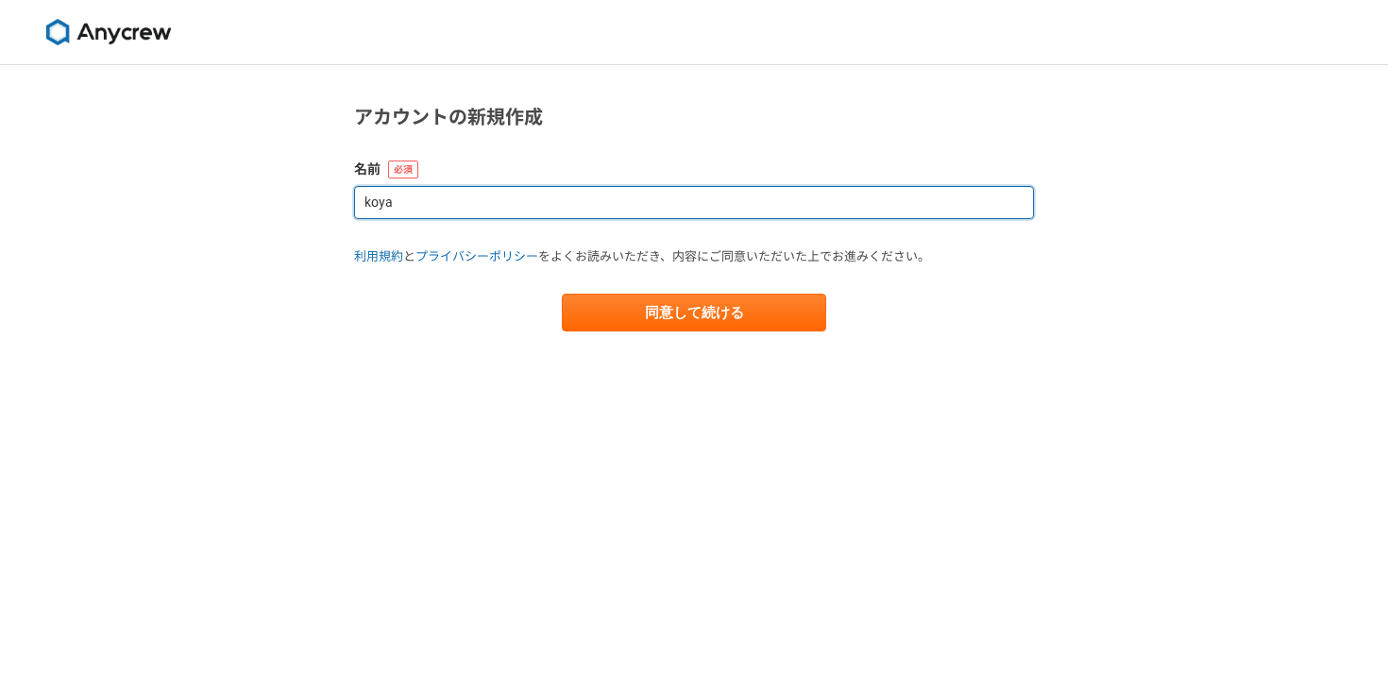
click at [597, 207] on input "koya" at bounding box center [694, 202] width 680 height 33
type input "昂也"
click at [562, 294] on button "同意して続ける" at bounding box center [694, 313] width 264 height 38
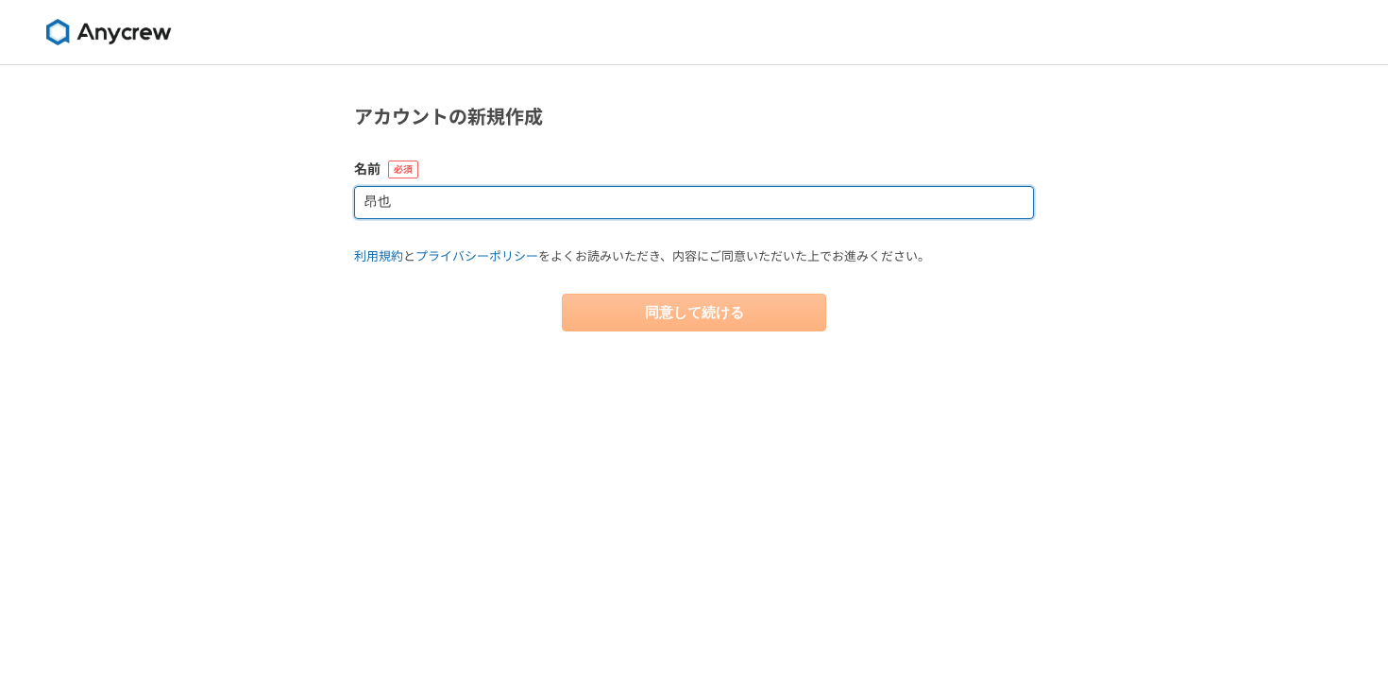
click at [573, 200] on input "昂也" at bounding box center [694, 202] width 680 height 33
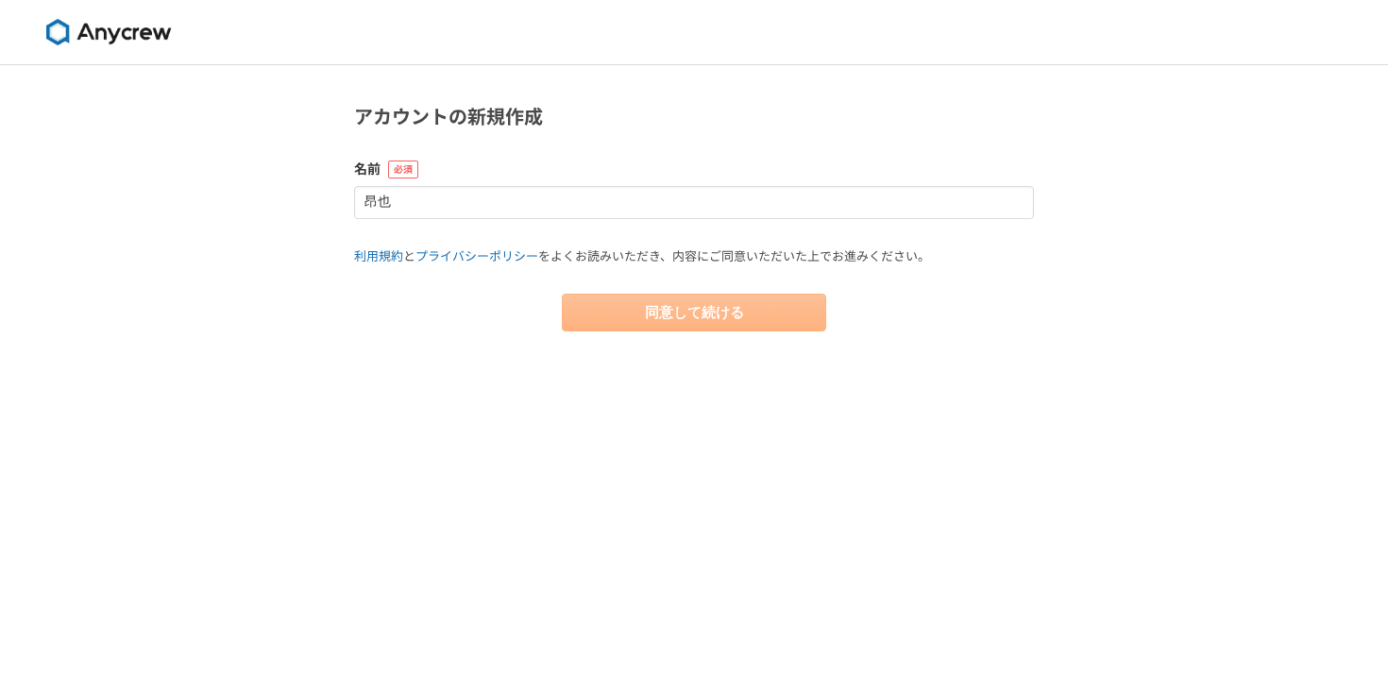
select select "13"
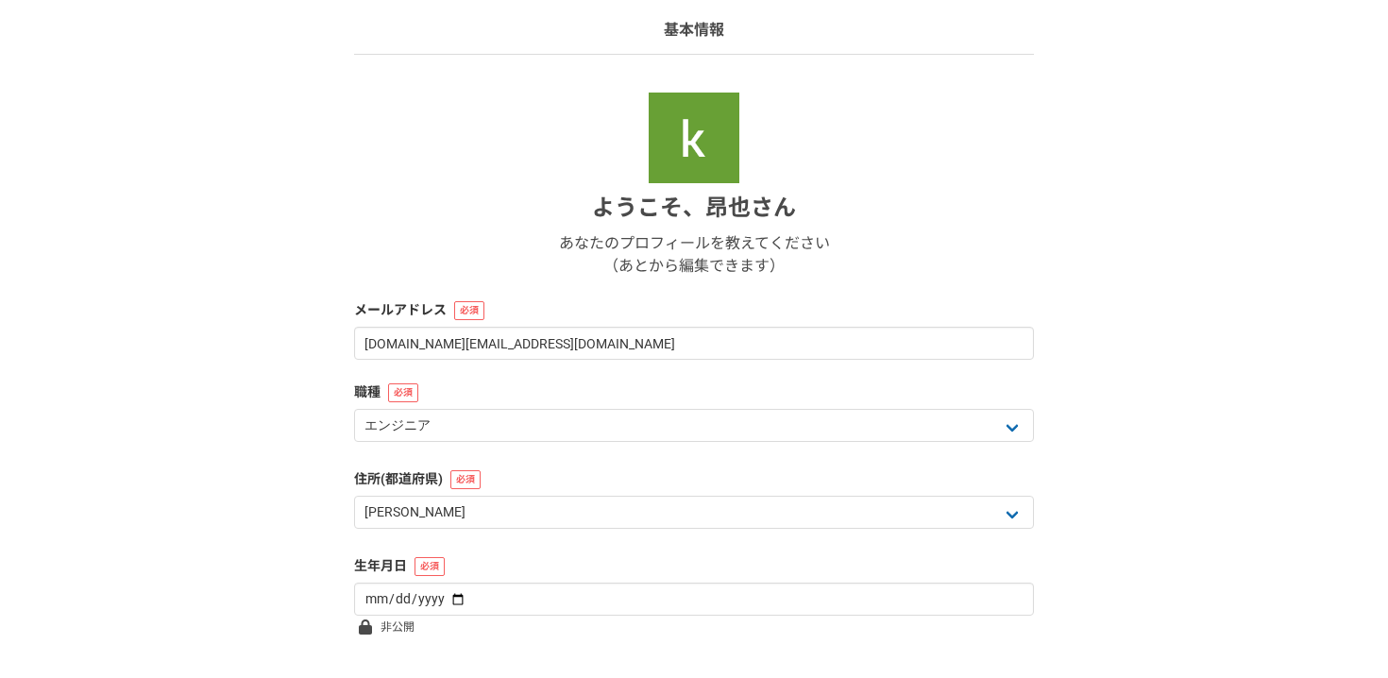
scroll to position [135, 0]
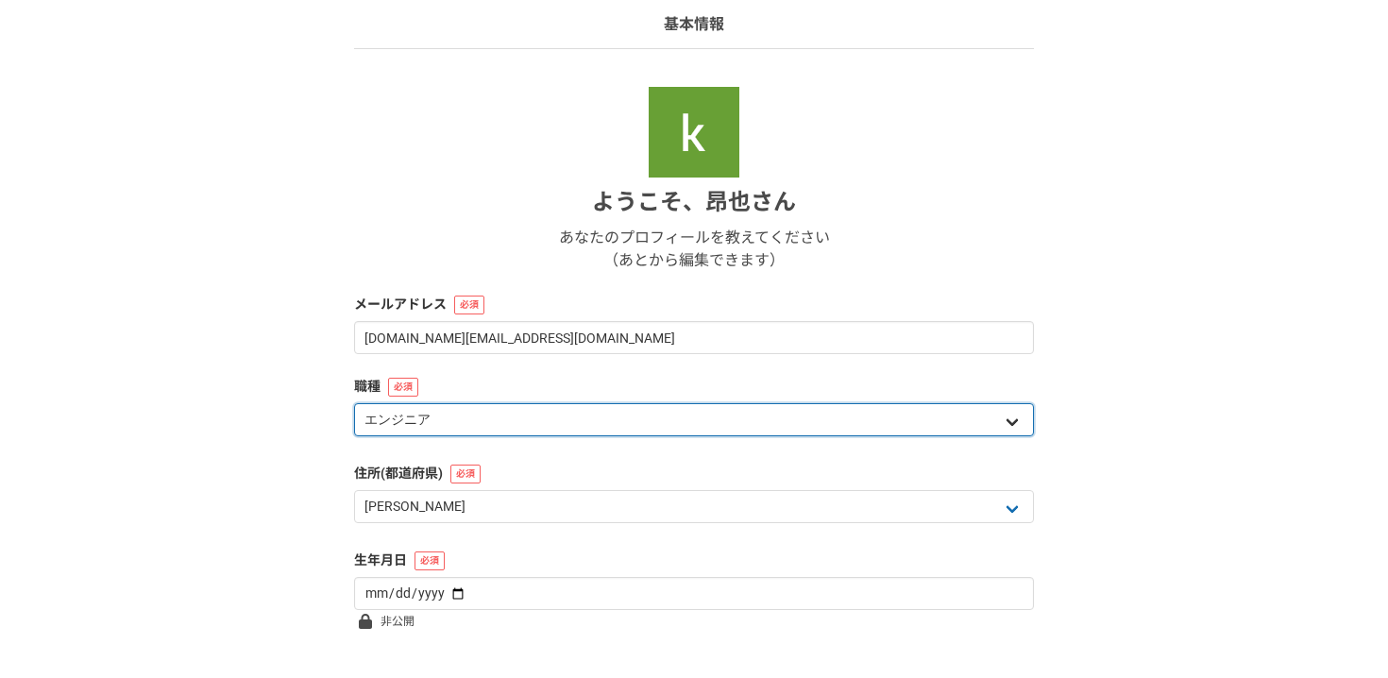
click at [480, 431] on select "エンジニア デザイナー ライター 営業 マーケティング 企画・事業開発 バックオフィス その他" at bounding box center [694, 419] width 680 height 33
select select "4"
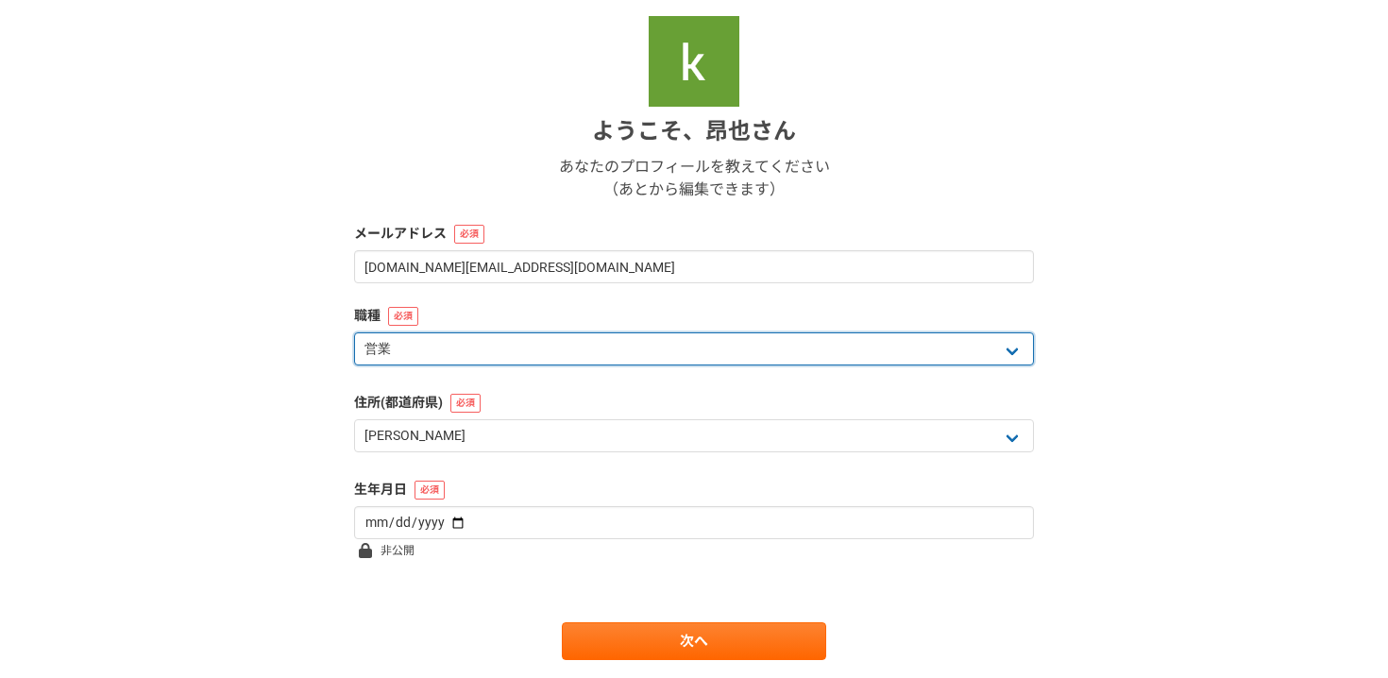
scroll to position [220, 0]
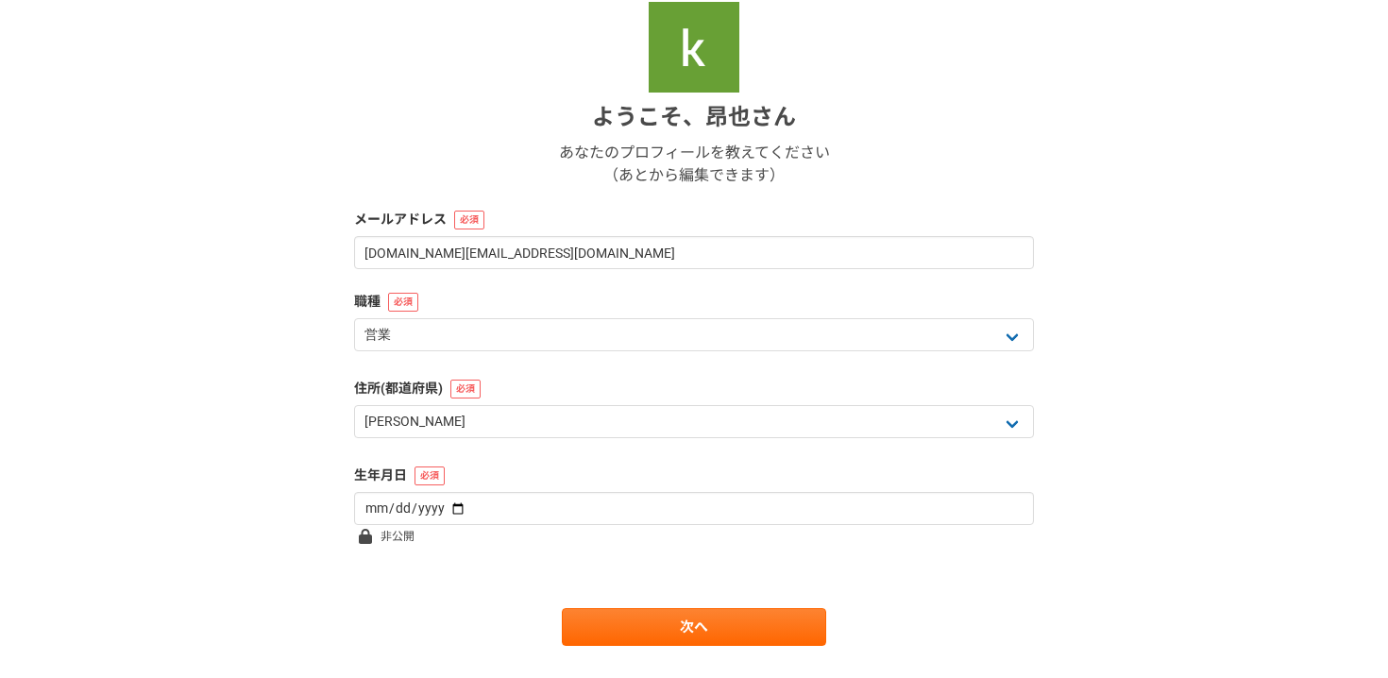
click at [558, 398] on label "住所(都道府県)" at bounding box center [694, 389] width 680 height 20
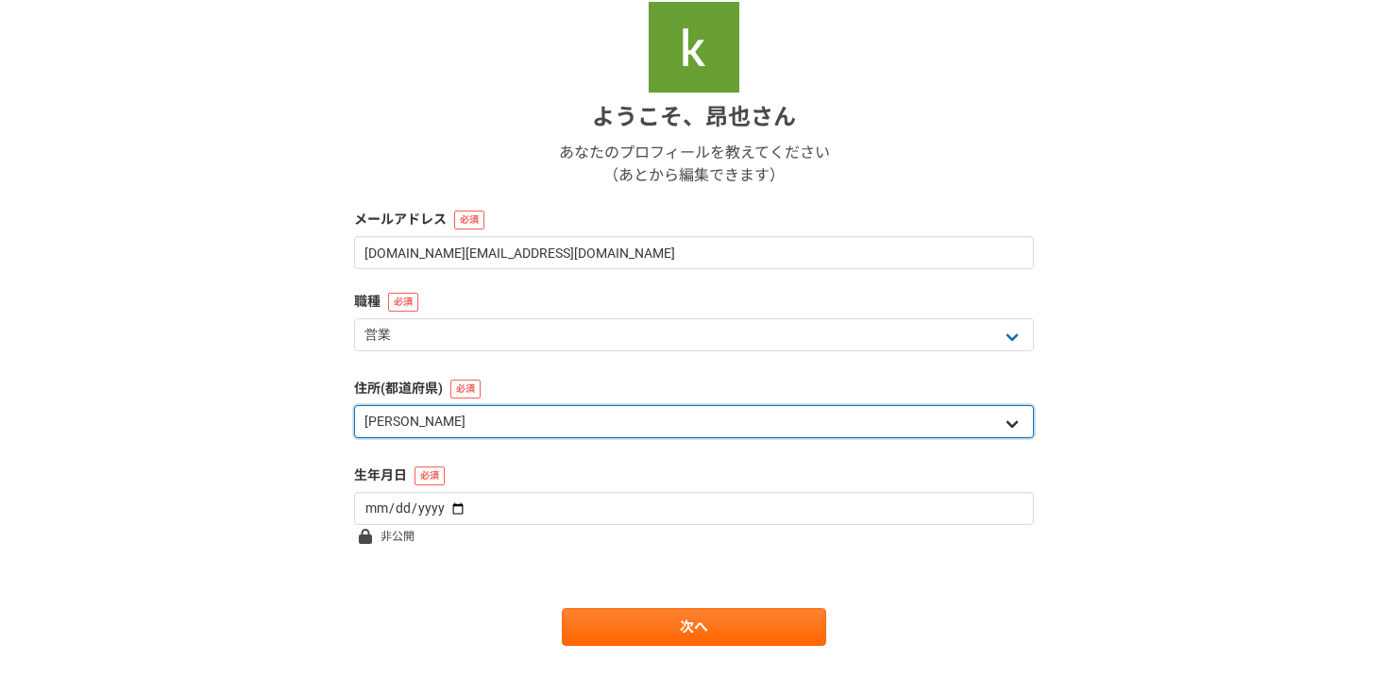
click at [557, 413] on select "北海道 [GEOGRAPHIC_DATA] [GEOGRAPHIC_DATA] [PERSON_NAME][GEOGRAPHIC_DATA] [PERSON_…" at bounding box center [694, 421] width 680 height 33
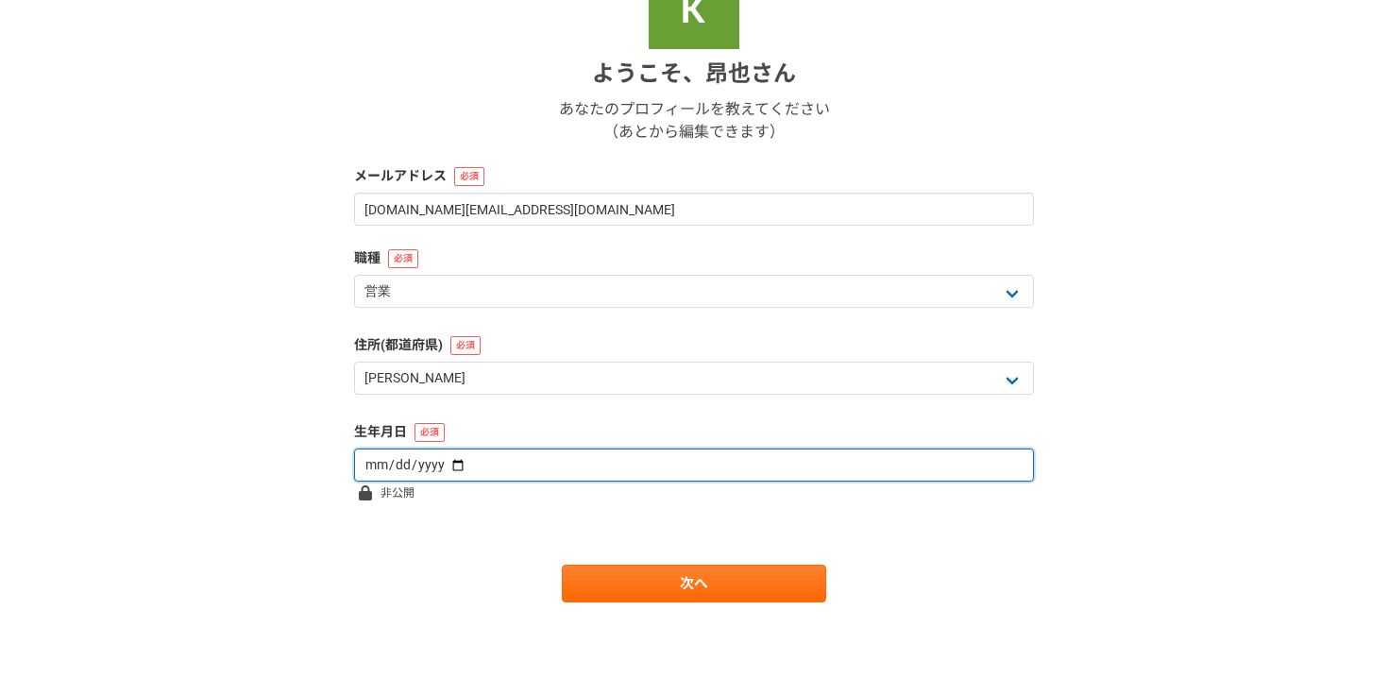
click at [447, 463] on input "date" at bounding box center [694, 464] width 680 height 33
type input "[DATE]"
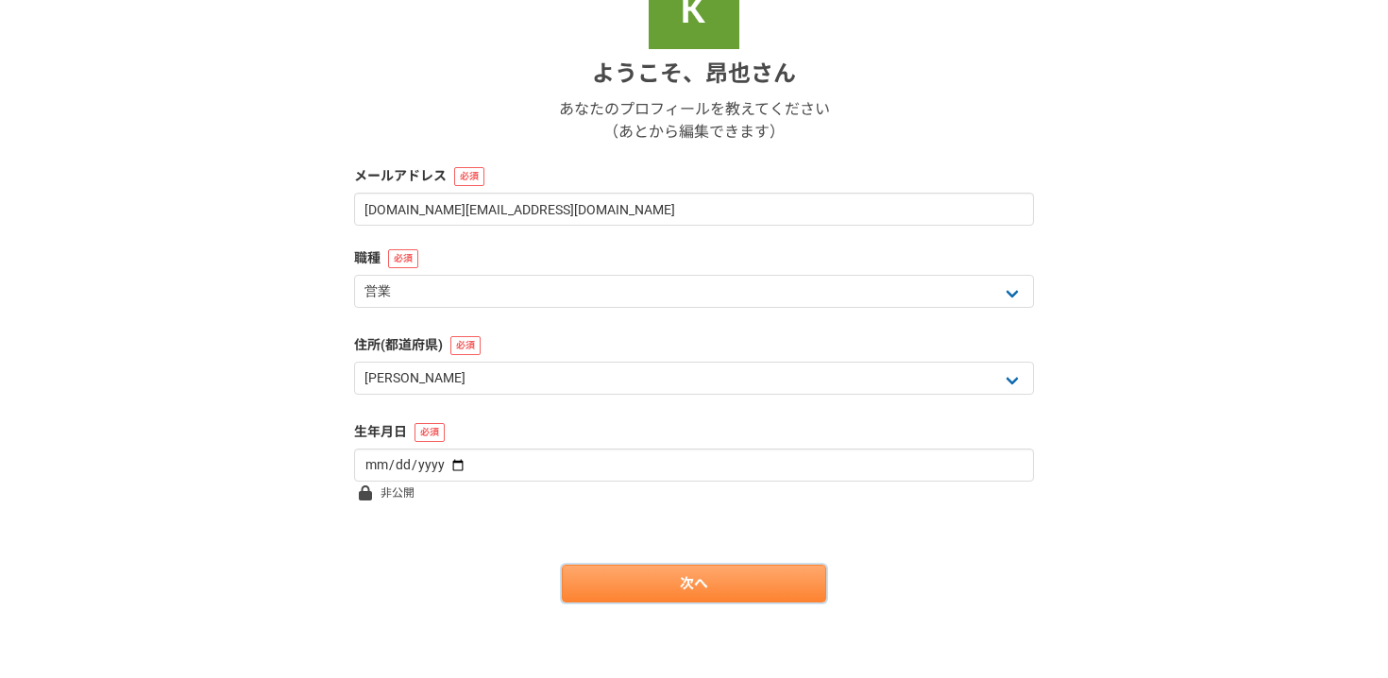
click at [652, 595] on link "次へ" at bounding box center [694, 583] width 264 height 38
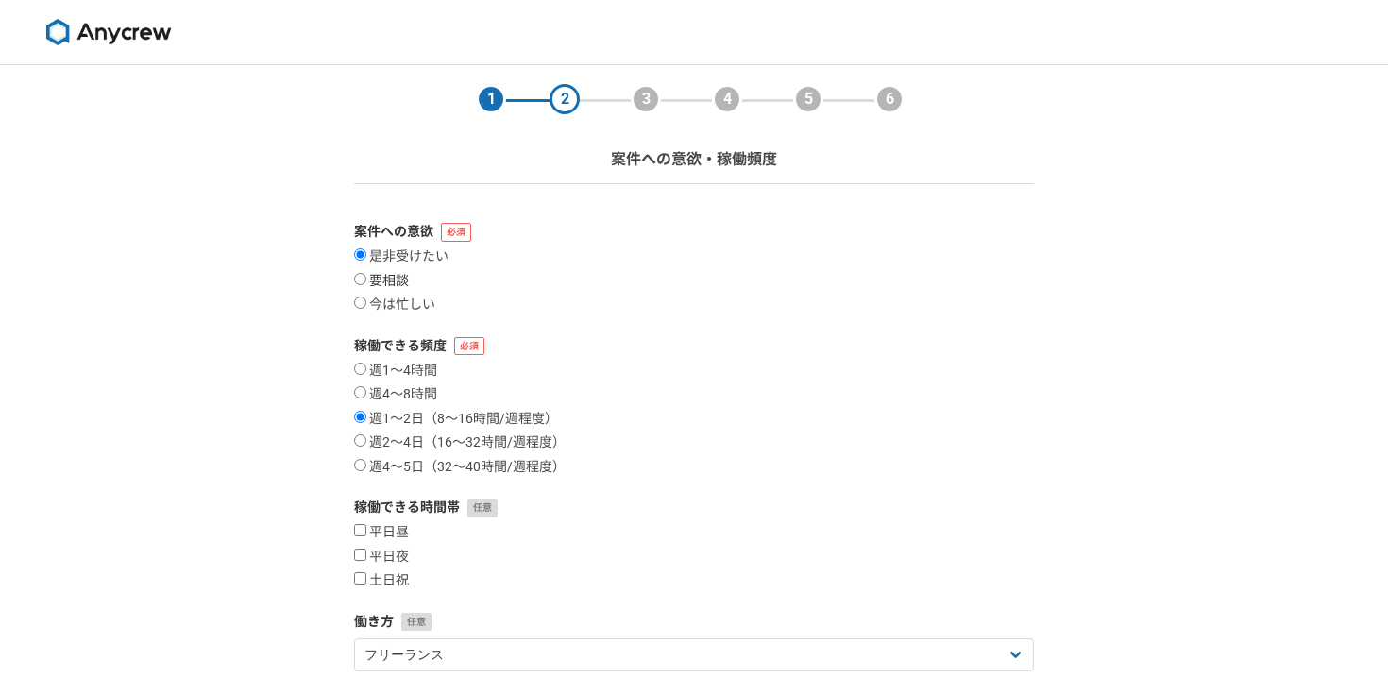
click at [393, 285] on label "要相談" at bounding box center [381, 281] width 55 height 17
click at [366, 285] on input "要相談" at bounding box center [360, 279] width 12 height 12
radio input "true"
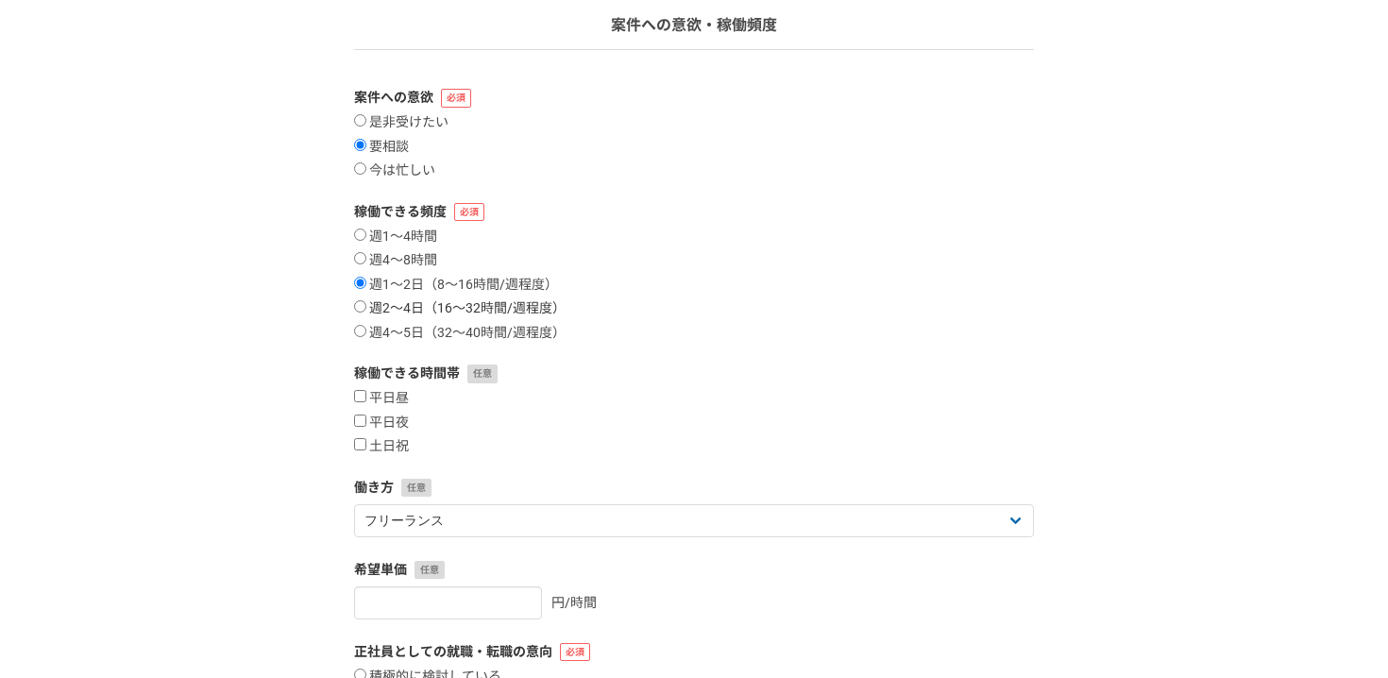
scroll to position [141, 0]
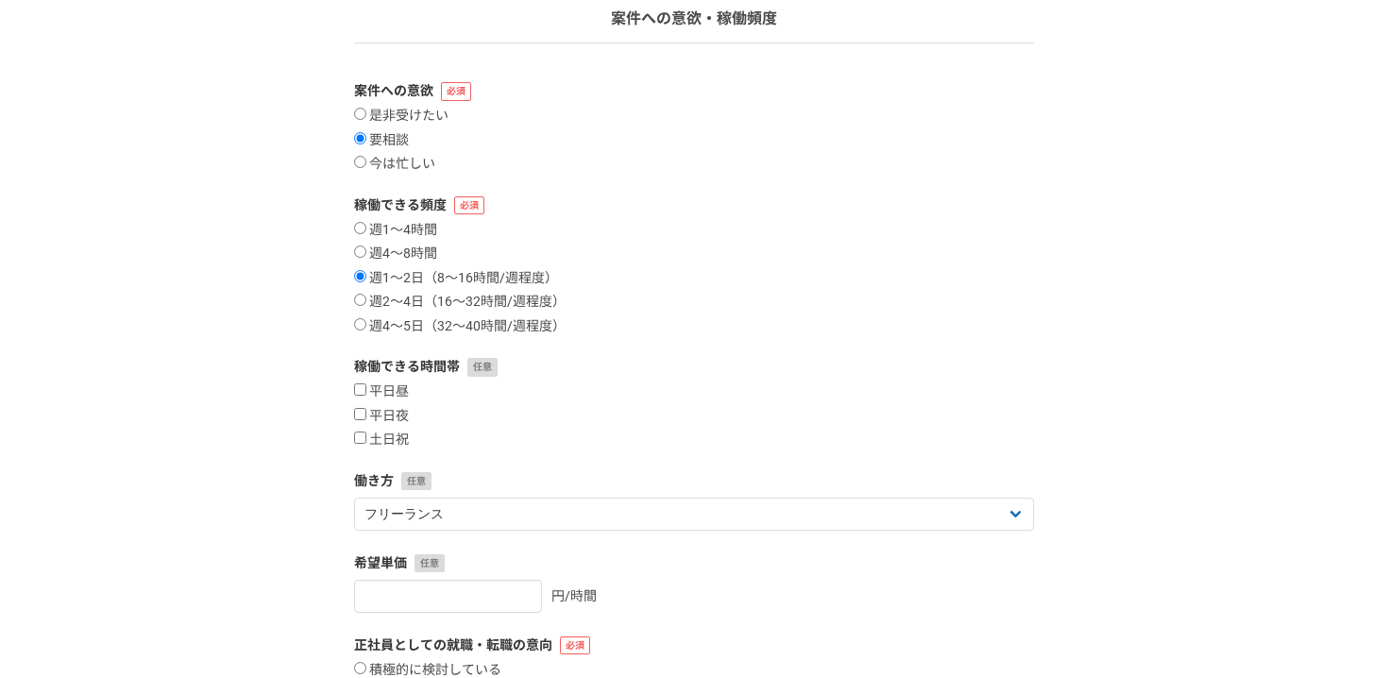
click at [384, 449] on form "案件への意欲 是非受けたい 要相談 今は忙しい 稼働できる頻度 週1〜4時間 週4〜8時間 週1〜2日（8〜16時間/週程度） 週2〜4日（16〜32時間/週…" at bounding box center [694, 463] width 680 height 765
click at [387, 446] on label "土日祝" at bounding box center [381, 439] width 55 height 17
click at [366, 444] on input "土日祝" at bounding box center [360, 437] width 12 height 12
checkbox input "true"
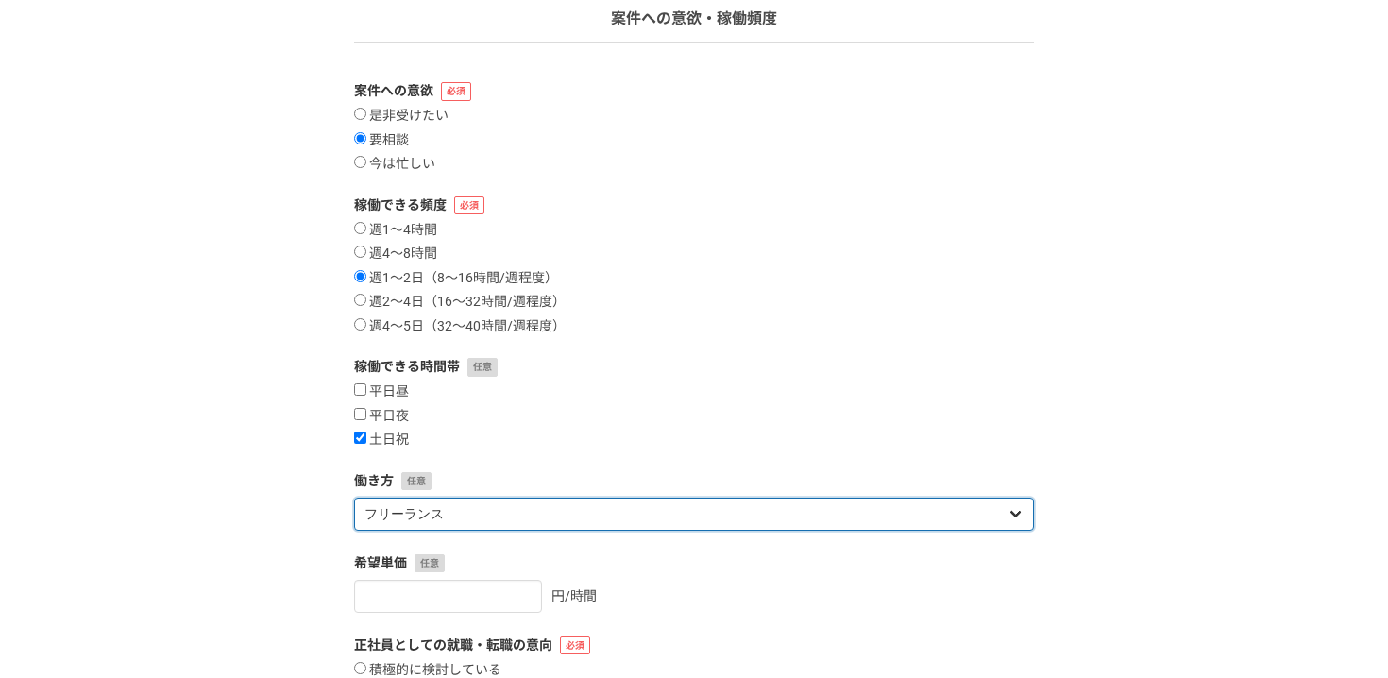
click at [389, 500] on select "フリーランス 副業 その他" at bounding box center [694, 513] width 680 height 33
select select "sidejob"
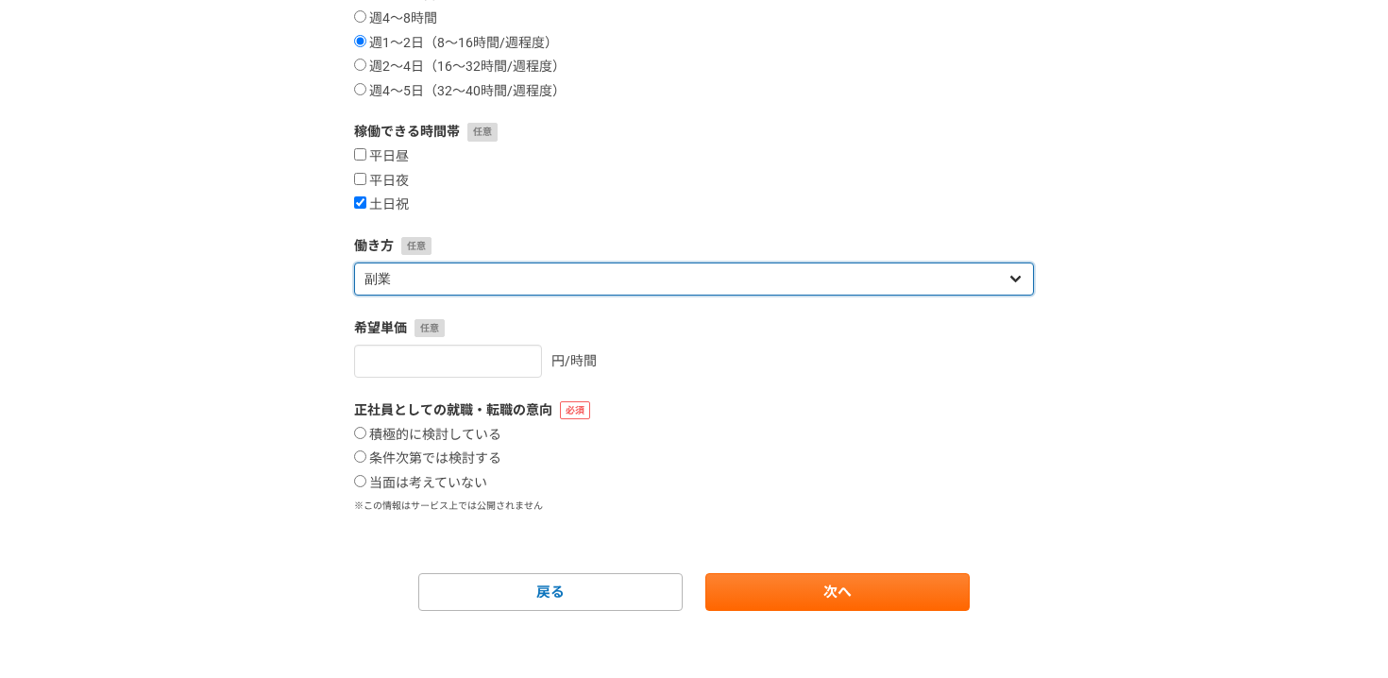
scroll to position [384, 0]
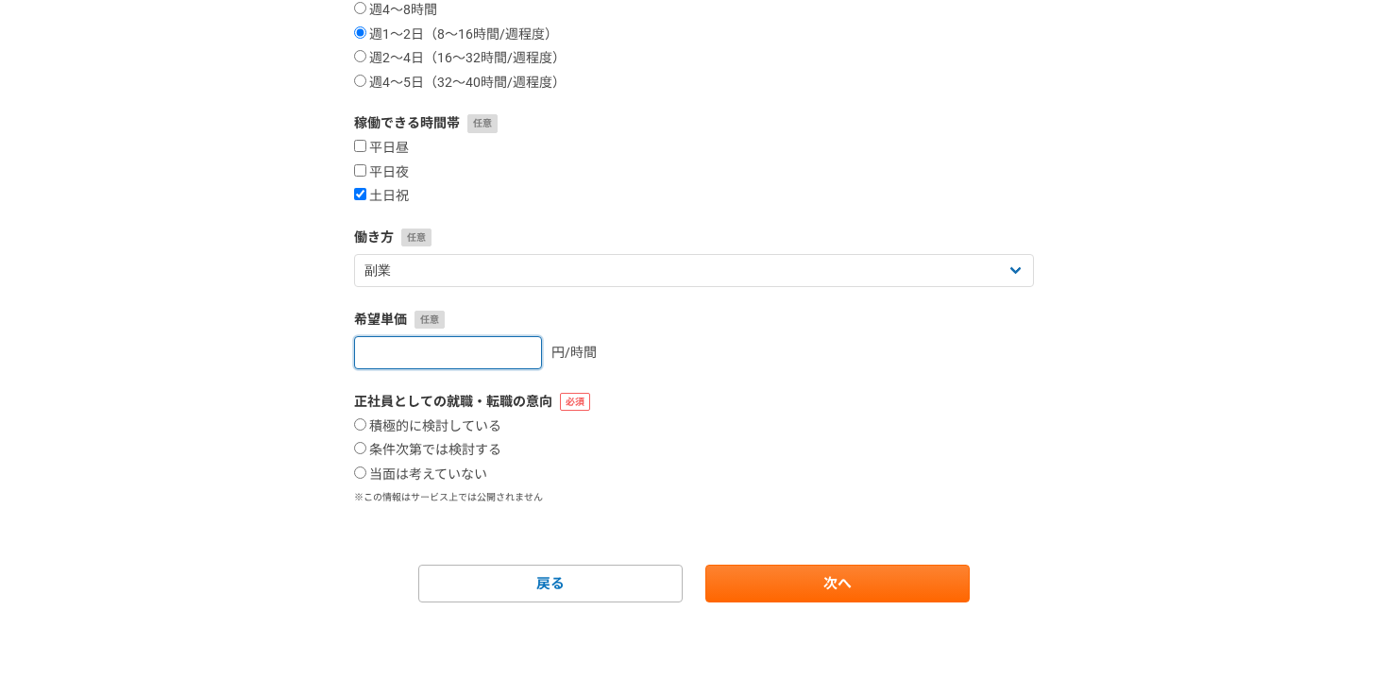
click at [435, 362] on input "number" at bounding box center [448, 352] width 188 height 33
click at [503, 351] on input "1" at bounding box center [448, 352] width 188 height 33
click at [503, 351] on input "2" at bounding box center [448, 352] width 188 height 33
click at [503, 351] on input "3" at bounding box center [448, 352] width 188 height 33
click at [503, 351] on input "4" at bounding box center [448, 352] width 188 height 33
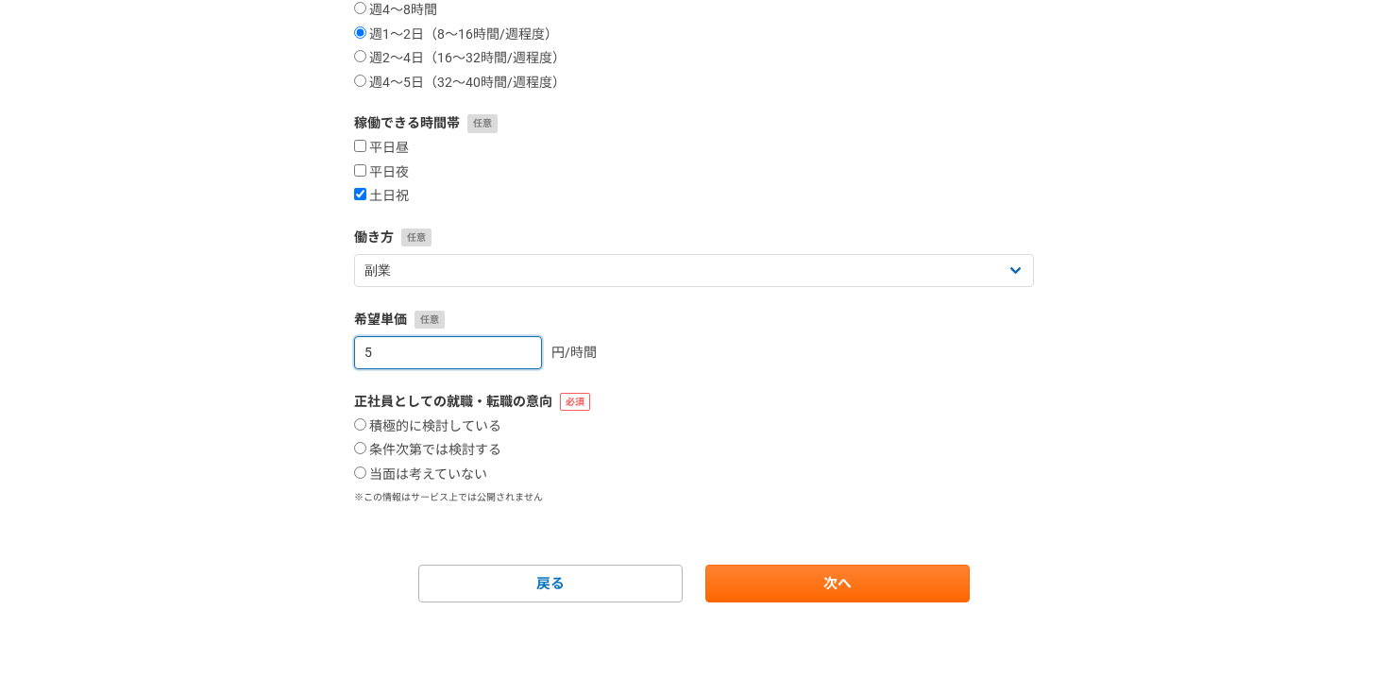
click at [503, 351] on input "5" at bounding box center [448, 352] width 188 height 33
click at [503, 351] on input "21" at bounding box center [448, 352] width 188 height 33
type input "2"
type input "[DATE]"
click at [414, 449] on label "条件次第では検討する" at bounding box center [427, 450] width 147 height 17
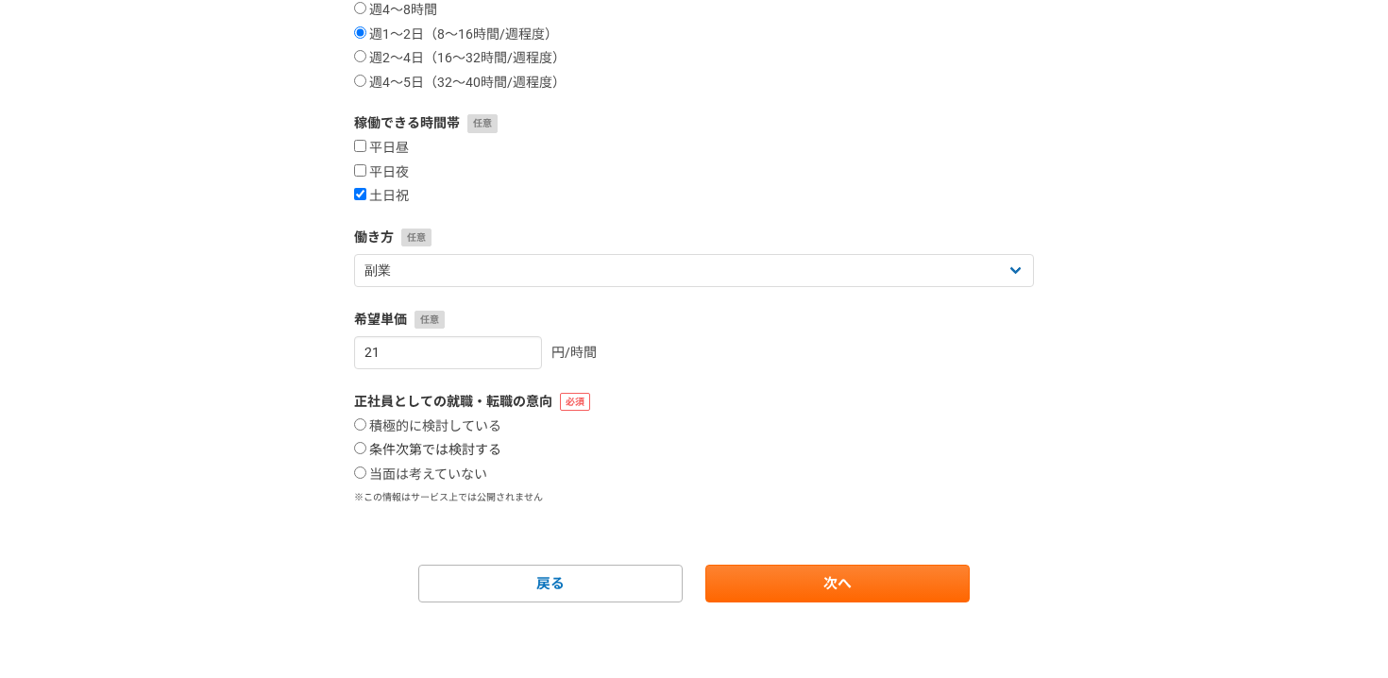
click at [366, 449] on input "条件次第では検討する" at bounding box center [360, 448] width 12 height 12
radio input "true"
click at [780, 582] on link "次へ" at bounding box center [837, 583] width 264 height 38
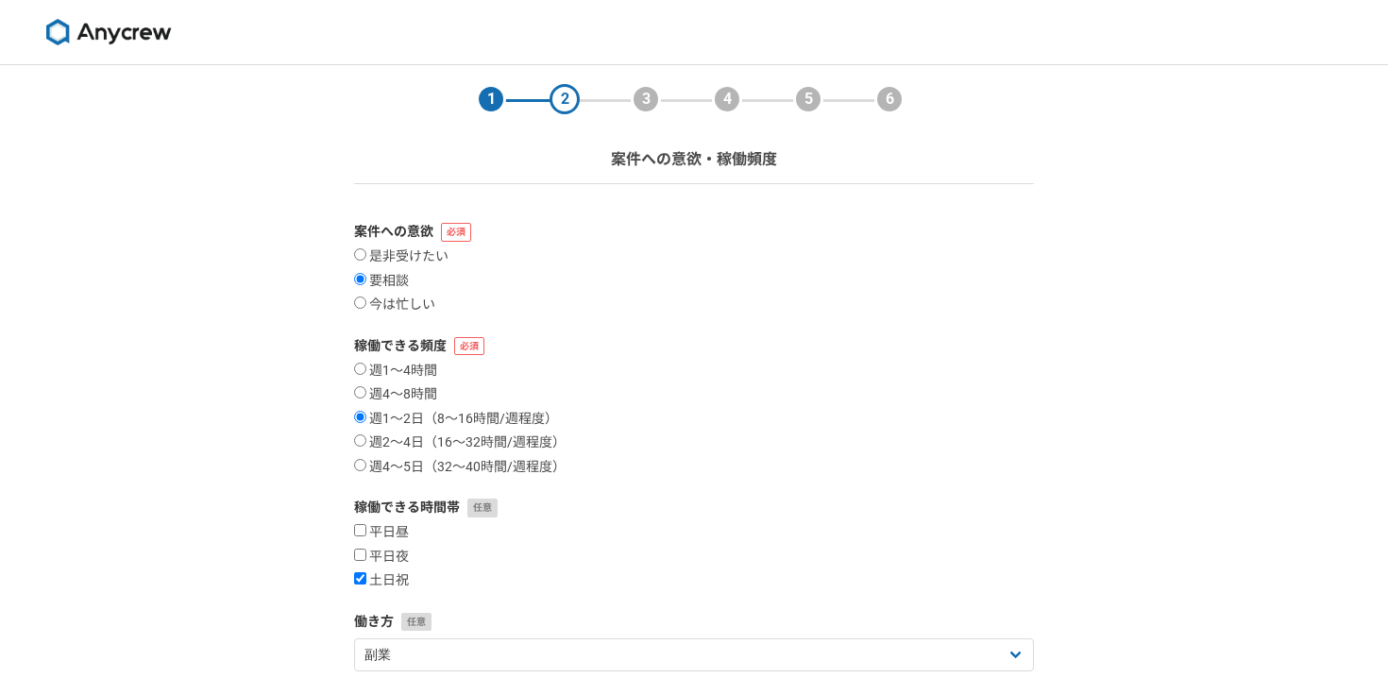
select select
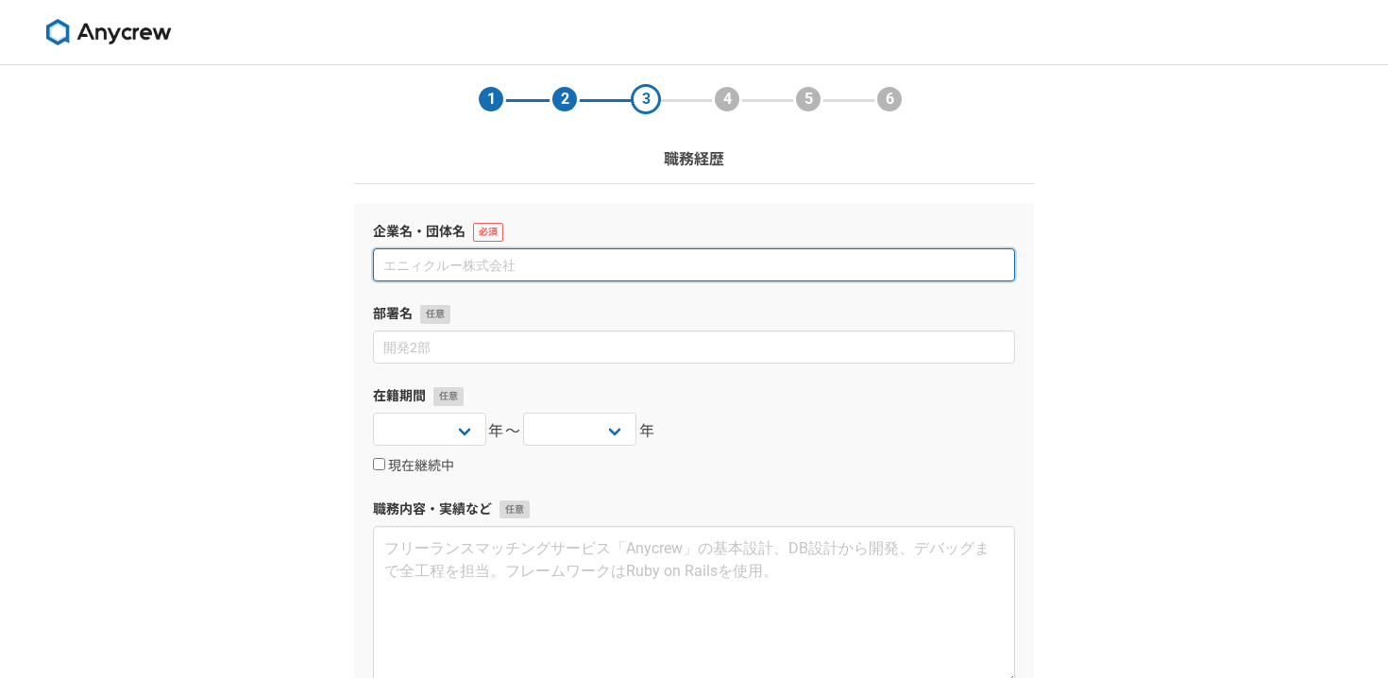
click at [736, 253] on input at bounding box center [694, 264] width 642 height 33
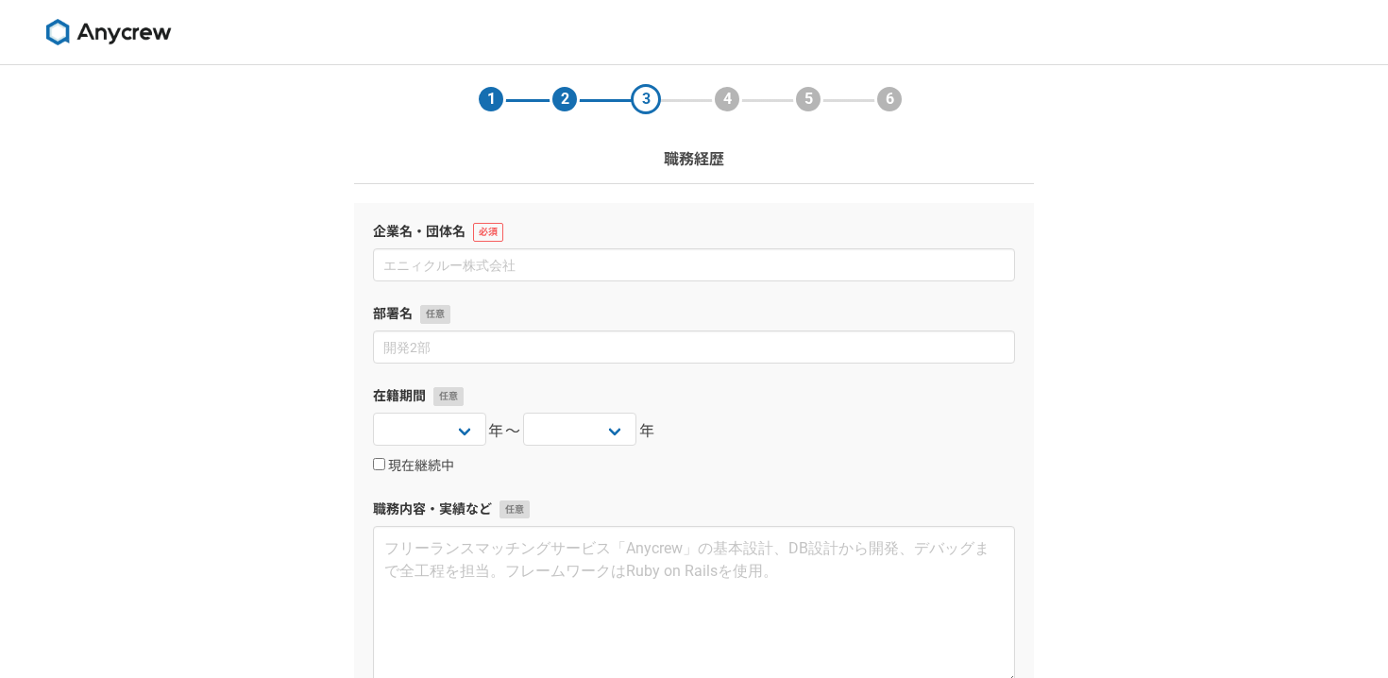
click at [720, 303] on div "企業名・団体名 部署名 在籍期間 [DATE] [DATE] [DATE] [DATE] [DATE] [DATE] [DATE] [DATE] [DATE]…" at bounding box center [694, 452] width 680 height 499
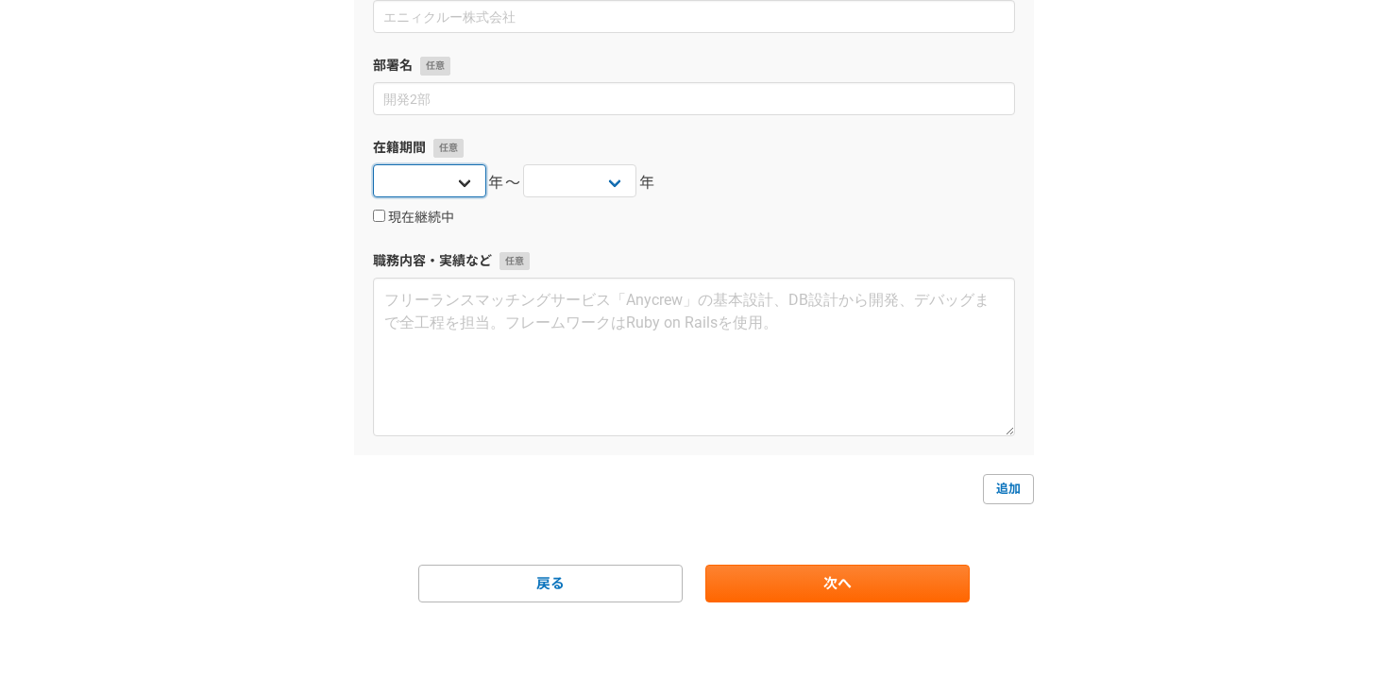
click at [465, 188] on select "[DATE] [DATE] [DATE] [DATE] [DATE] [DATE] [DATE] [DATE] [DATE] [DATE] [DATE] [D…" at bounding box center [429, 180] width 113 height 33
click at [586, 177] on select "[DATE] [DATE] [DATE] [DATE] [DATE] [DATE] [DATE] [DATE] [DATE] [DATE] [DATE] [D…" at bounding box center [579, 180] width 113 height 33
click at [441, 167] on select "[DATE] [DATE] [DATE] [DATE] [DATE] [DATE] [DATE] [DATE] [DATE] [DATE] [DATE] [D…" at bounding box center [429, 180] width 113 height 33
click at [412, 178] on select "[DATE] [DATE] [DATE] [DATE] [DATE] [DATE] [DATE] [DATE] [DATE] [DATE] [DATE] [D…" at bounding box center [429, 180] width 113 height 33
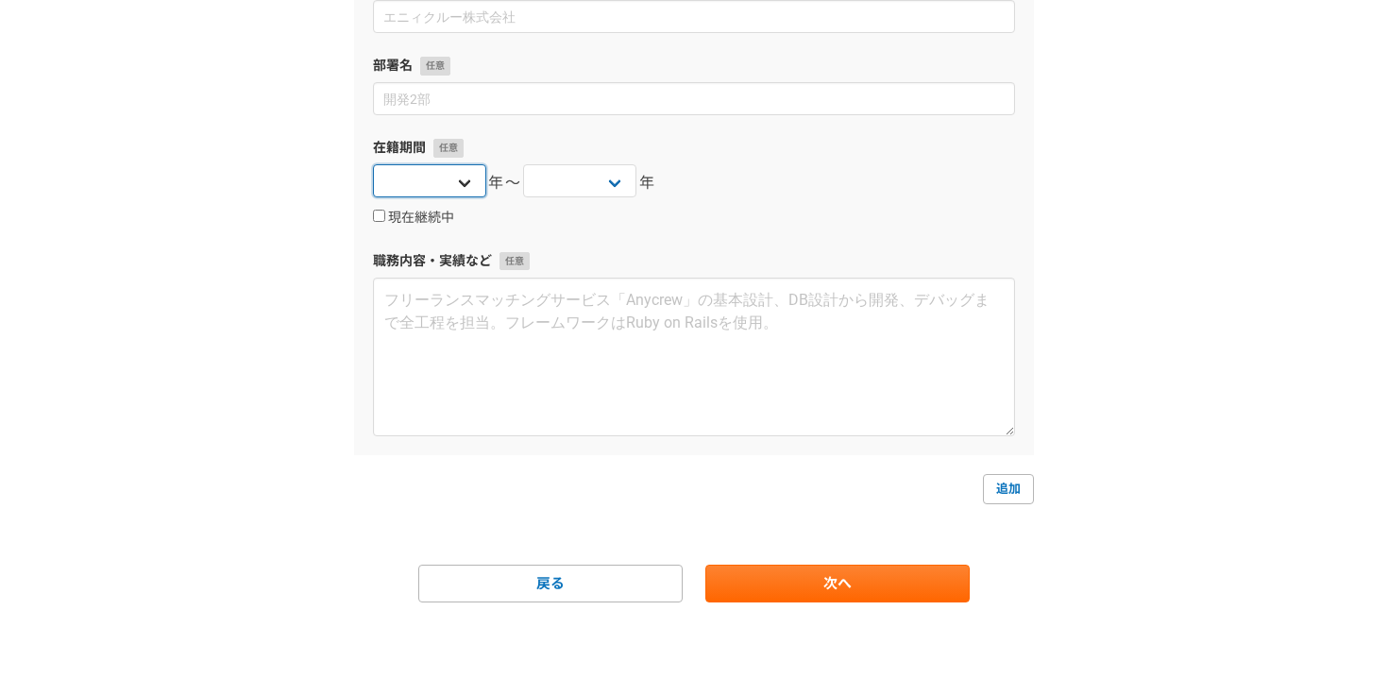
select select "[DATE]"
click at [599, 151] on label "在籍期間" at bounding box center [694, 148] width 642 height 20
click at [588, 183] on select "[DATE] [DATE] [DATE] [DATE] [DATE] [DATE] [DATE] [DATE] [DATE] [DATE] [DATE] [D…" at bounding box center [579, 180] width 113 height 33
click at [421, 212] on label "現在継続中" at bounding box center [413, 218] width 81 height 17
click at [385, 212] on input "現在継続中" at bounding box center [379, 216] width 12 height 12
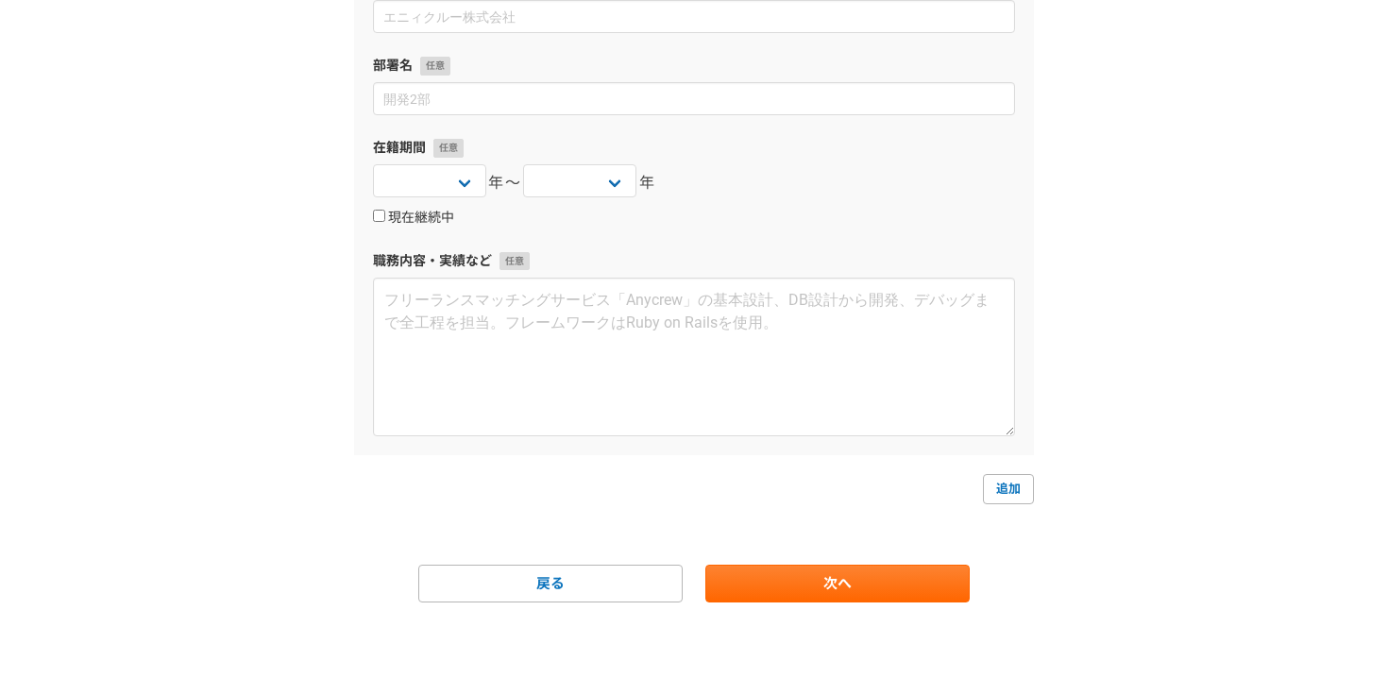
checkbox input "true"
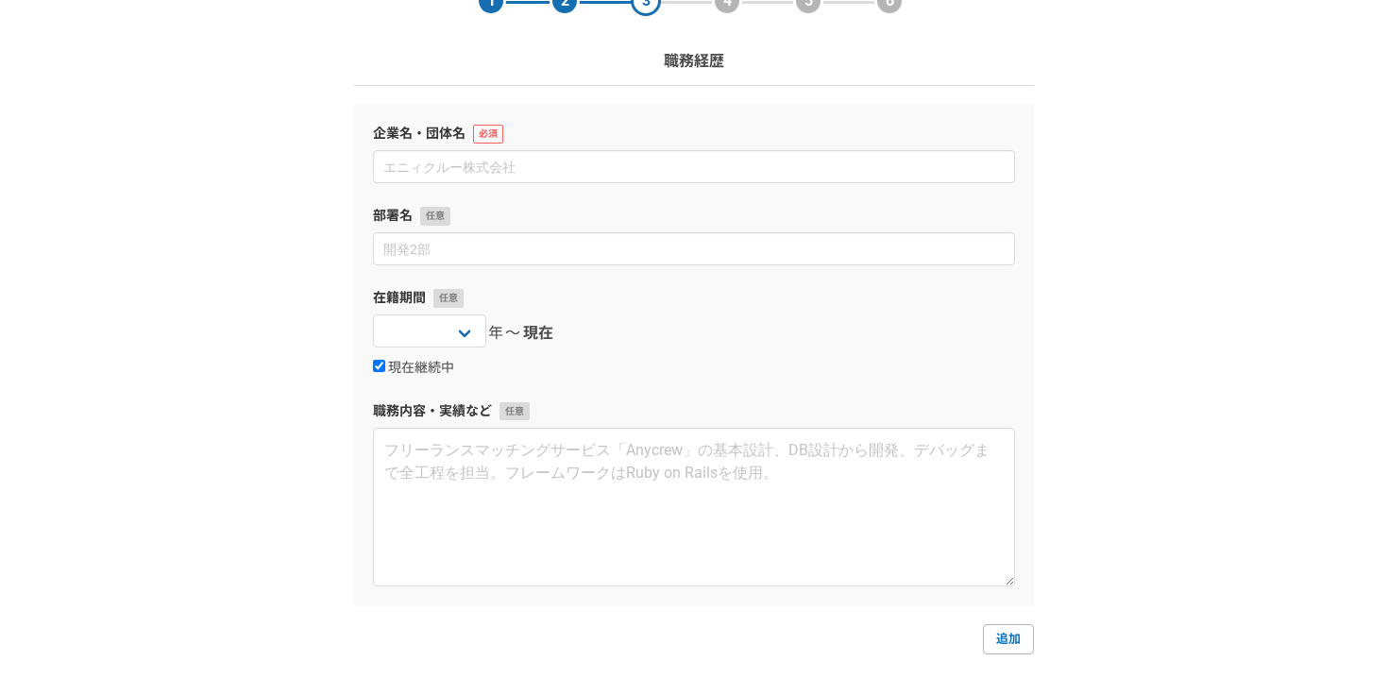
scroll to position [81, 0]
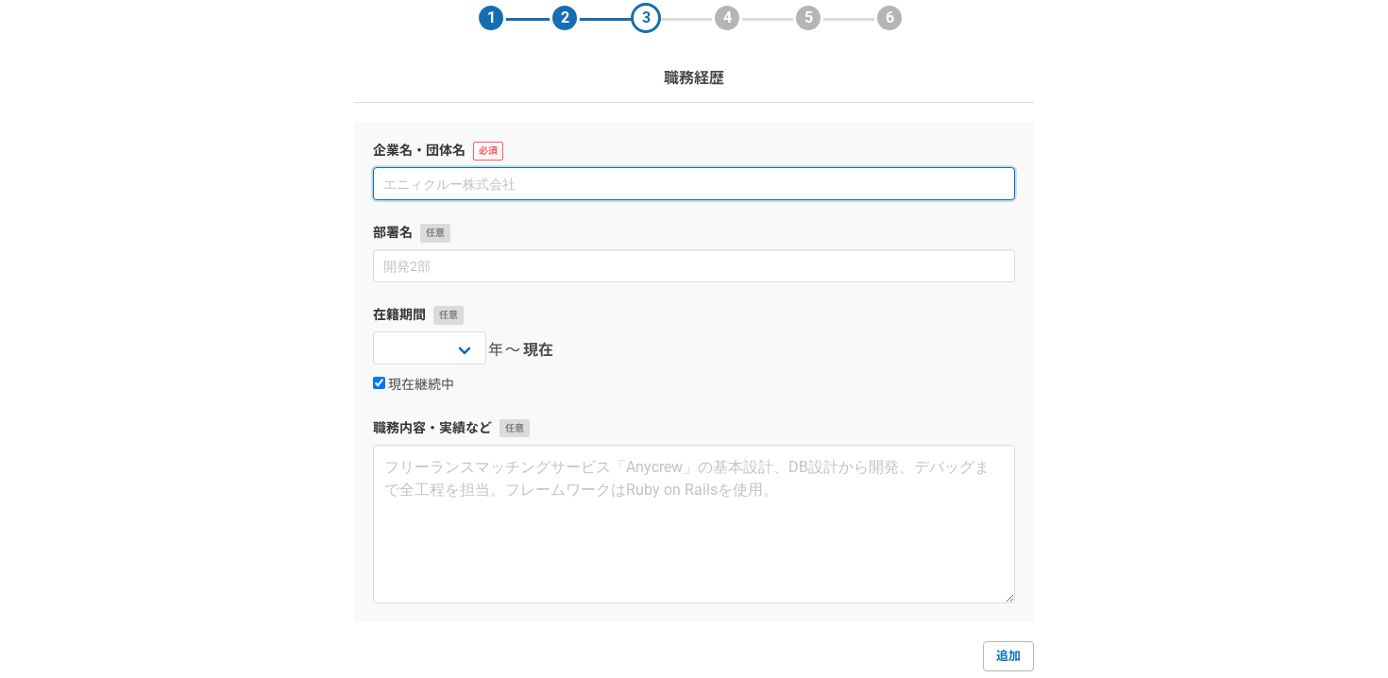
click at [551, 171] on input at bounding box center [694, 183] width 642 height 33
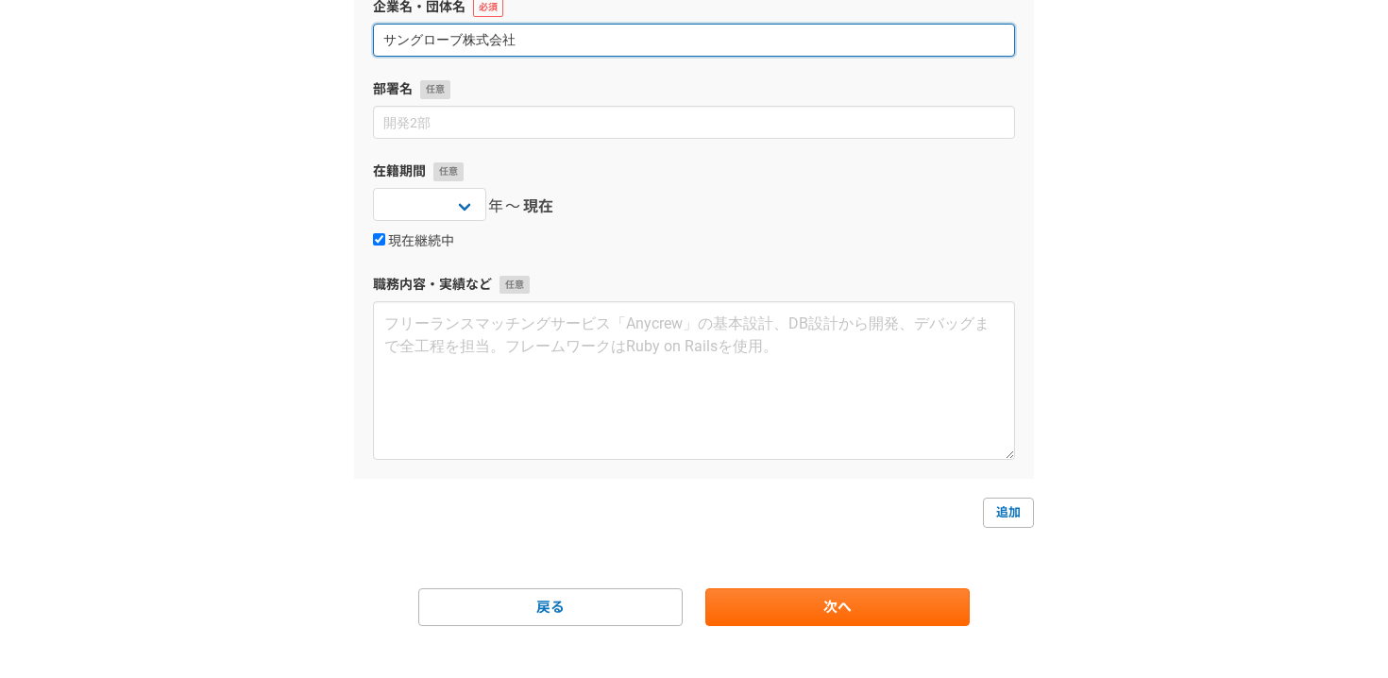
scroll to position [248, 0]
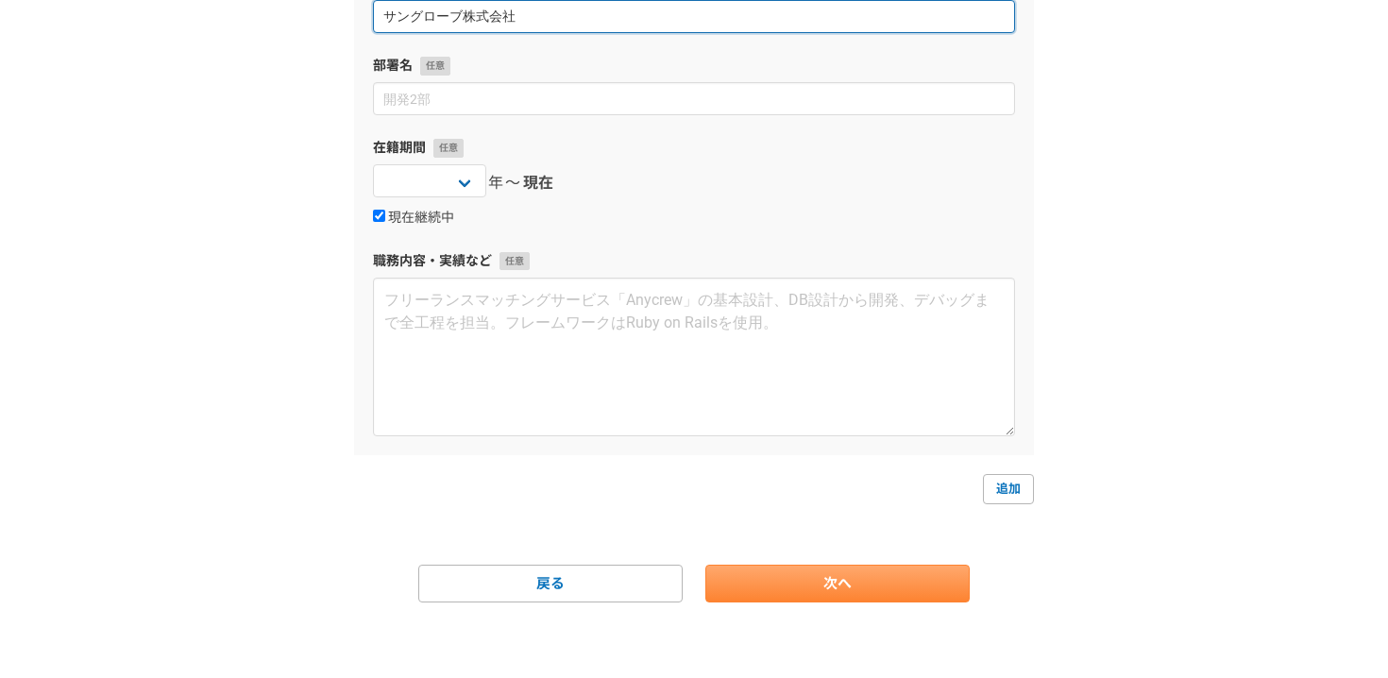
type input "サングローブ株式会社"
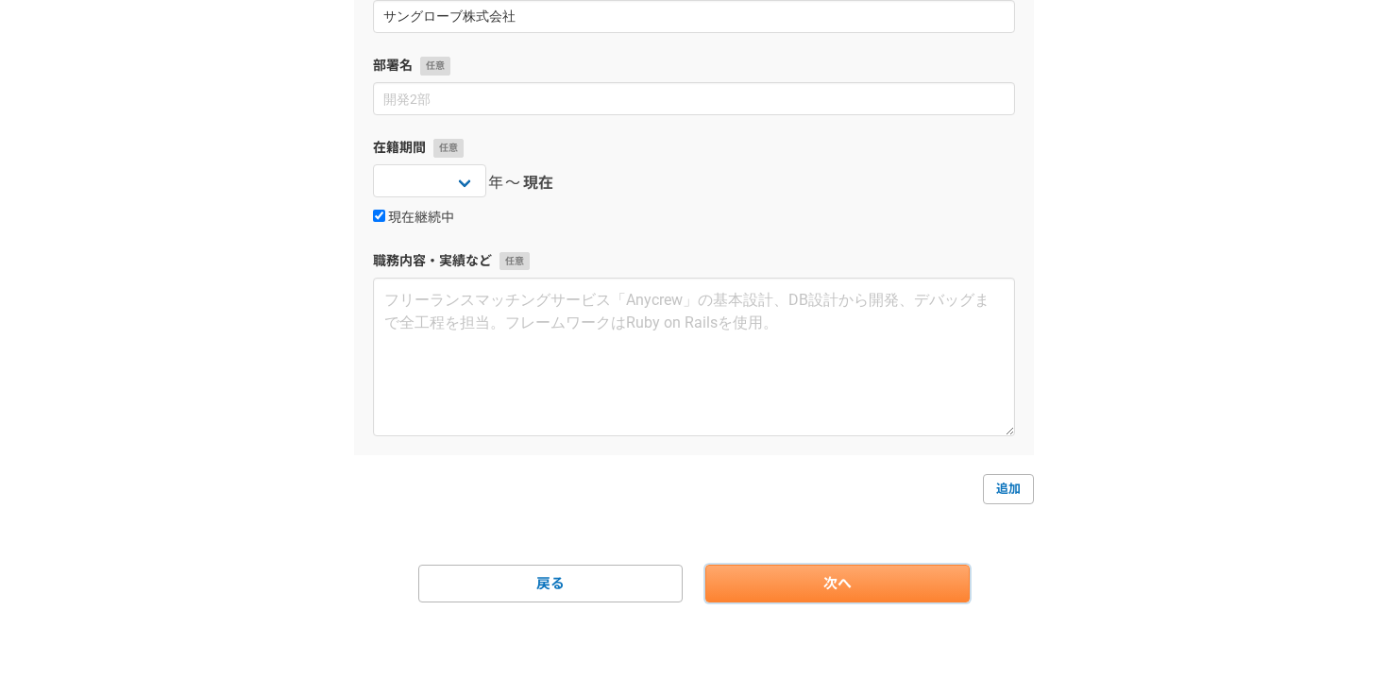
click at [867, 596] on link "次へ" at bounding box center [837, 583] width 264 height 38
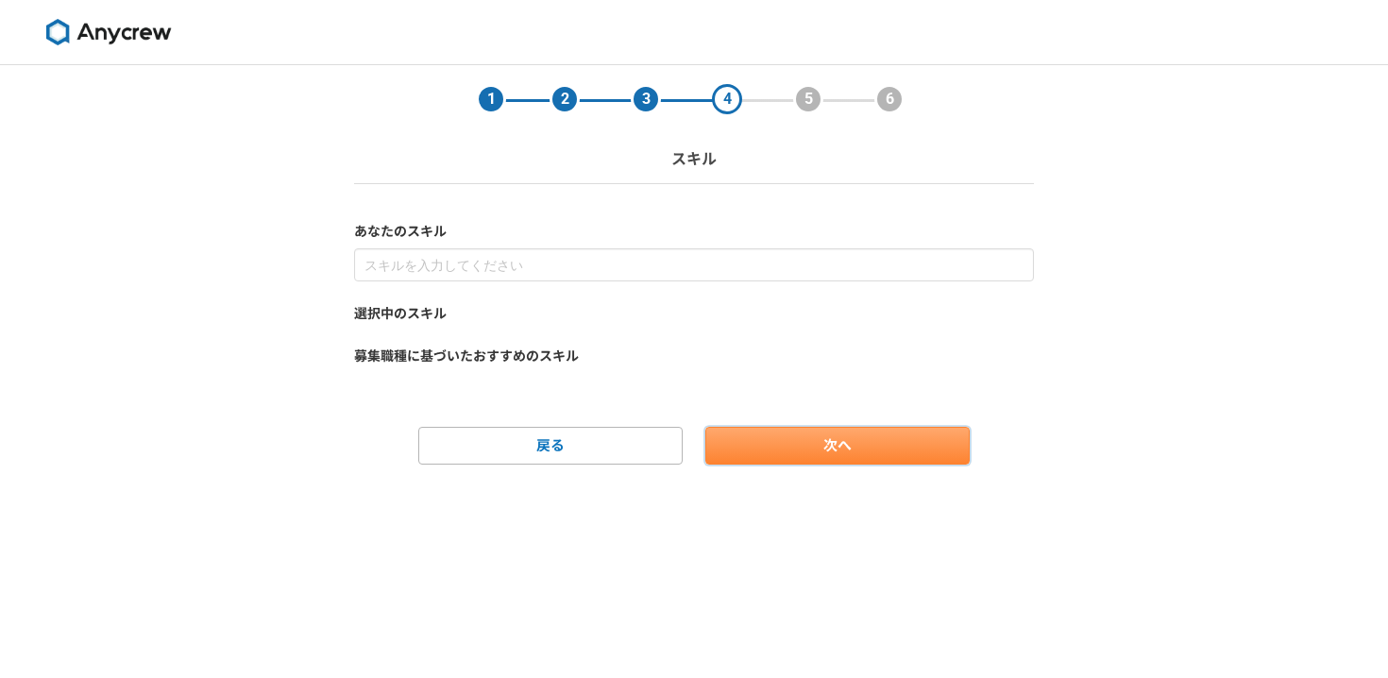
scroll to position [0, 0]
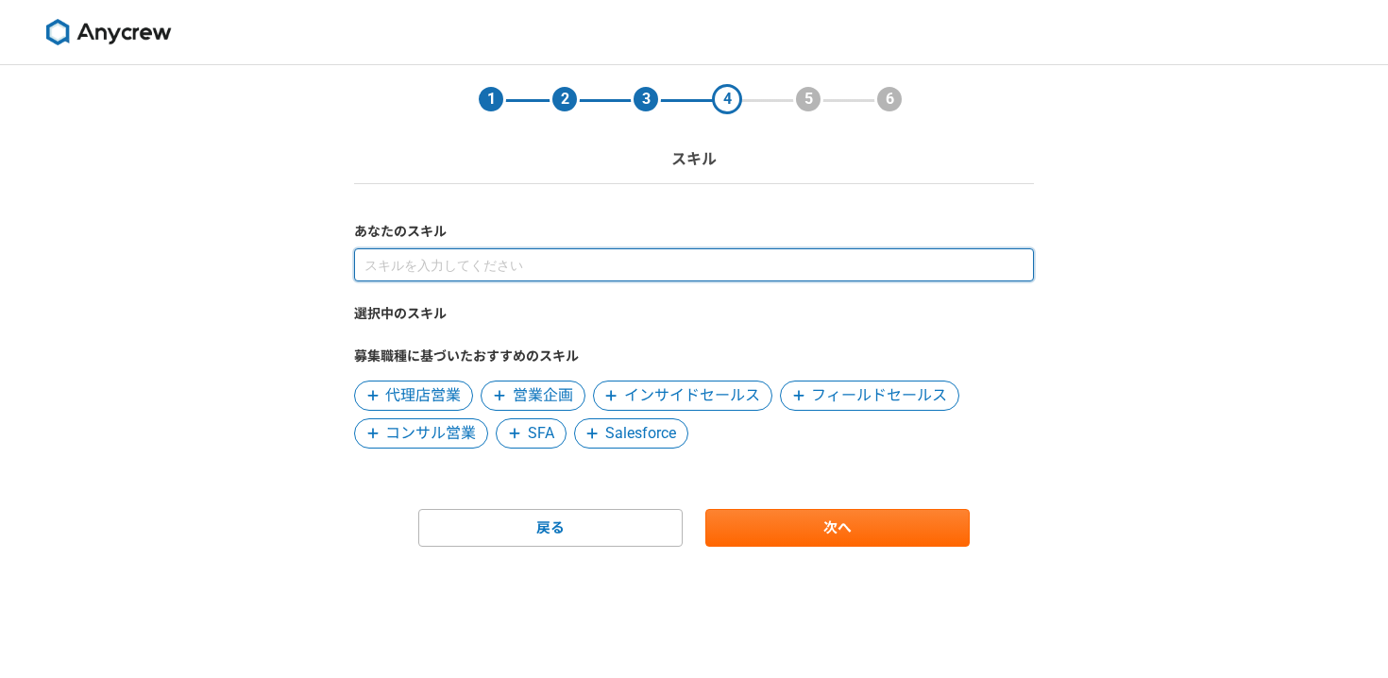
click at [484, 259] on input at bounding box center [694, 264] width 680 height 33
type input "営業"
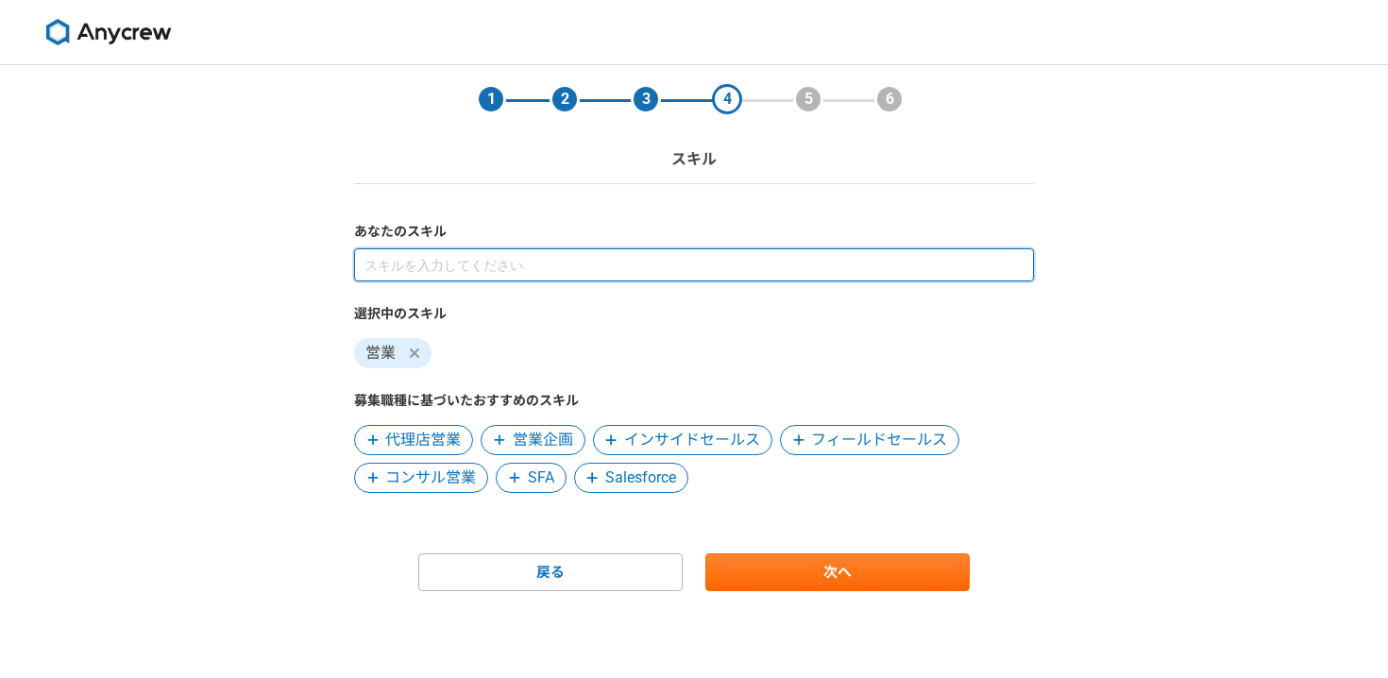
click at [485, 256] on input at bounding box center [694, 264] width 680 height 33
type input "法人"
click at [531, 264] on input at bounding box center [694, 264] width 680 height 33
type input "無形商材"
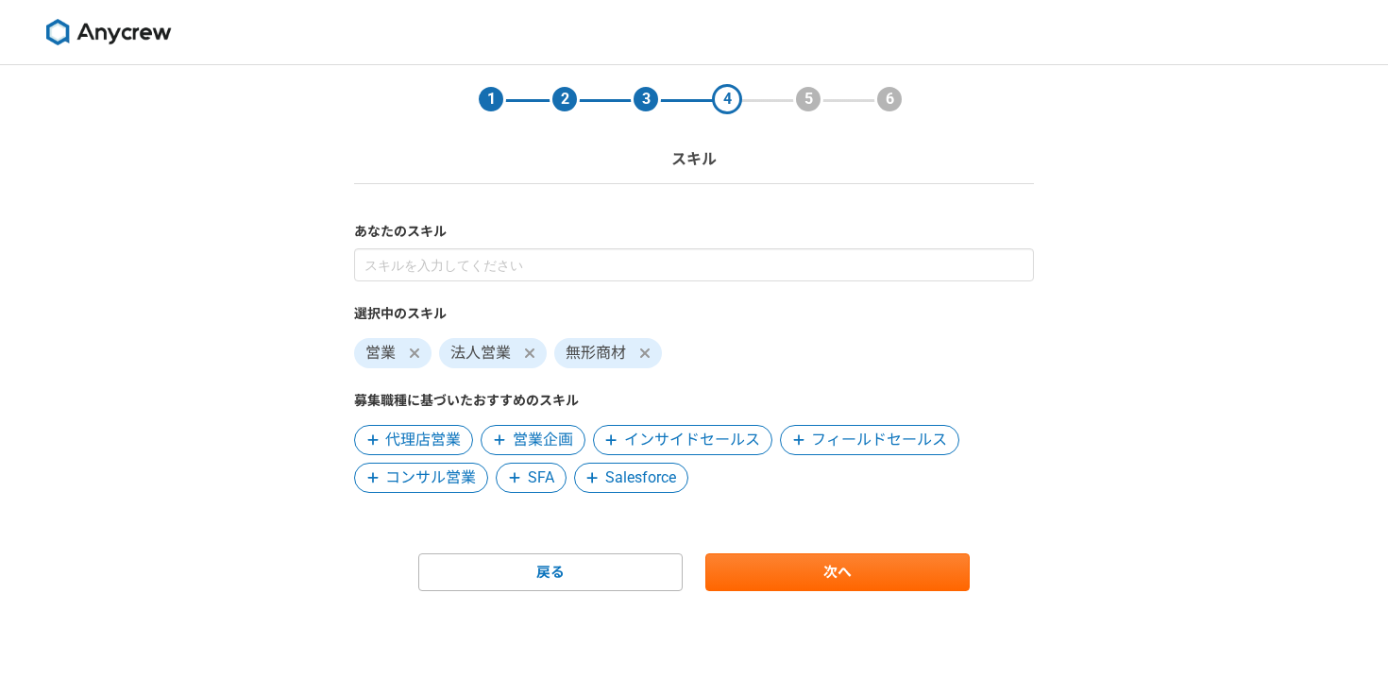
click at [896, 424] on div "選択中のスキル 営業 法人営業 無形商材 募集職種に基づいたおすすめのスキル 代理店営業 営業企画 インサイドセールス フィールドセールス コンサル営業 SF…" at bounding box center [694, 370] width 680 height 244
click at [896, 425] on span "フィールドセールス" at bounding box center [869, 440] width 179 height 30
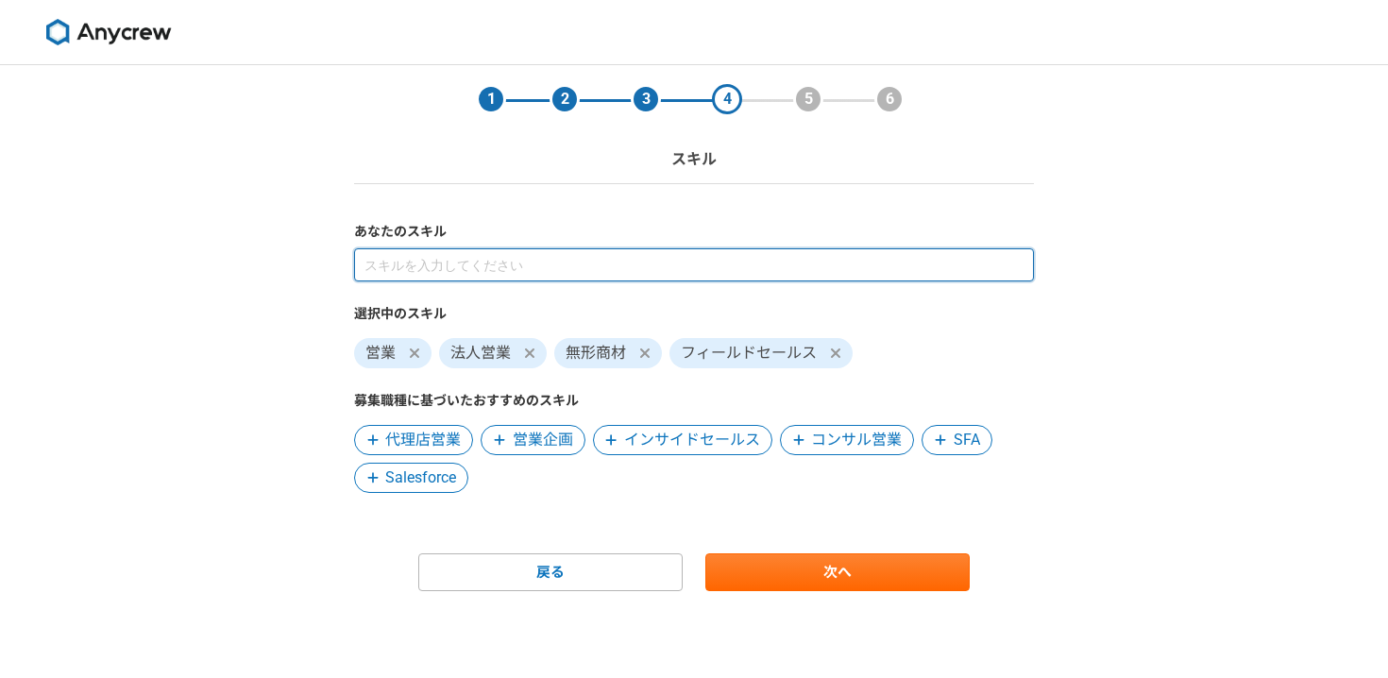
click at [503, 258] on input at bounding box center [694, 264] width 680 height 33
type input "マーケティング"
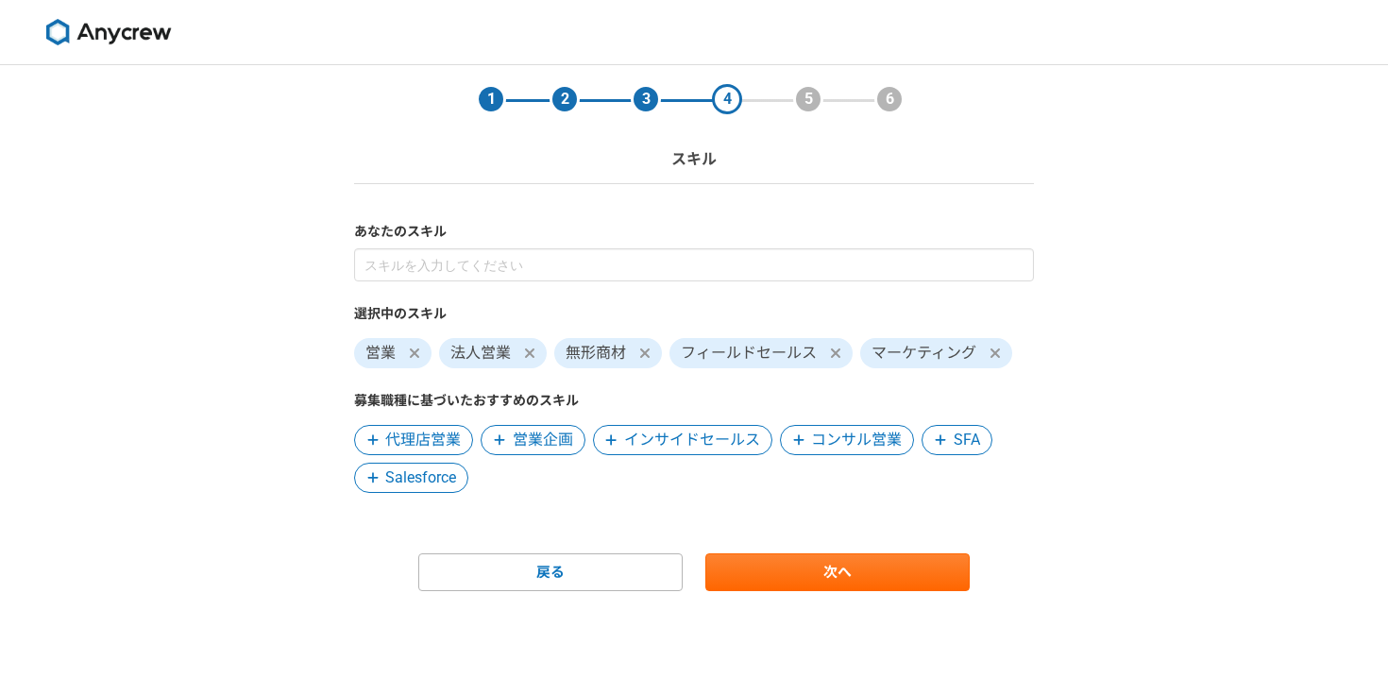
click at [855, 392] on label "募集職種に基づいたおすすめのスキル" at bounding box center [694, 401] width 680 height 20
click at [813, 572] on link "次へ" at bounding box center [837, 572] width 264 height 38
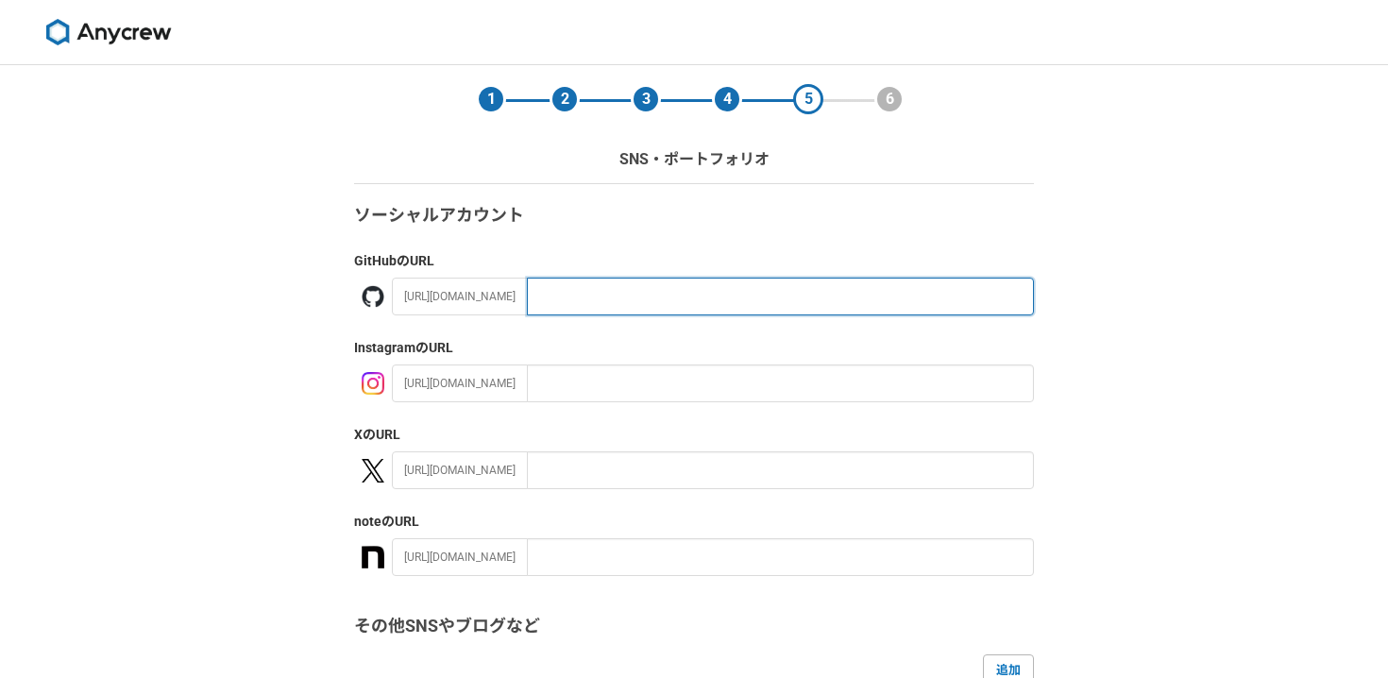
click at [692, 284] on input "text" at bounding box center [780, 297] width 507 height 38
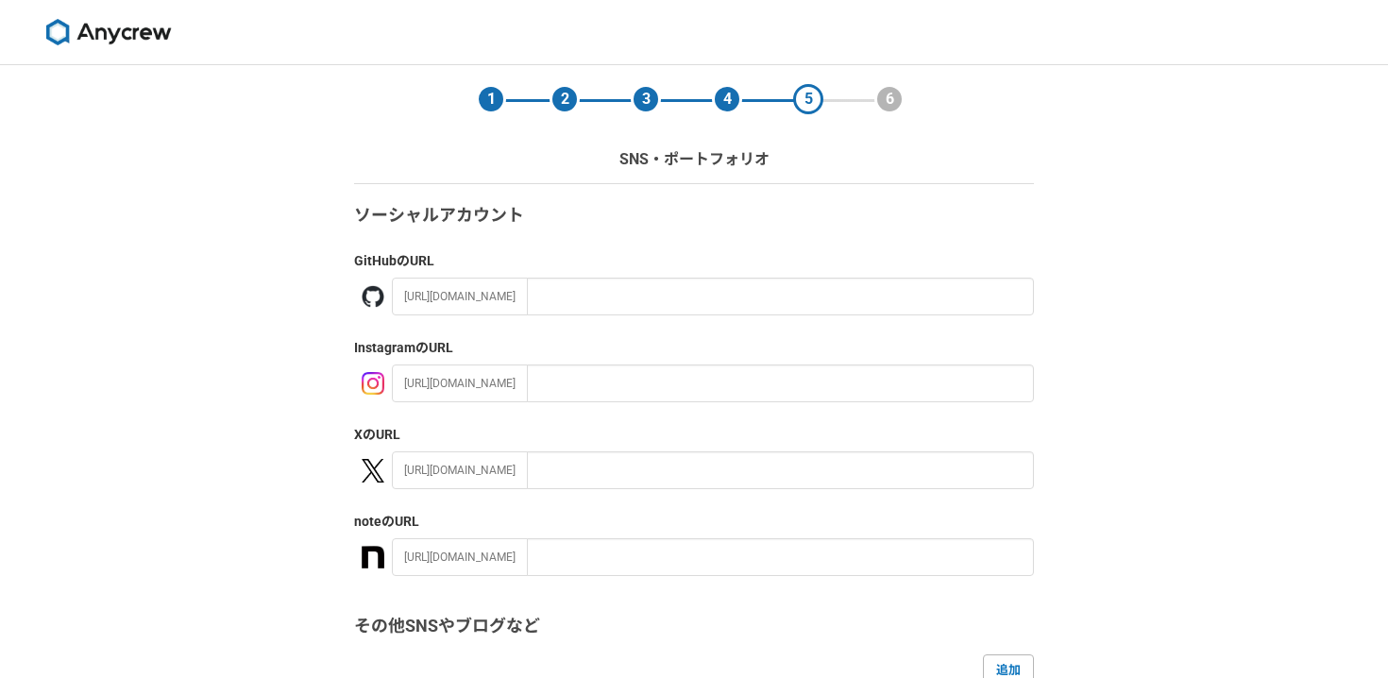
click at [740, 234] on div "ソーシャルアカウント GitHub のURL [URL][DOMAIN_NAME] Instagram のURL [URL][DOMAIN_NAME] X の…" at bounding box center [694, 533] width 680 height 661
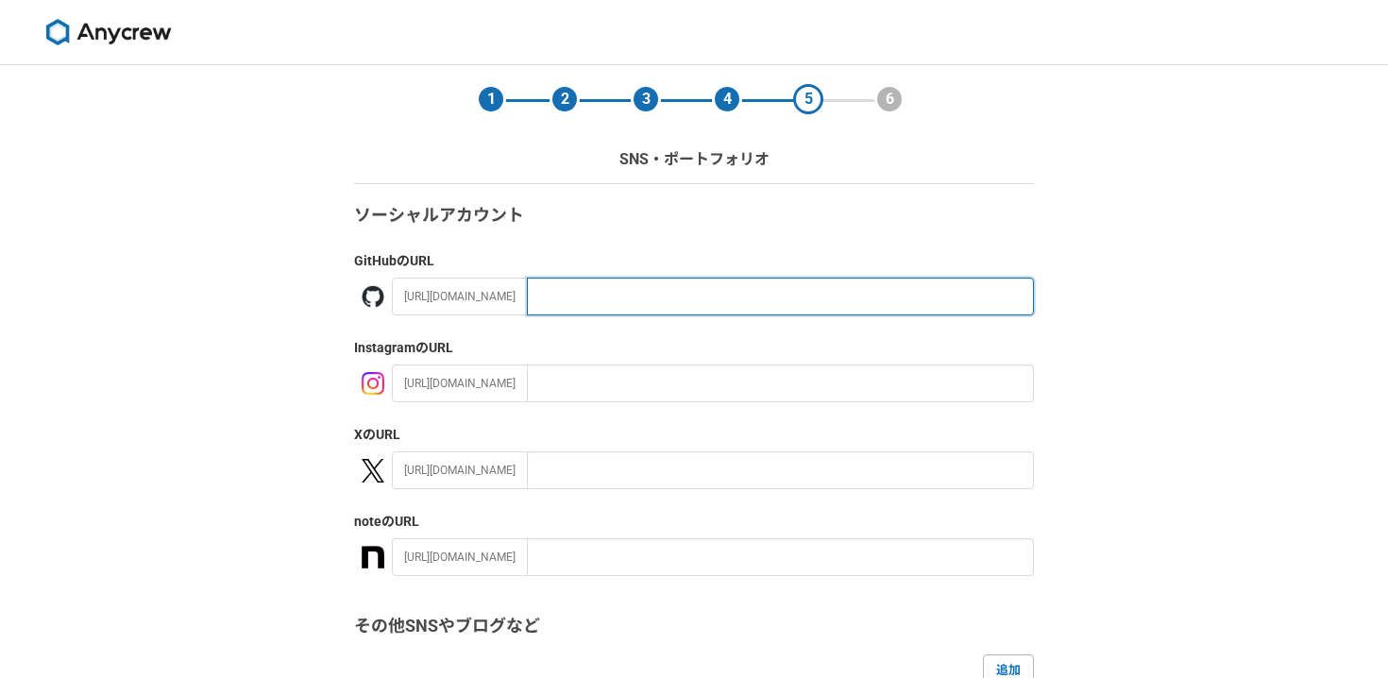
click at [679, 311] on input "text" at bounding box center [780, 297] width 507 height 38
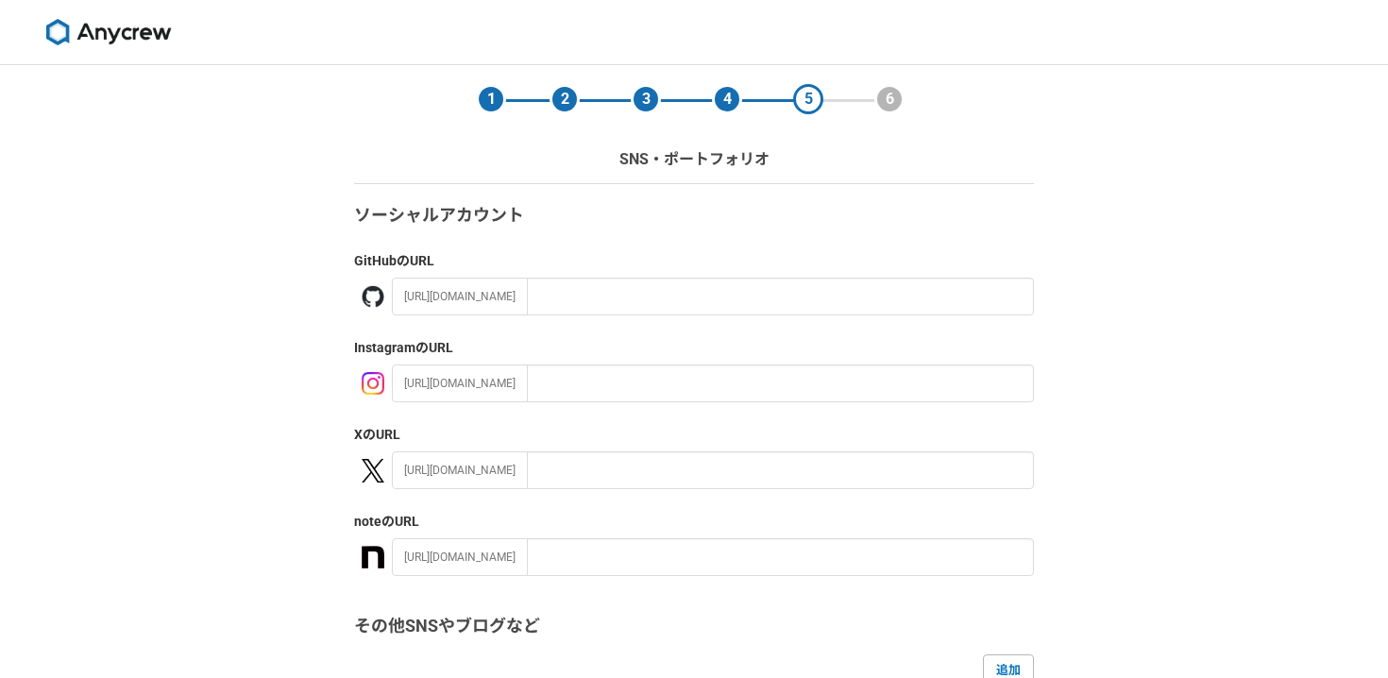
click at [703, 250] on div "ソーシャルアカウント GitHub のURL [URL][DOMAIN_NAME] Instagram のURL [URL][DOMAIN_NAME] X の…" at bounding box center [694, 533] width 680 height 661
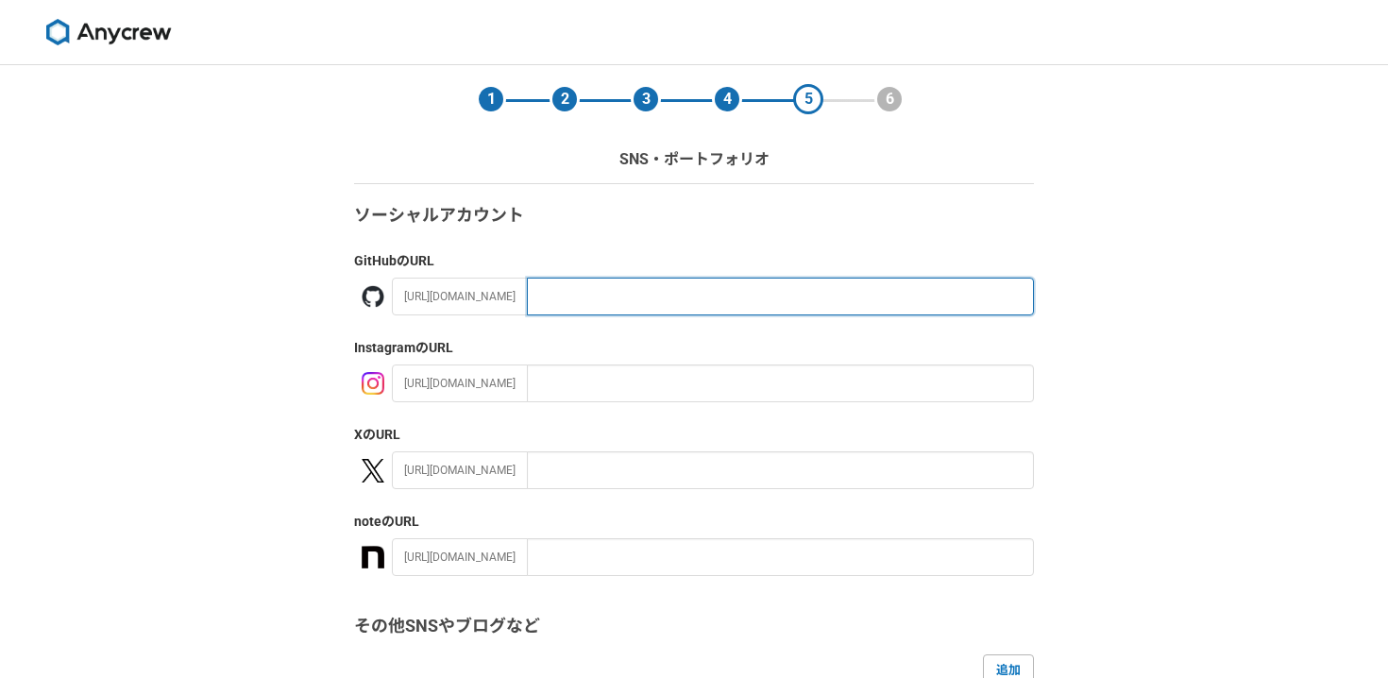
click at [682, 294] on input "text" at bounding box center [780, 297] width 507 height 38
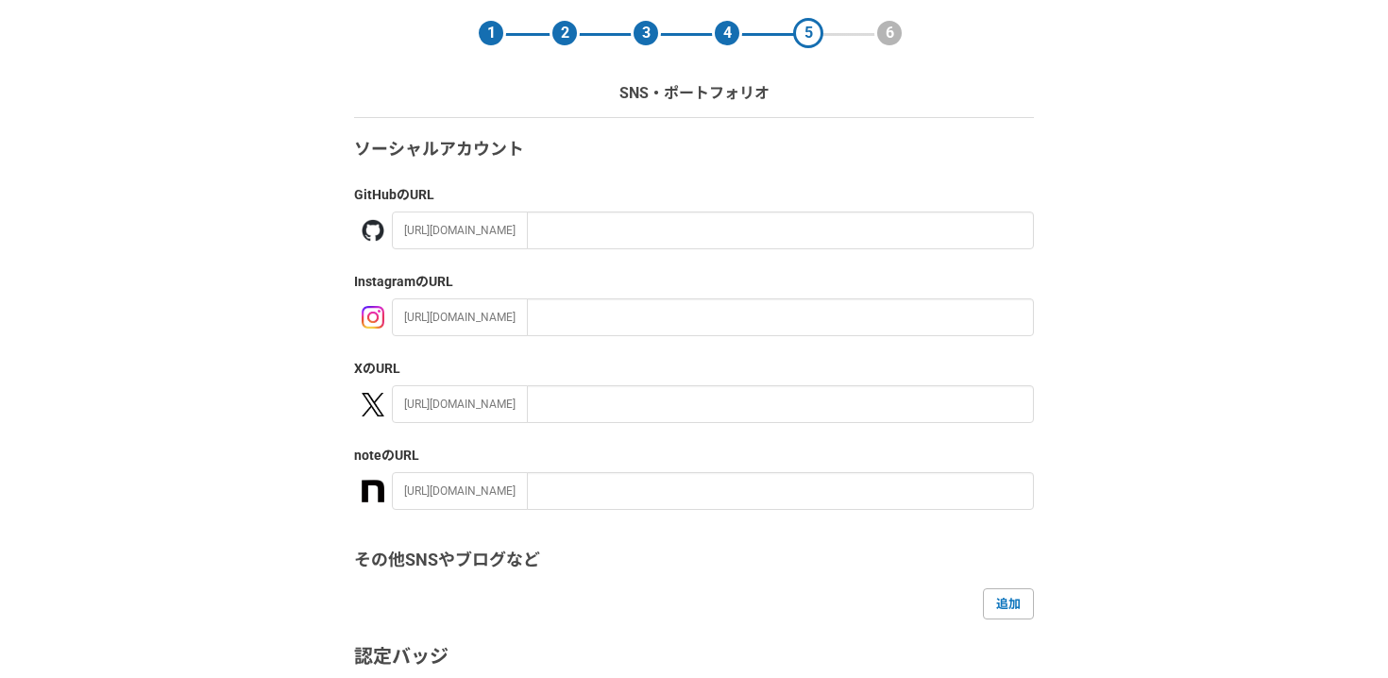
click at [726, 173] on div "ソーシャルアカウント GitHub のURL [URL][DOMAIN_NAME] Instagram のURL [URL][DOMAIN_NAME] X の…" at bounding box center [694, 467] width 680 height 661
click at [666, 336] on div "ソーシャルアカウント GitHub のURL [URL][DOMAIN_NAME] Instagram のURL [URL][DOMAIN_NAME] X の…" at bounding box center [694, 467] width 680 height 661
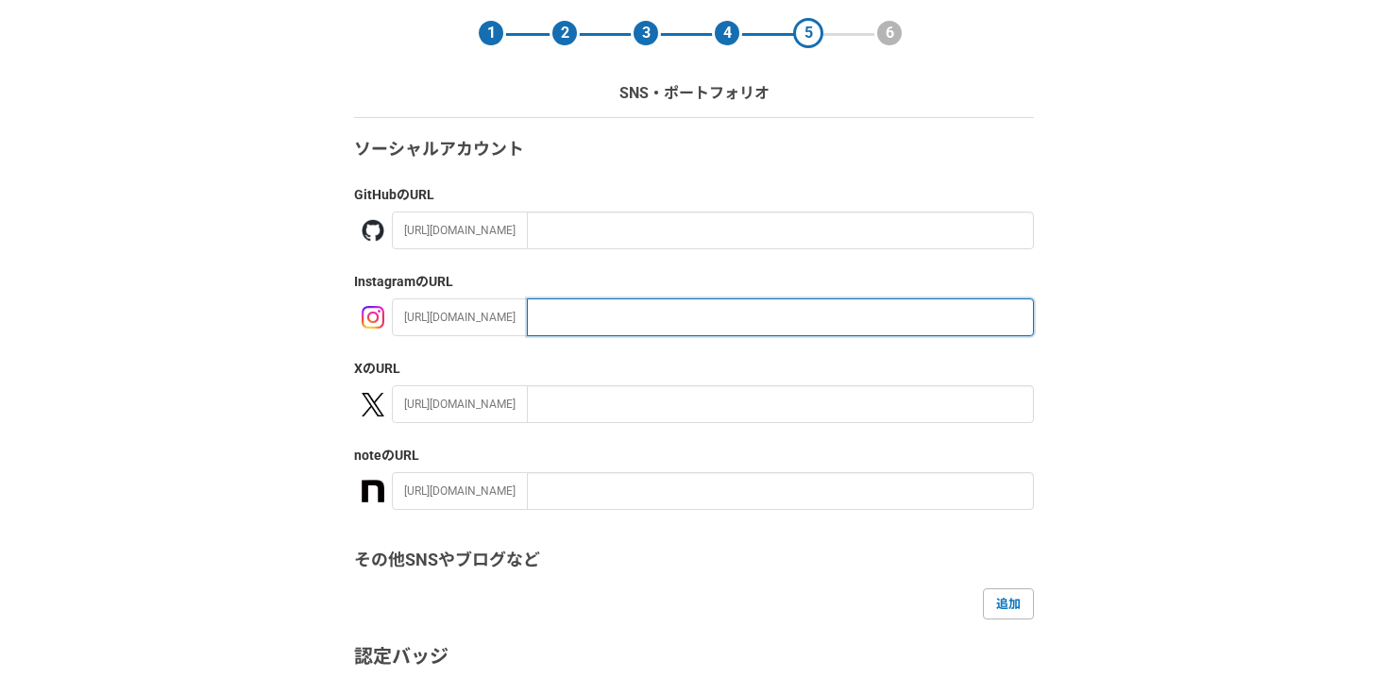
click at [655, 323] on input "text" at bounding box center [780, 317] width 507 height 38
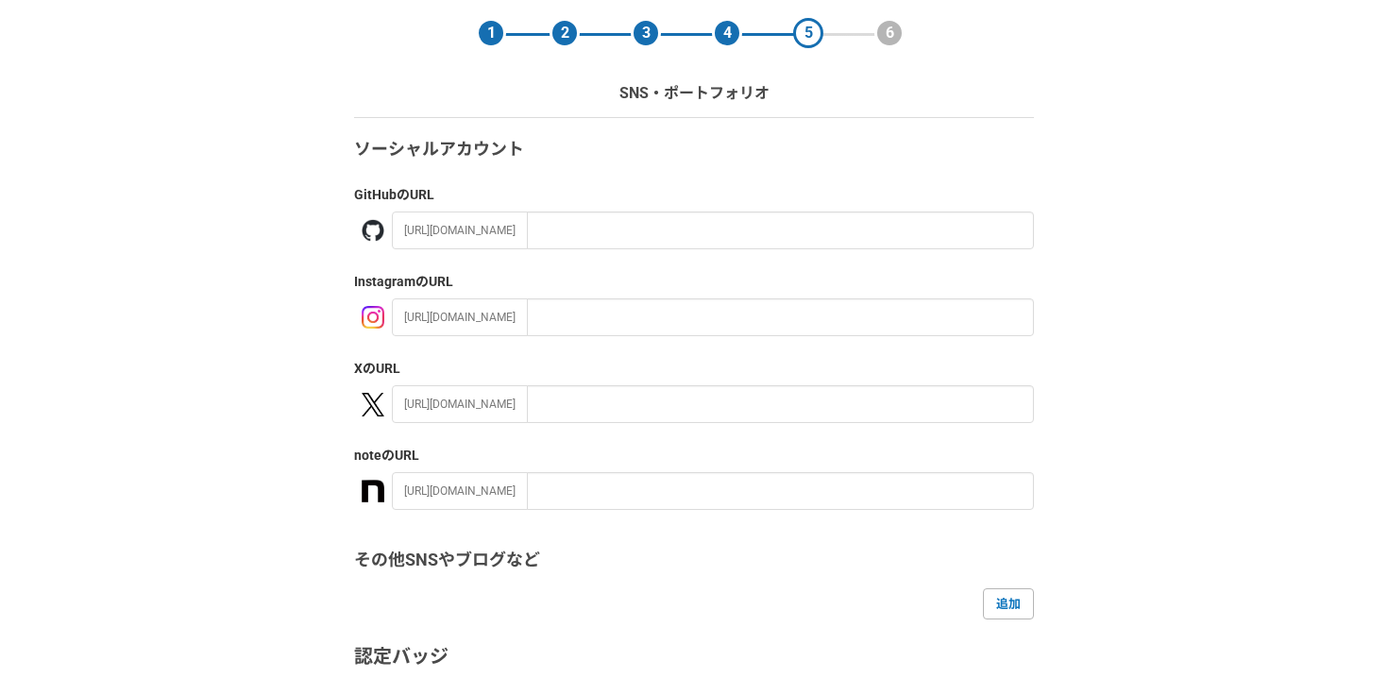
click at [639, 377] on label "X のURL" at bounding box center [694, 369] width 680 height 20
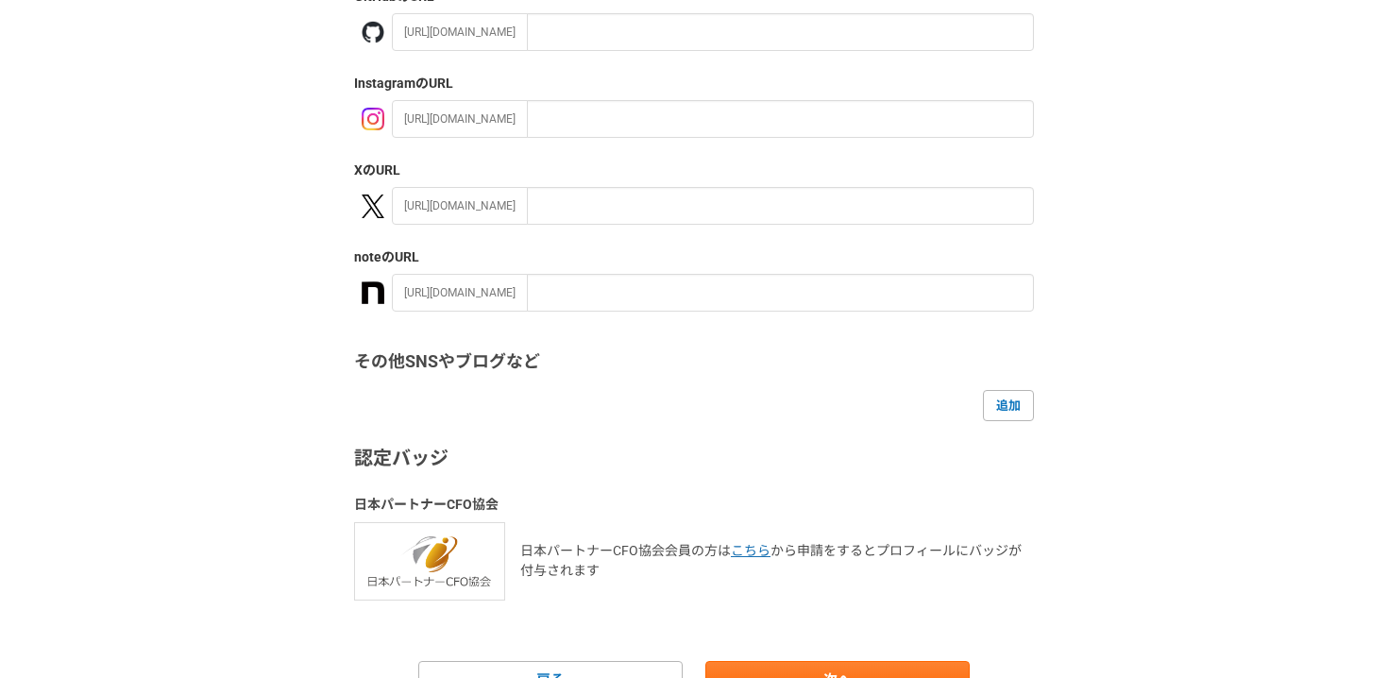
scroll to position [361, 0]
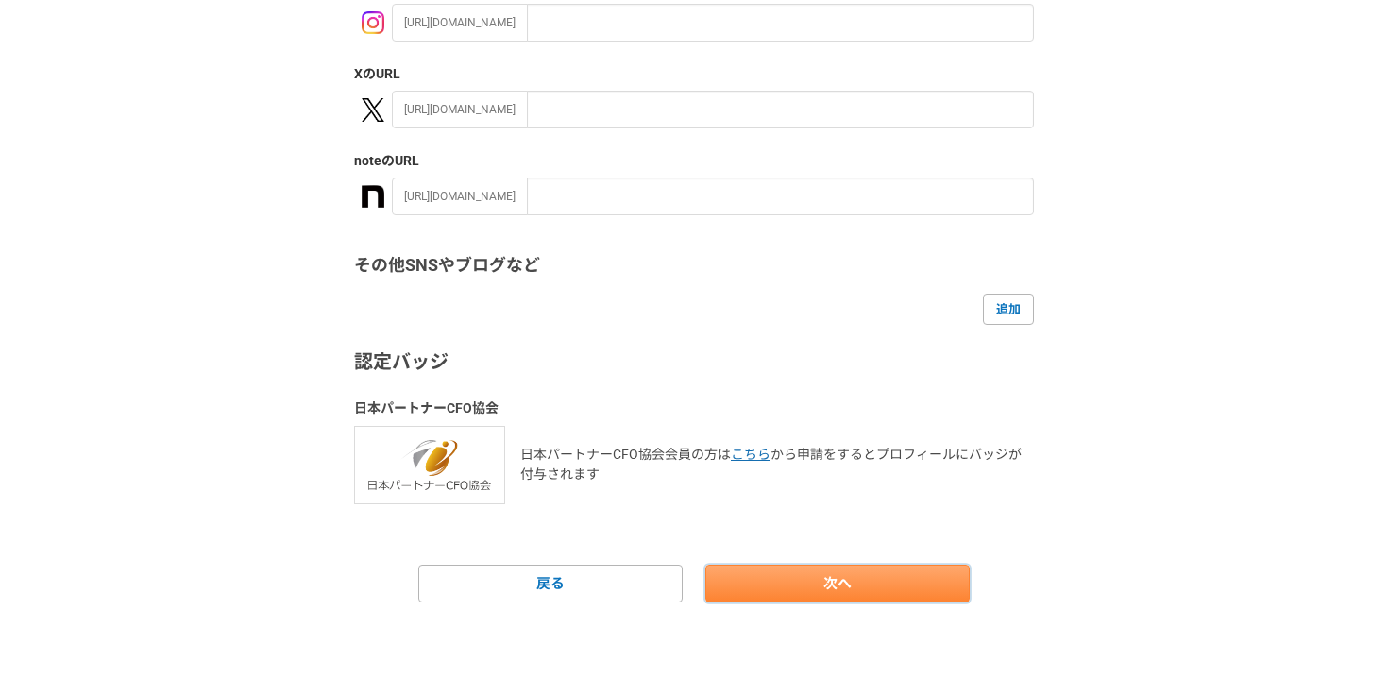
click at [756, 594] on link "次へ" at bounding box center [837, 583] width 264 height 38
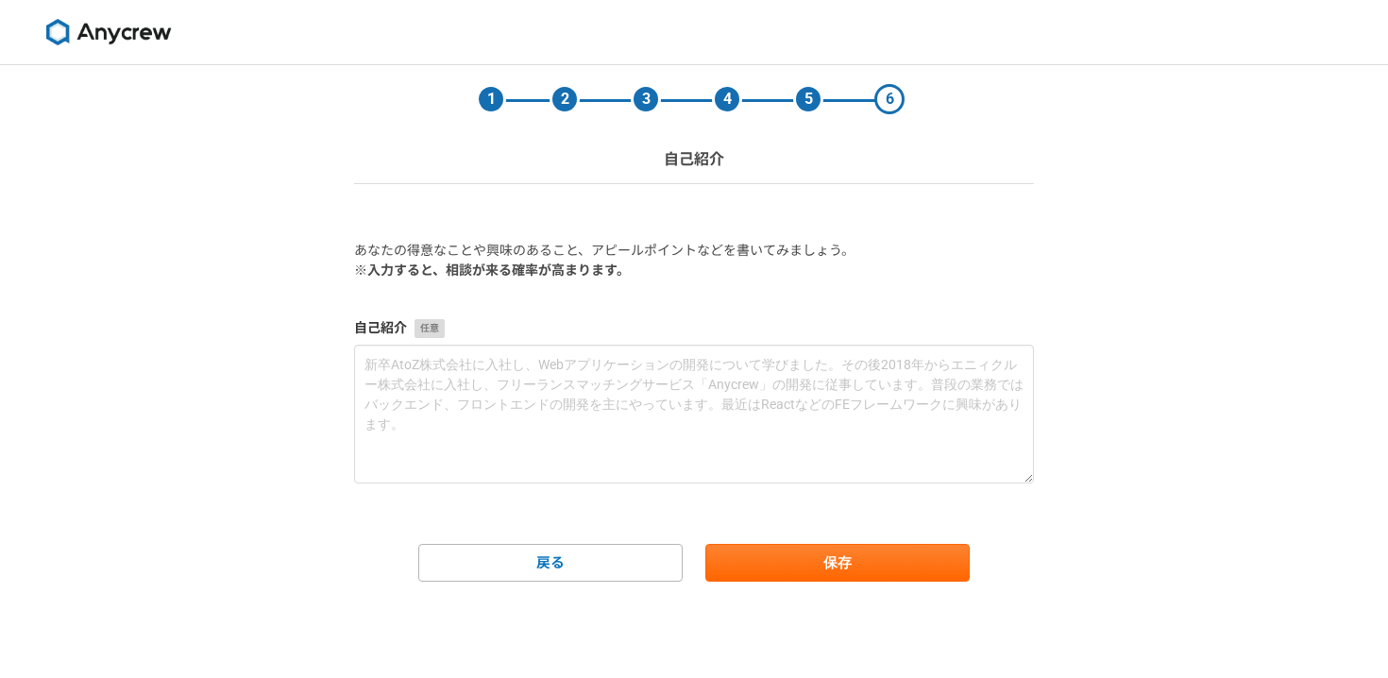
scroll to position [0, 0]
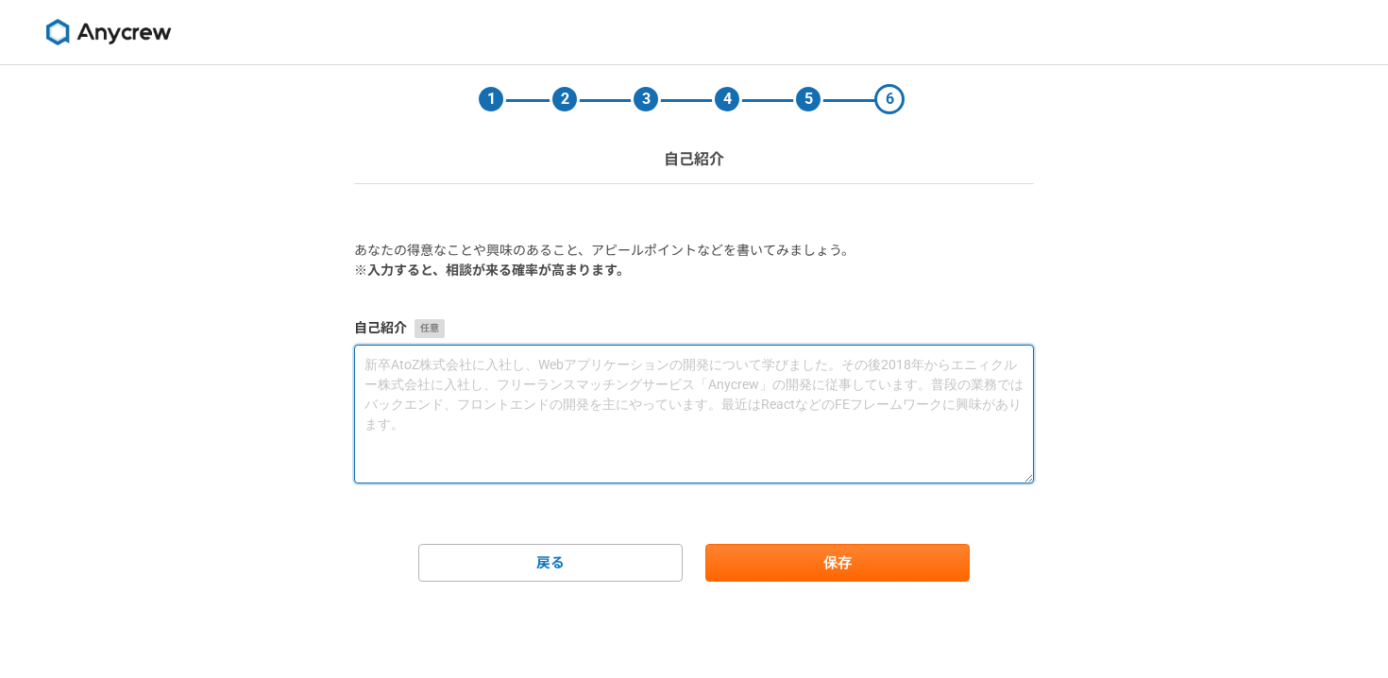
click at [753, 425] on textarea at bounding box center [694, 414] width 680 height 139
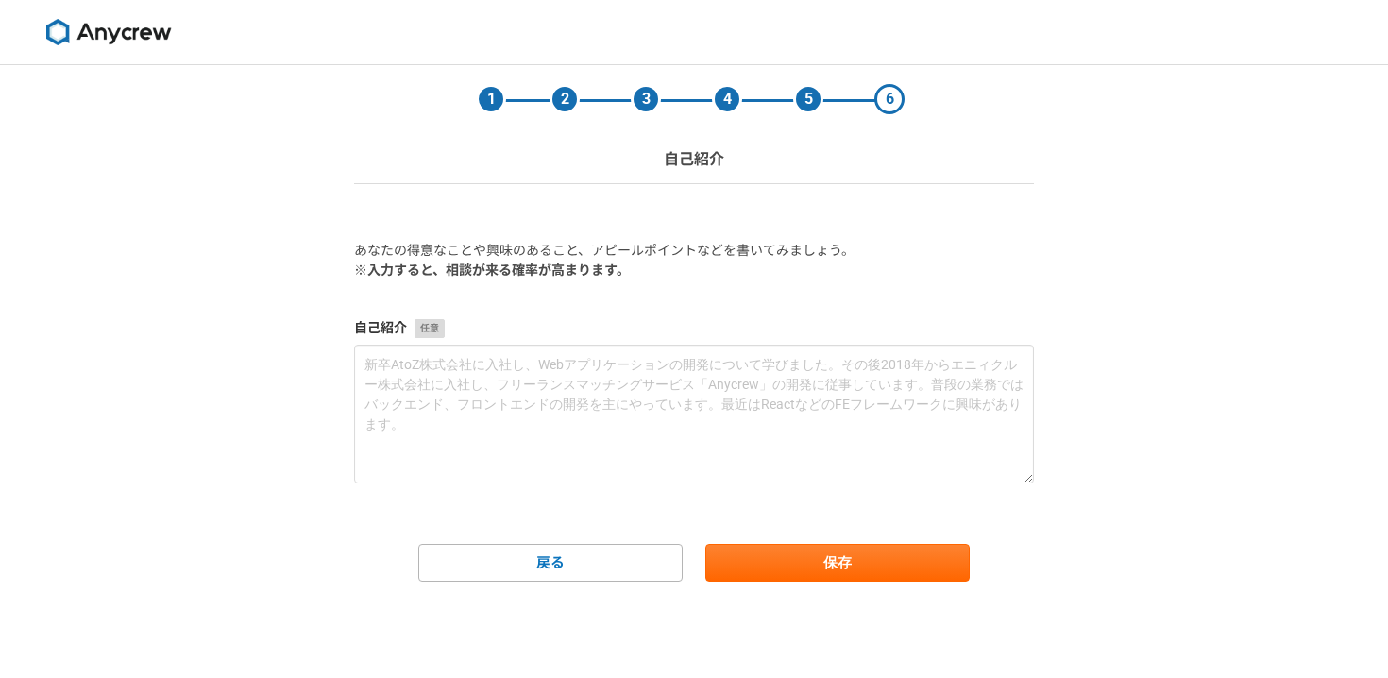
click at [900, 287] on form "あなたの得意なことや興味のあること、アピールポイントなどを書いてみましょう。 ※入力すると、相談が来る確率が高まります。 自己紹介 戻る 保存" at bounding box center [694, 411] width 680 height 341
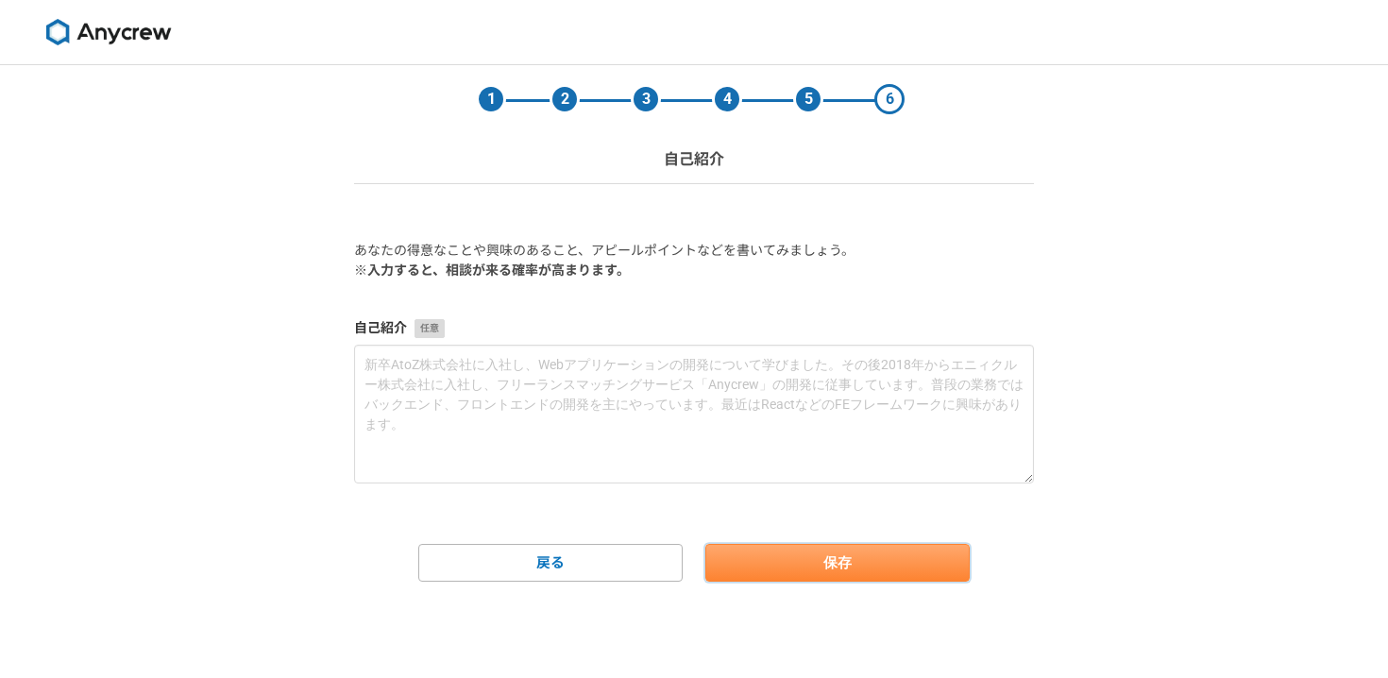
click at [826, 562] on button "保存" at bounding box center [837, 563] width 264 height 38
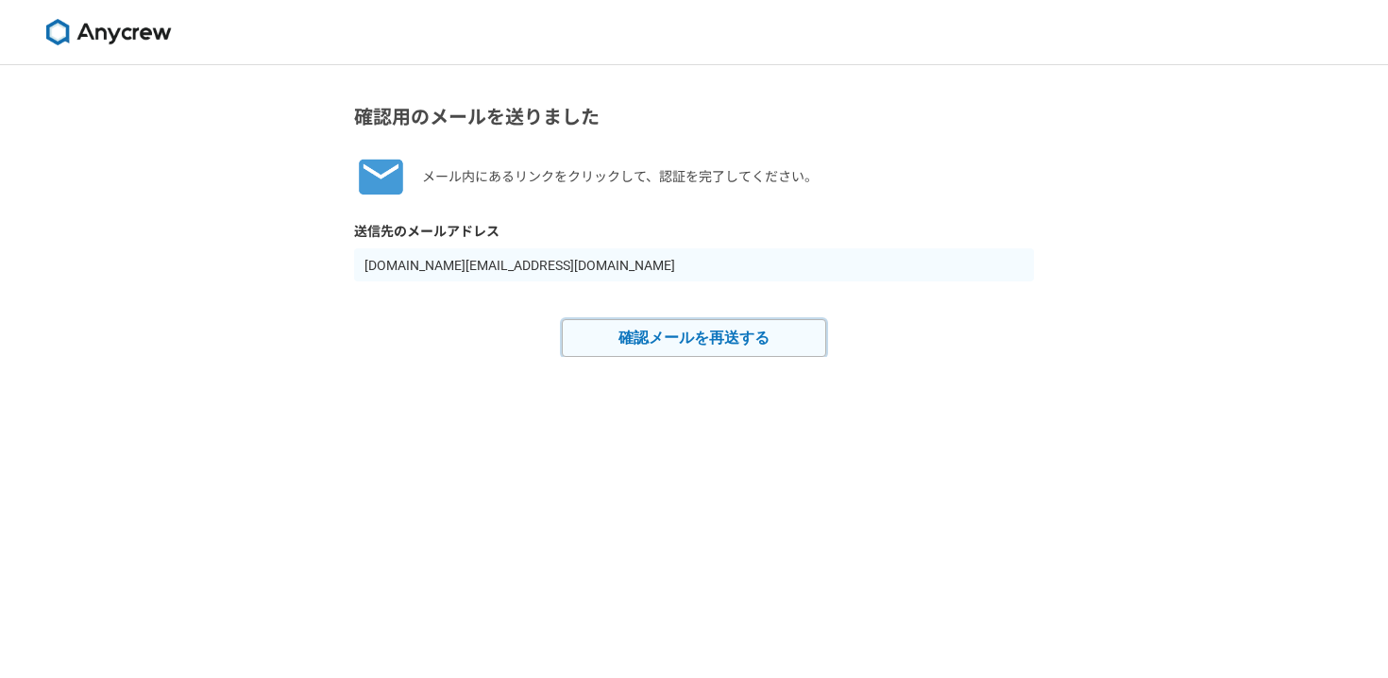
click at [775, 344] on button "確認メールを再送する" at bounding box center [694, 338] width 264 height 38
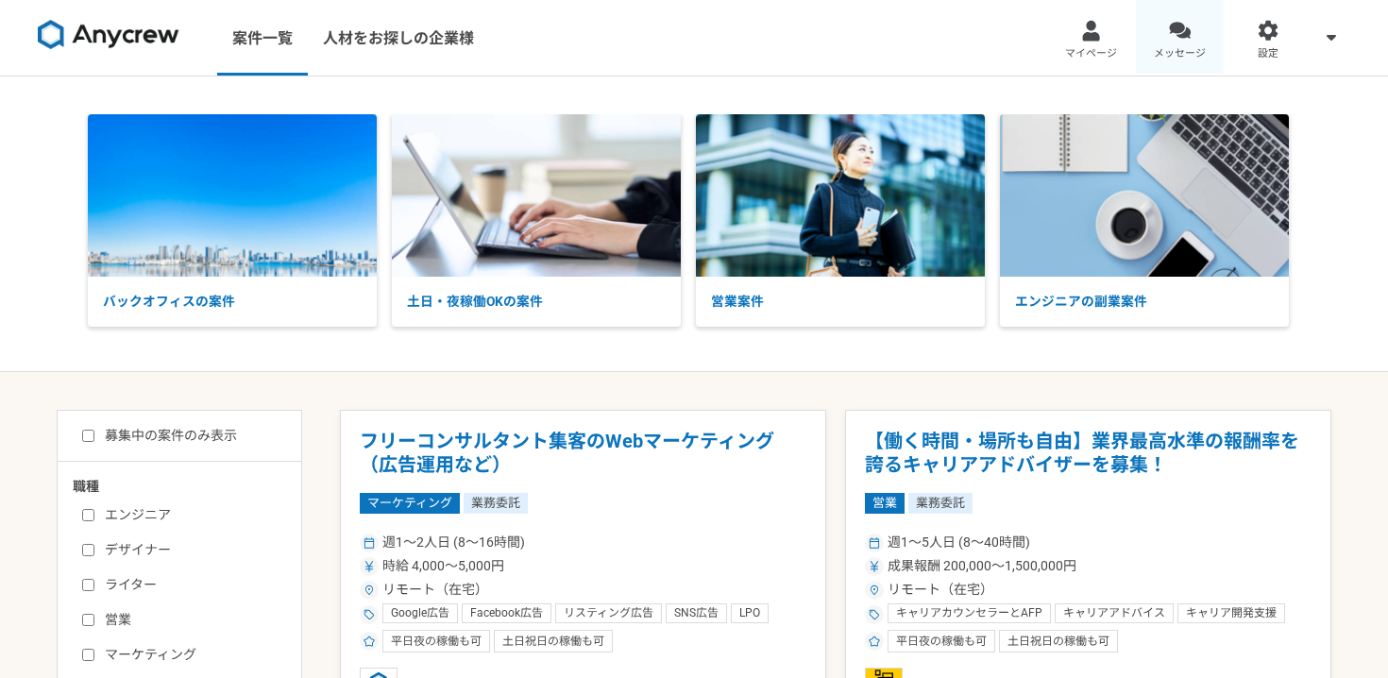
click at [1175, 16] on link "メッセージ" at bounding box center [1180, 38] width 89 height 76
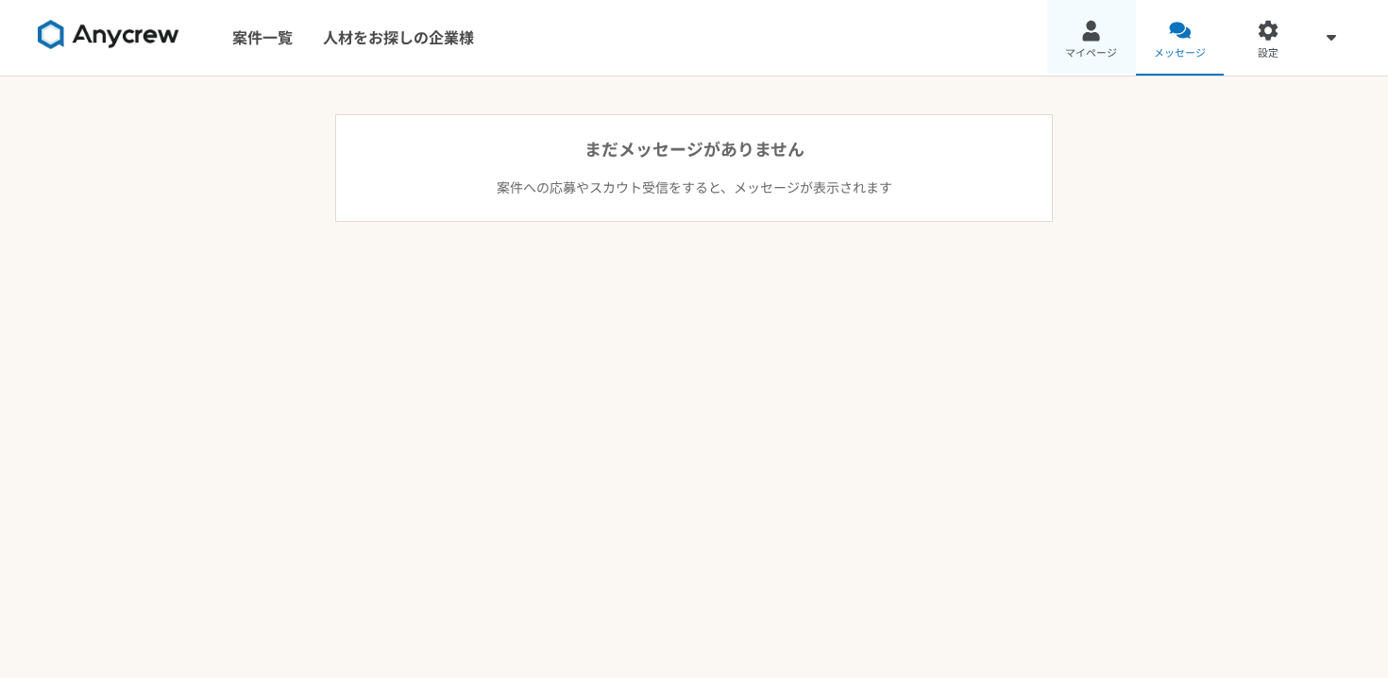
click at [1111, 17] on link "マイページ" at bounding box center [1091, 38] width 89 height 76
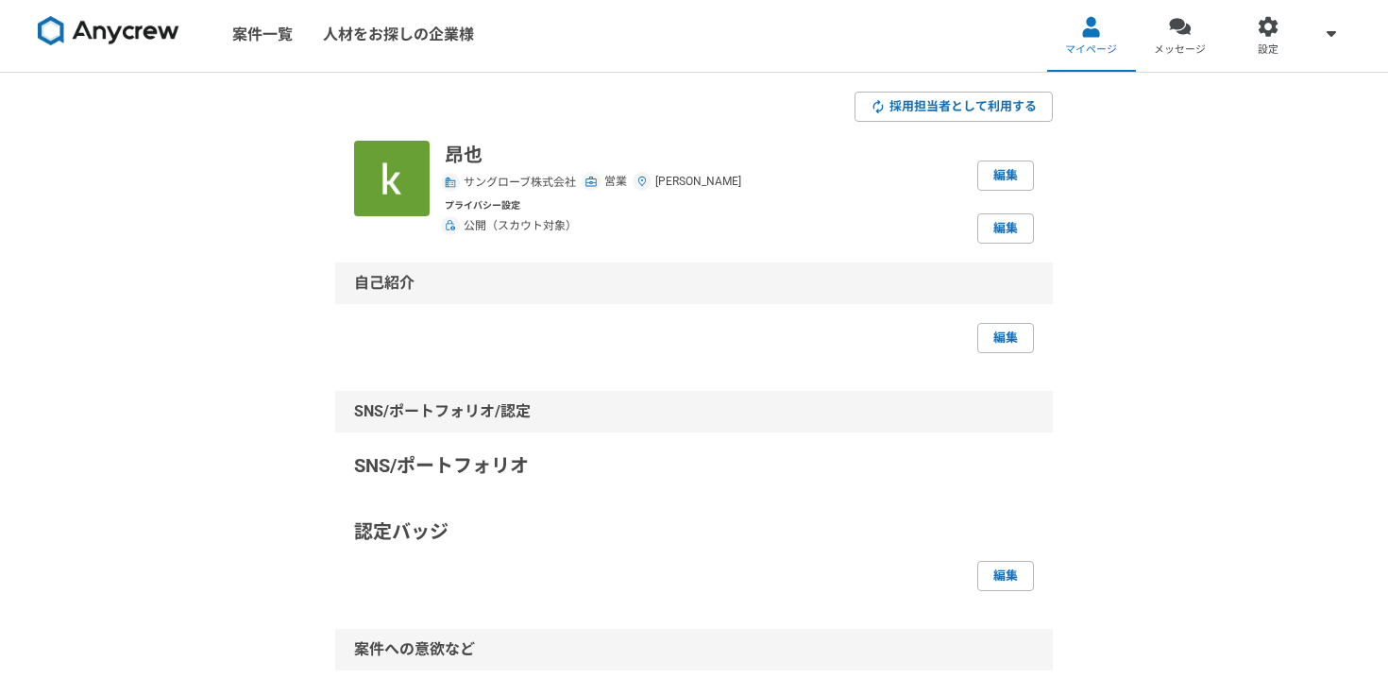
scroll to position [3, 0]
click at [539, 181] on span "サングローブ株式会社" at bounding box center [519, 183] width 112 height 17
click at [534, 221] on span "公開（スカウト対象）" at bounding box center [519, 226] width 113 height 17
click at [1003, 237] on link "編集" at bounding box center [1005, 229] width 57 height 30
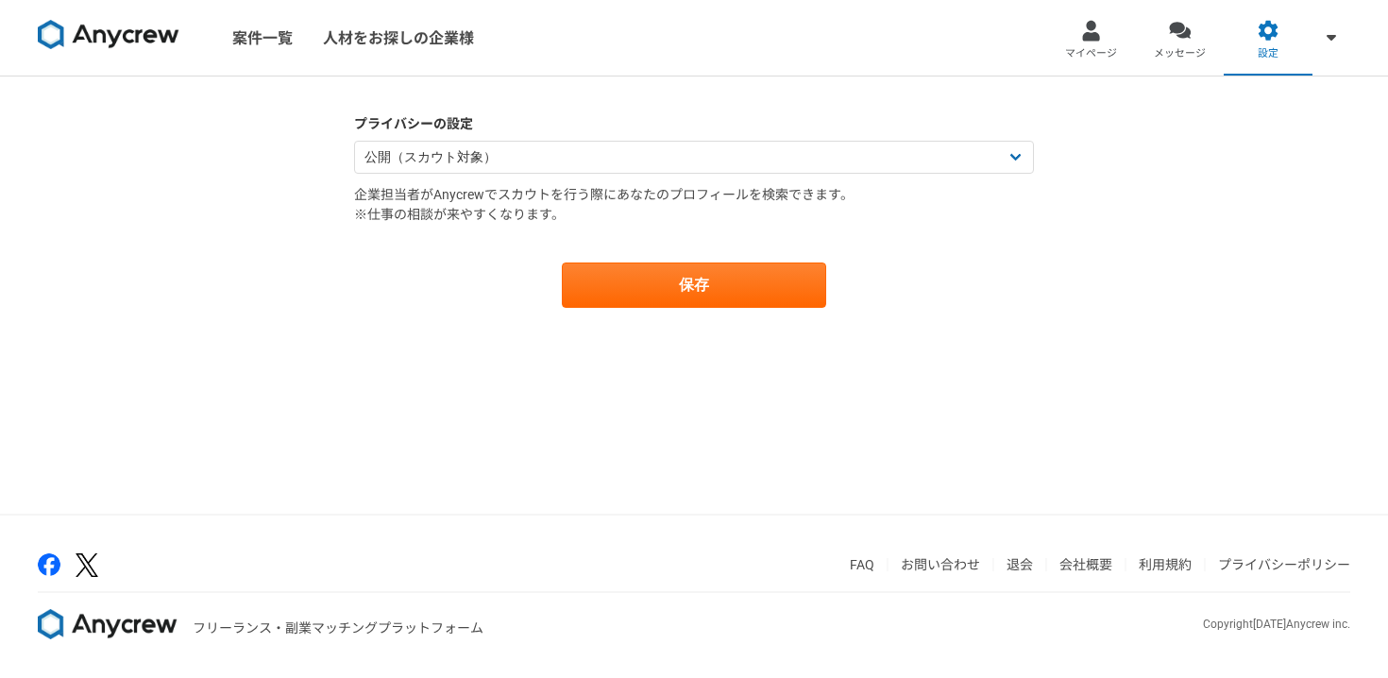
click at [700, 174] on form "プライバシーの設定 公開（スカウト対象） 非公開（スカウト対象外） 企業担当者がAnycrewでスカウトを行う際にあなたのプロフィールを検索できます。 ※仕事…" at bounding box center [694, 211] width 680 height 194
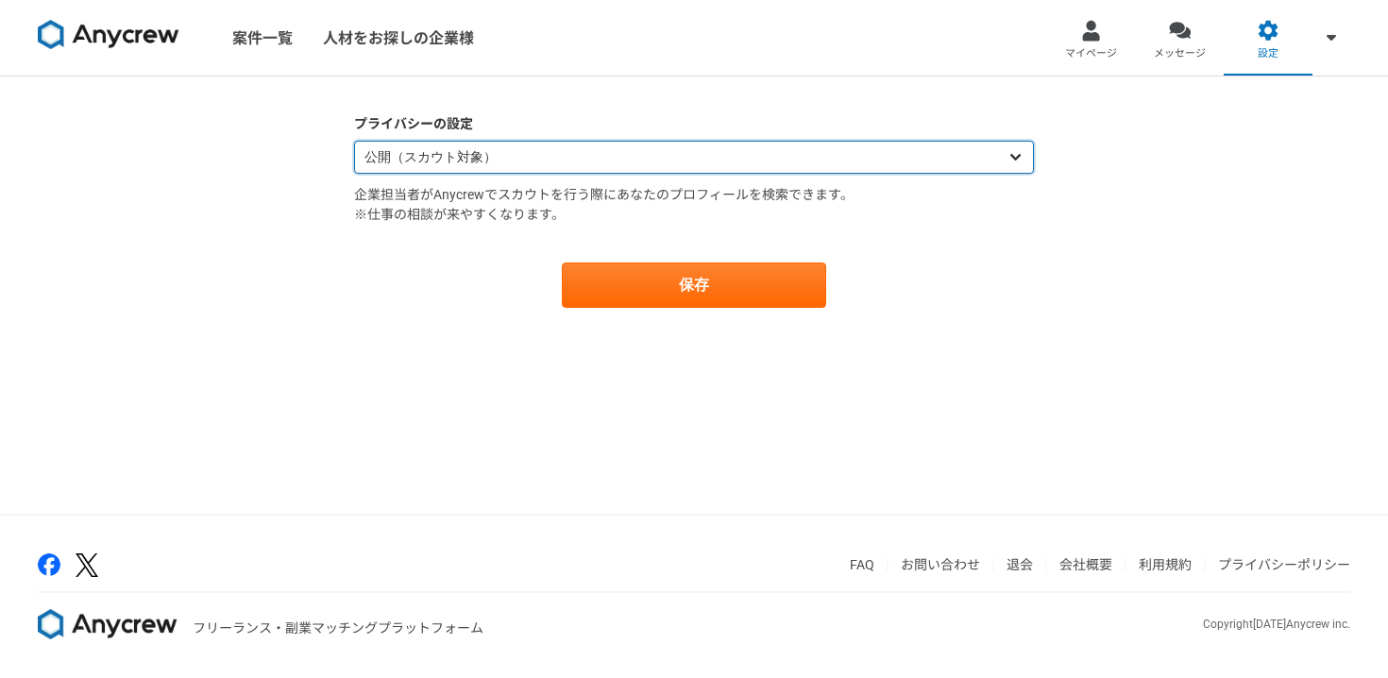
click at [704, 163] on select "公開（スカウト対象） 非公開（スカウト対象外）" at bounding box center [694, 157] width 680 height 33
select select "closed"
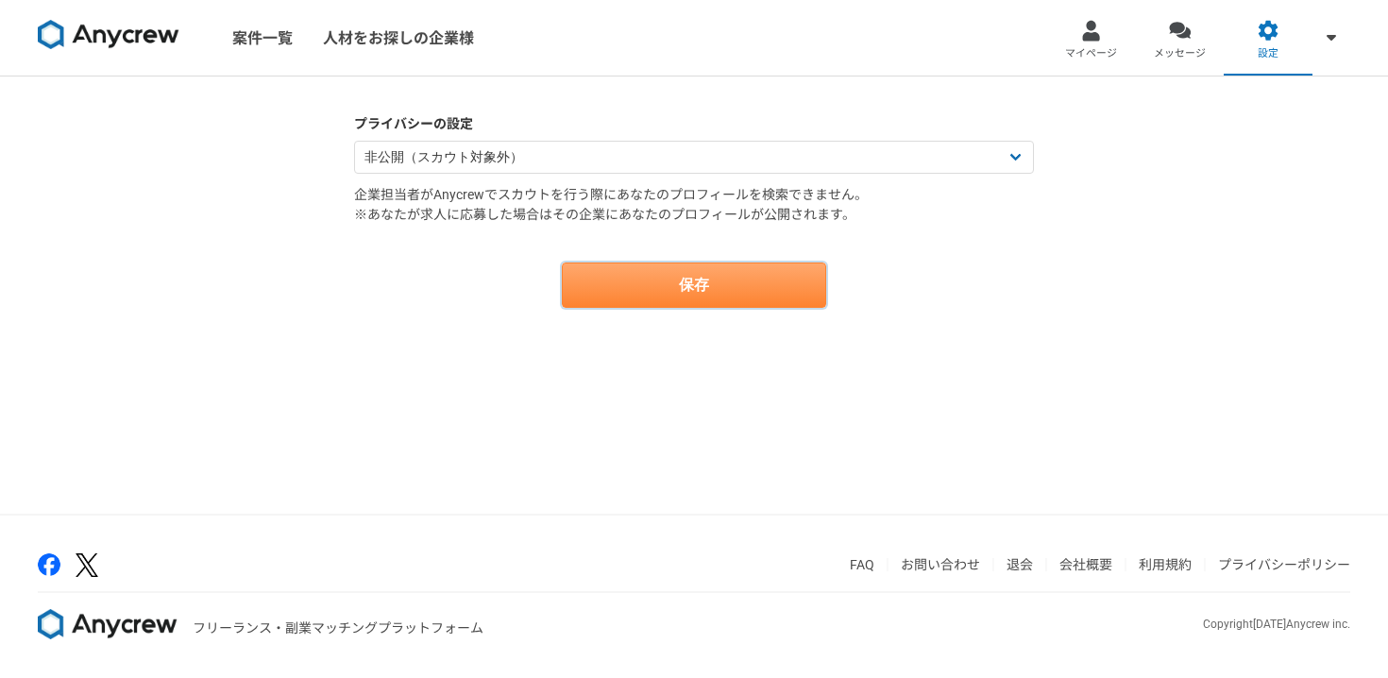
click at [664, 283] on button "保存" at bounding box center [694, 284] width 264 height 45
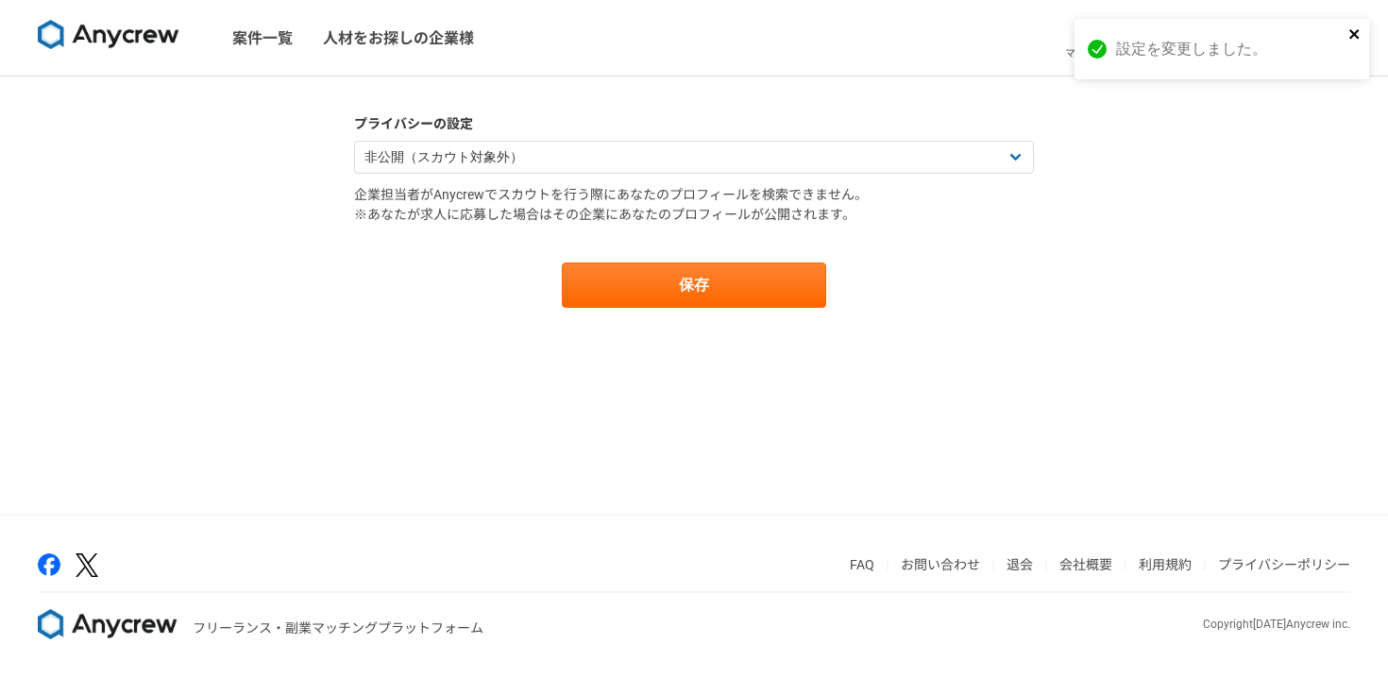
click at [1358, 42] on button "close" at bounding box center [1354, 35] width 13 height 18
click at [1134, 72] on link "マイページ" at bounding box center [1091, 38] width 89 height 76
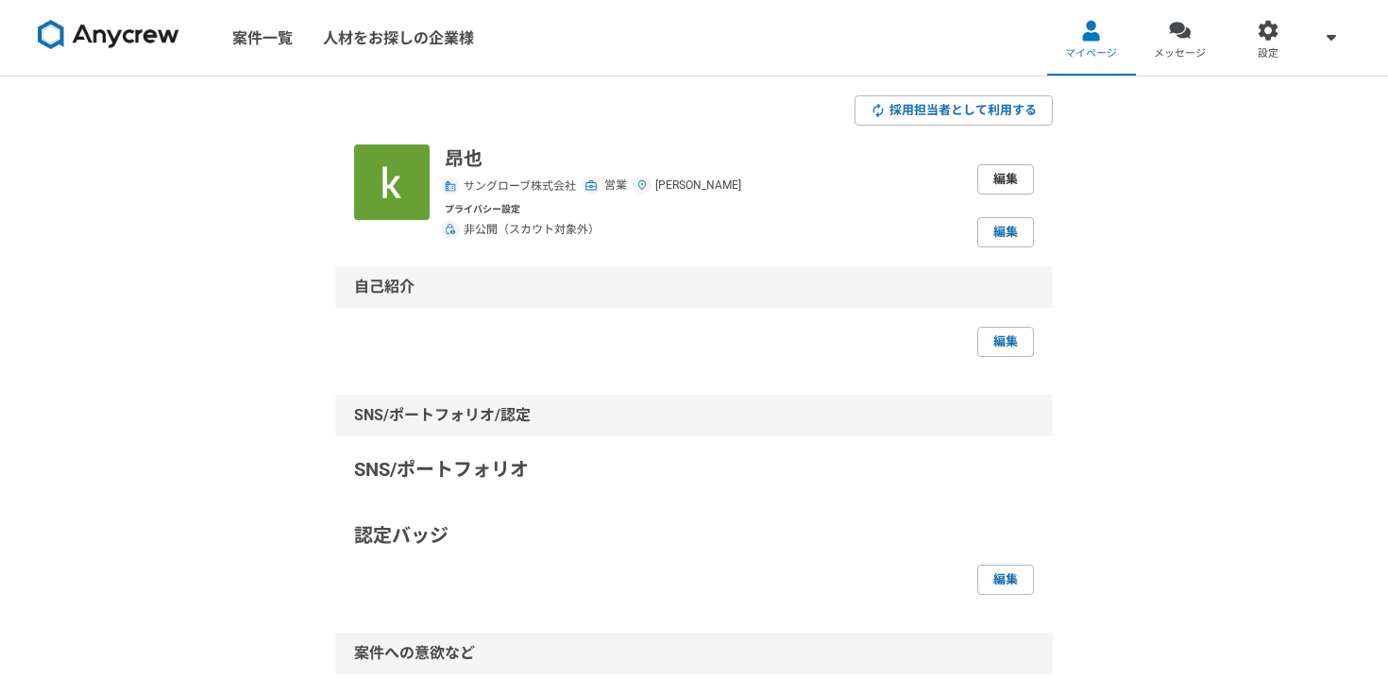
click at [1005, 184] on link "編集" at bounding box center [1005, 179] width 57 height 30
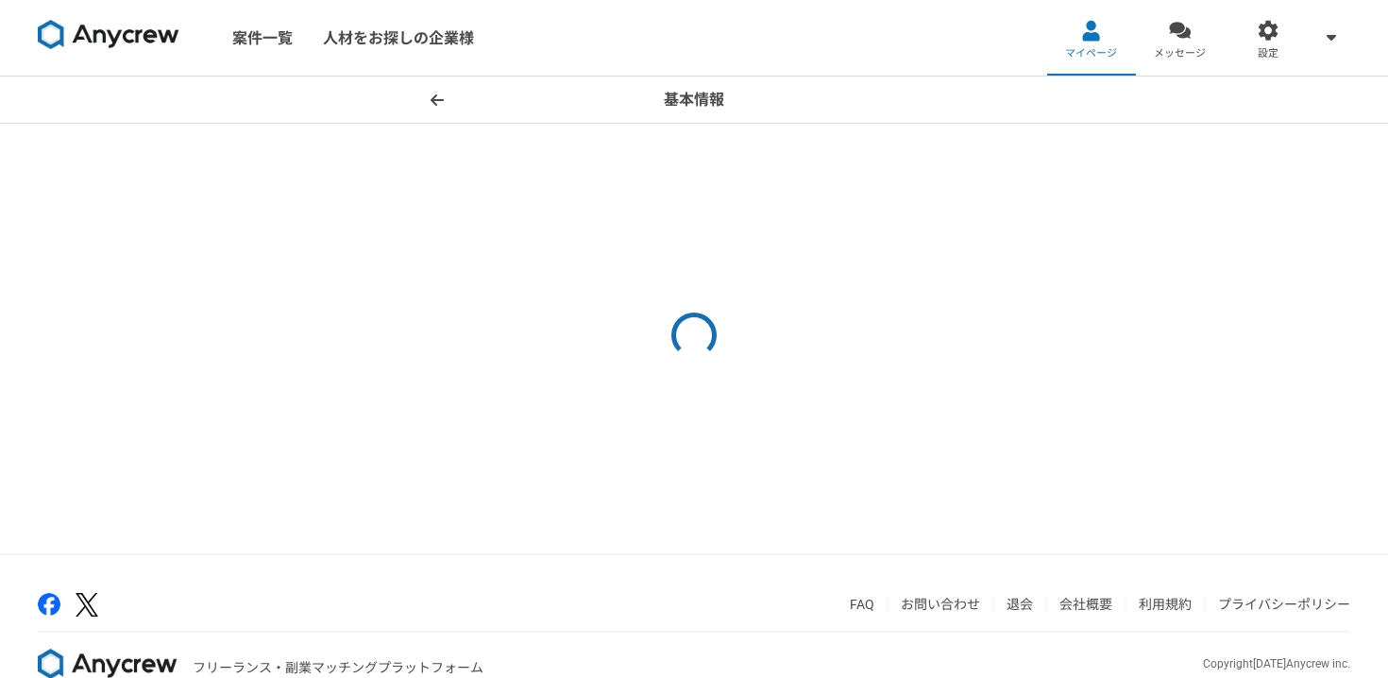
select select "4"
select select "13"
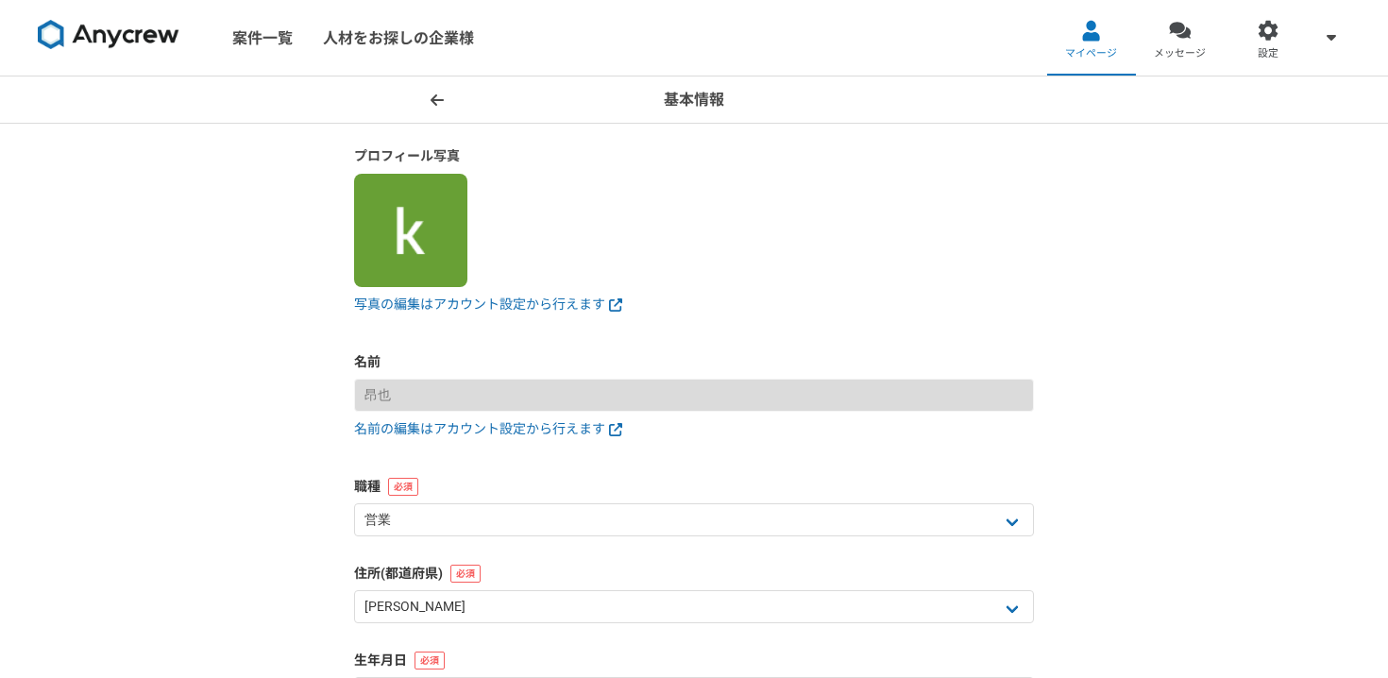
click at [420, 95] on header "基本情報" at bounding box center [694, 99] width 1388 height 47
click at [452, 95] on header "基本情報" at bounding box center [694, 99] width 1388 height 47
click at [436, 95] on icon at bounding box center [436, 100] width 13 height 15
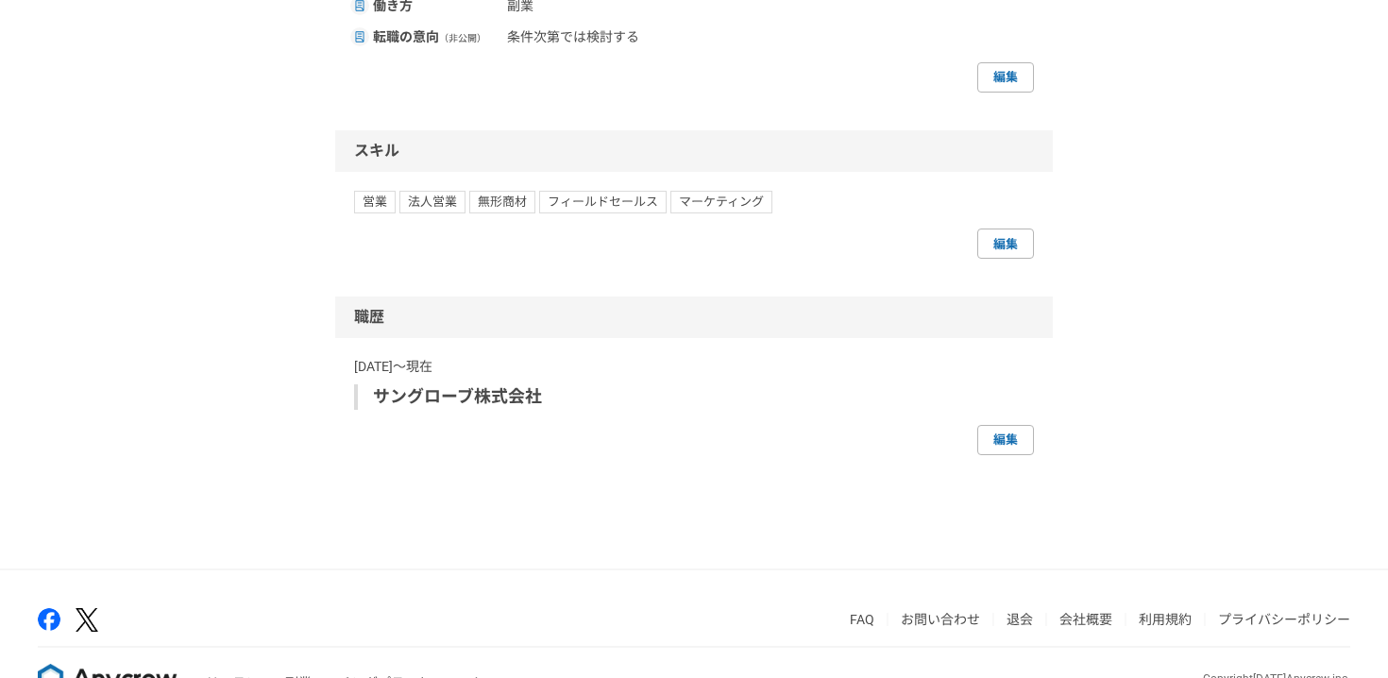
scroll to position [876, 0]
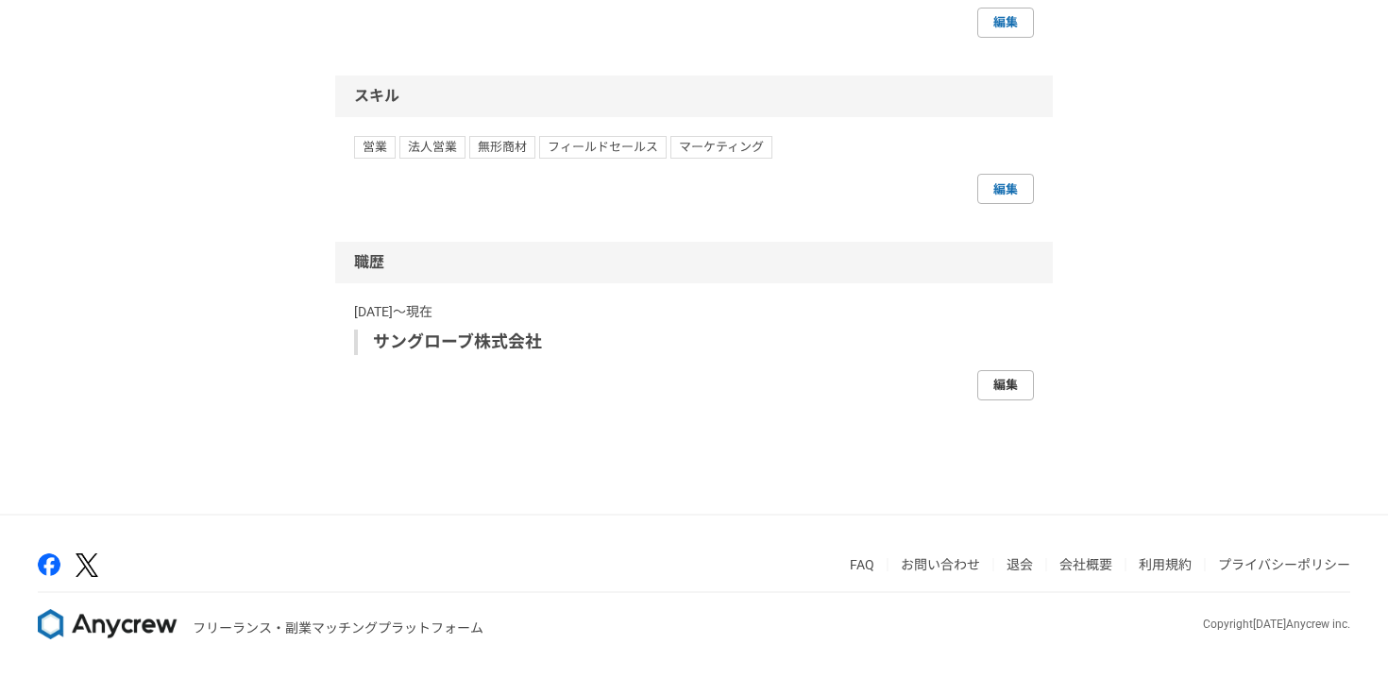
click at [984, 382] on link "編集" at bounding box center [1005, 385] width 57 height 30
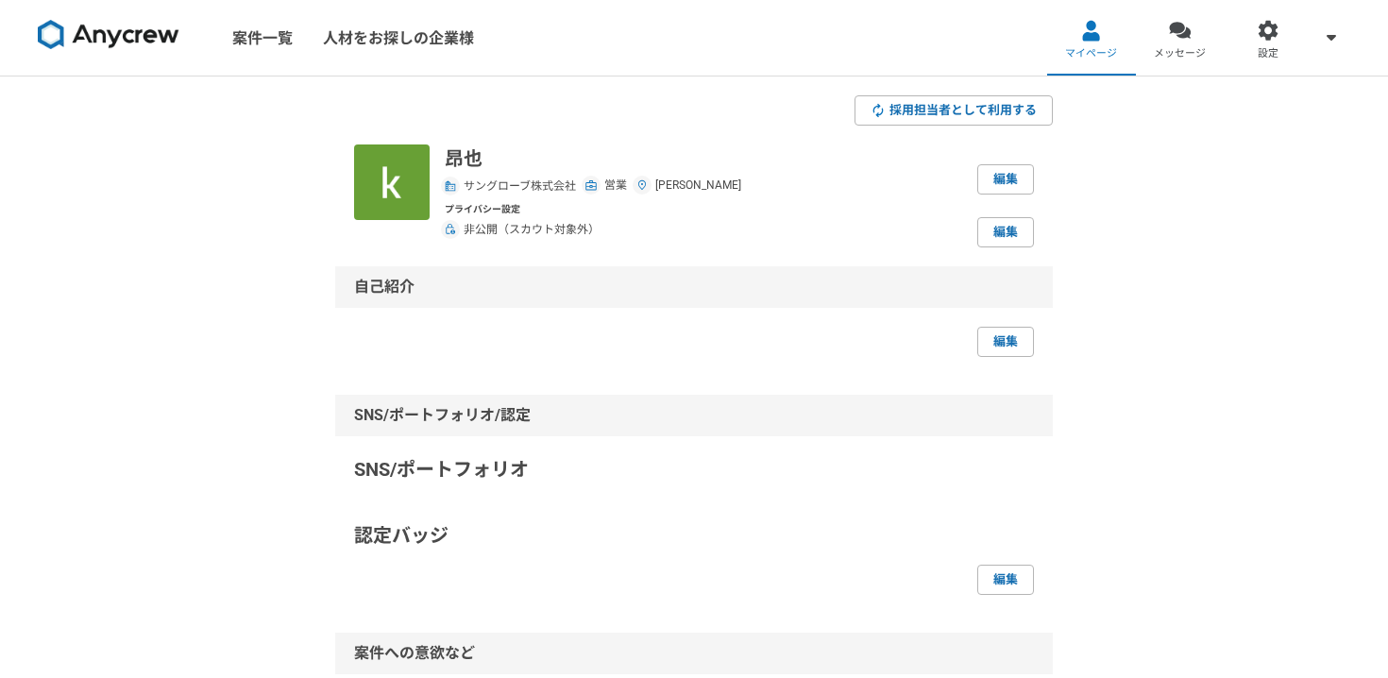
select select "[DATE]"
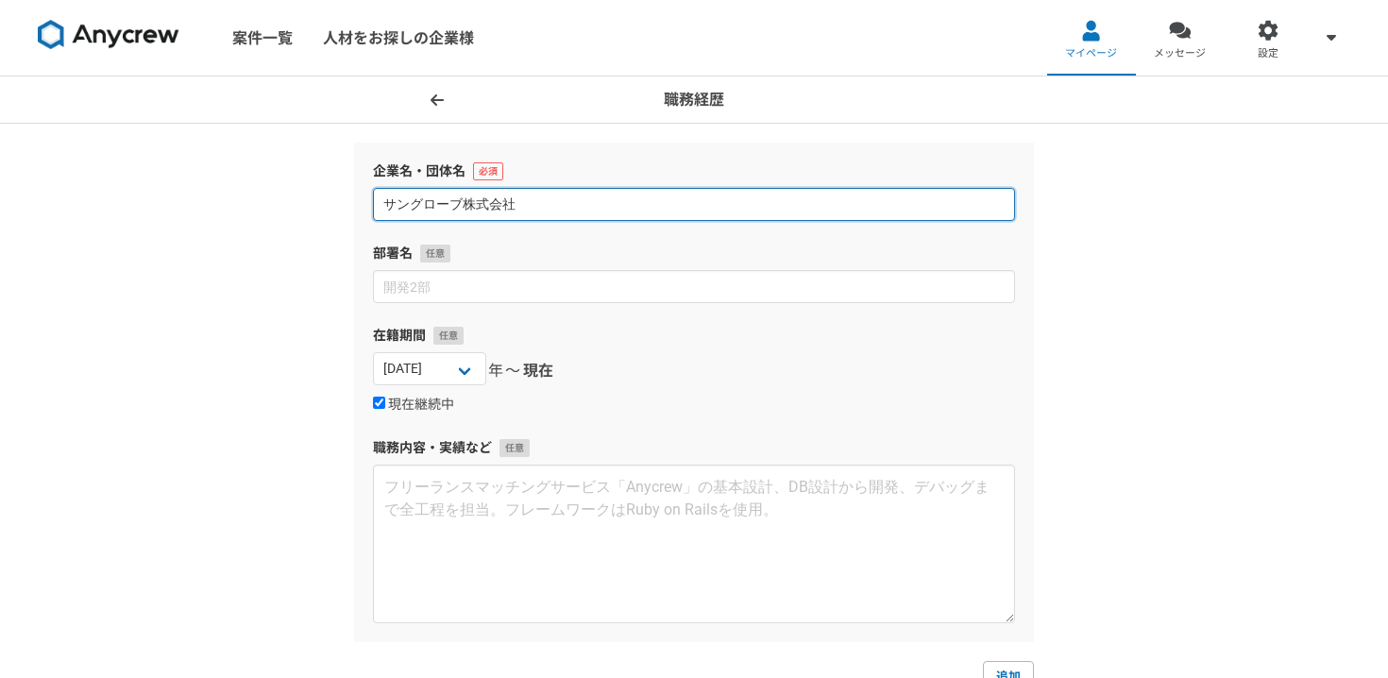
click at [467, 211] on input "サングローブ株式会社" at bounding box center [694, 204] width 642 height 33
click at [466, 211] on input "サングローブ株式会社" at bounding box center [694, 204] width 642 height 33
click at [464, 204] on input "サングローブ株式会社" at bounding box center [694, 204] width 642 height 33
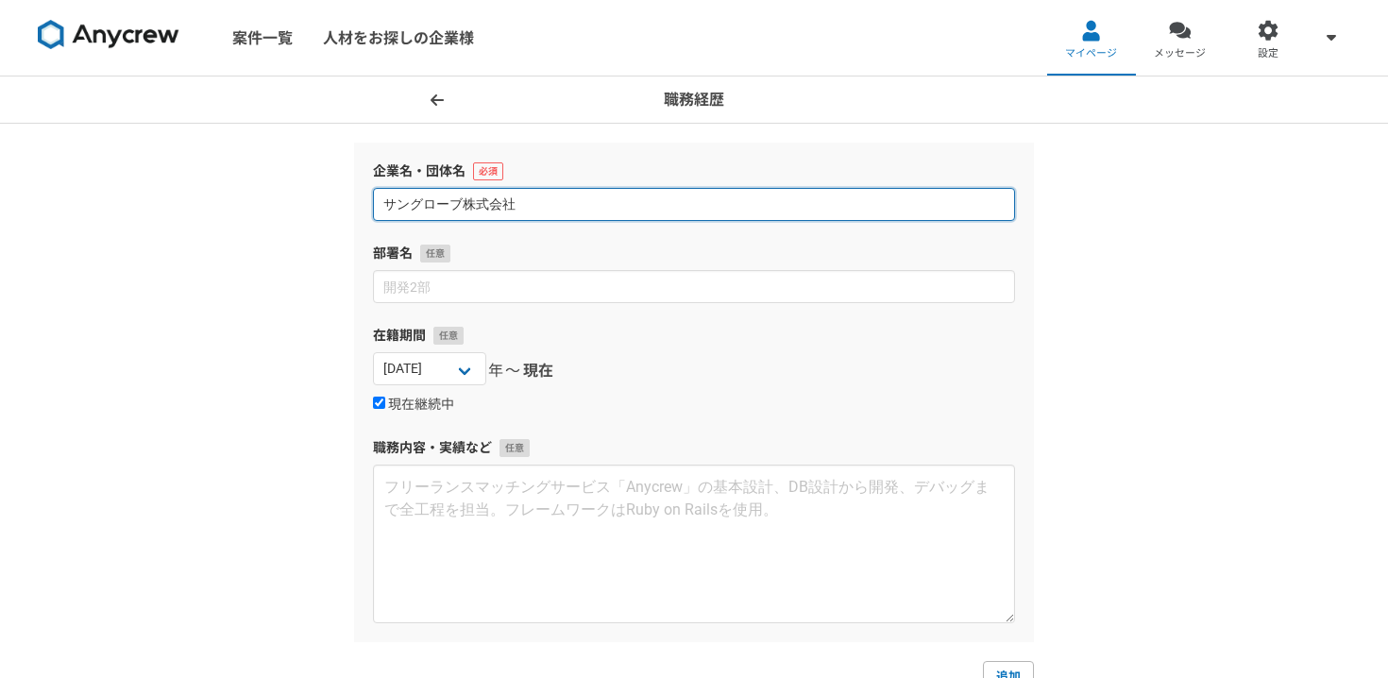
drag, startPoint x: 464, startPoint y: 204, endPoint x: 323, endPoint y: 203, distance: 141.6
click at [322, 203] on div "職務経歴 企業名・団体名 サングローブ株式会社 部署名 在籍期間 2025 2024 2023 2022 2021 2020 2019 2018 2017 2…" at bounding box center [694, 463] width 1388 height 774
click at [402, 203] on input "サングローブ株式会社" at bounding box center [694, 204] width 642 height 33
drag, startPoint x: 461, startPoint y: 202, endPoint x: 346, endPoint y: 205, distance: 114.3
click at [346, 205] on section "企業名・団体名 サングローブ株式会社 部署名 在籍期間 2025 2024 2023 2022 2021 2020 2019 2018 2017 2016 2…" at bounding box center [693, 459] width 717 height 632
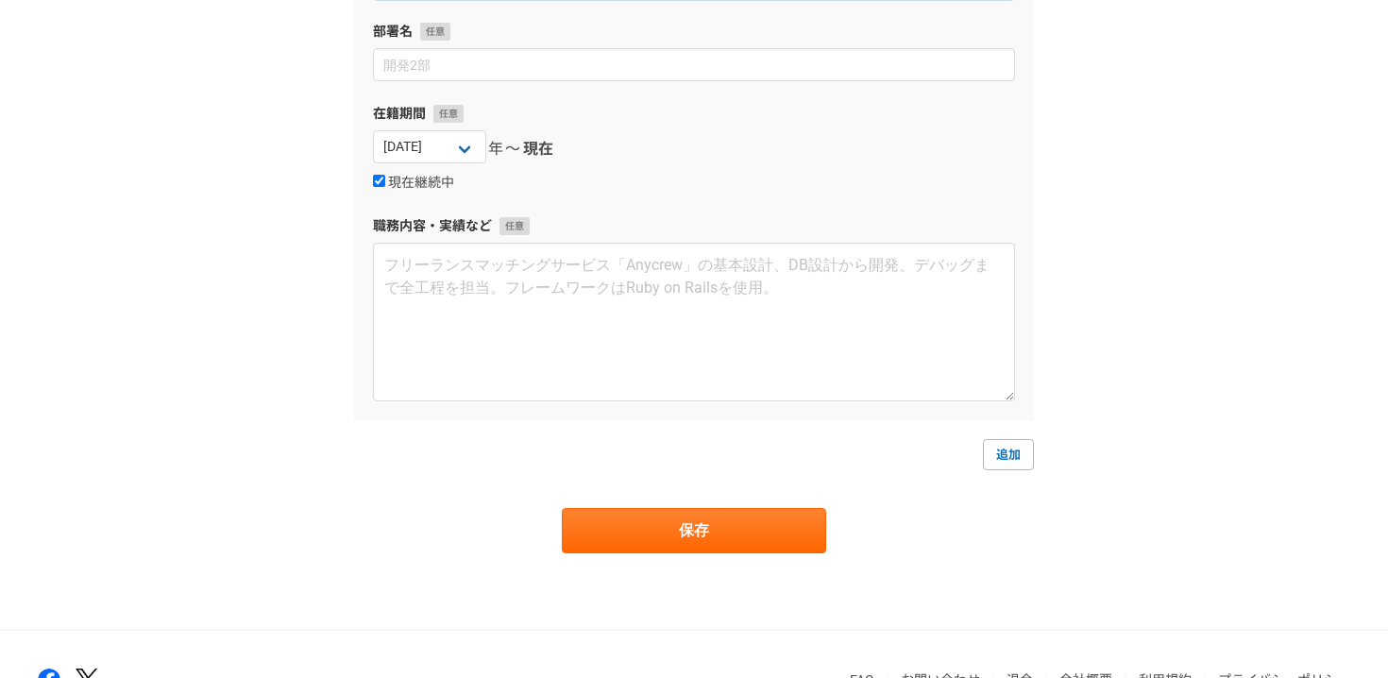
scroll to position [336, 0]
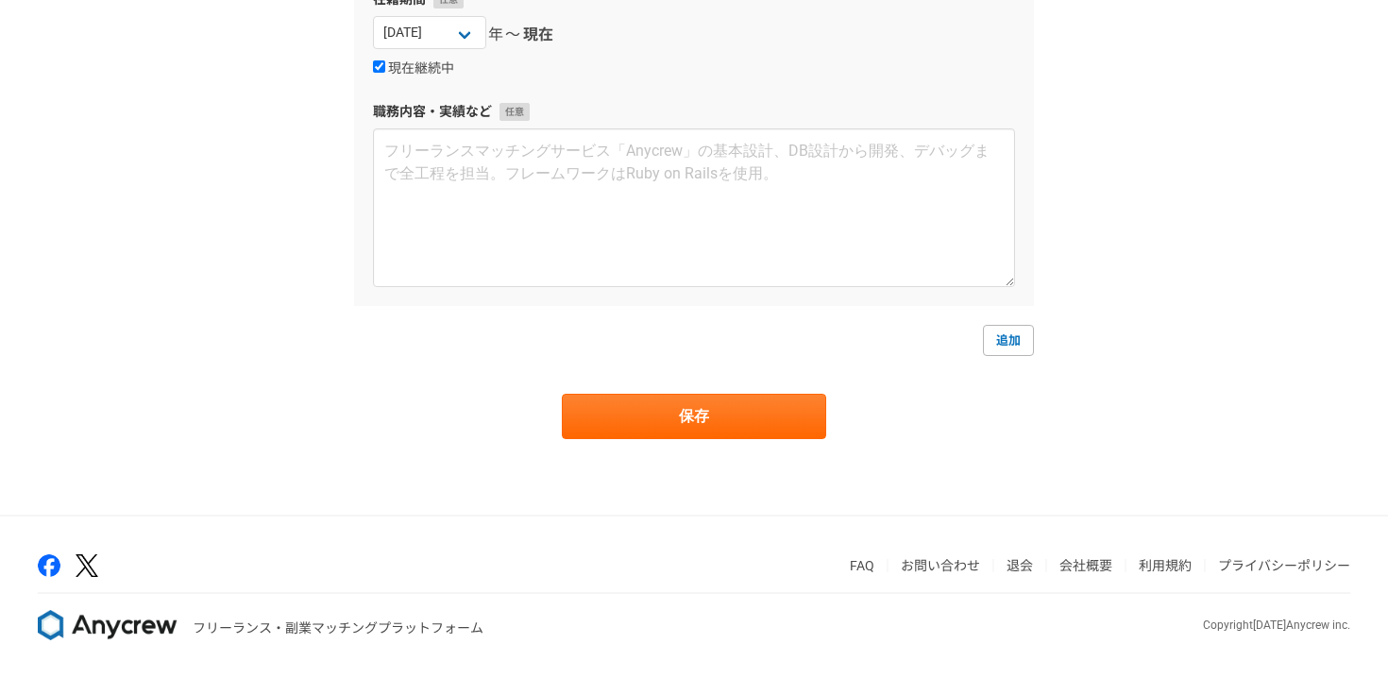
type input "株式会社"
click at [730, 446] on main "企業名・団体名 株式会社 部署名 在籍期間 2025 2024 2023 2022 2021 2020 2019 2018 2017 2016 2015 20…" at bounding box center [693, 151] width 717 height 727
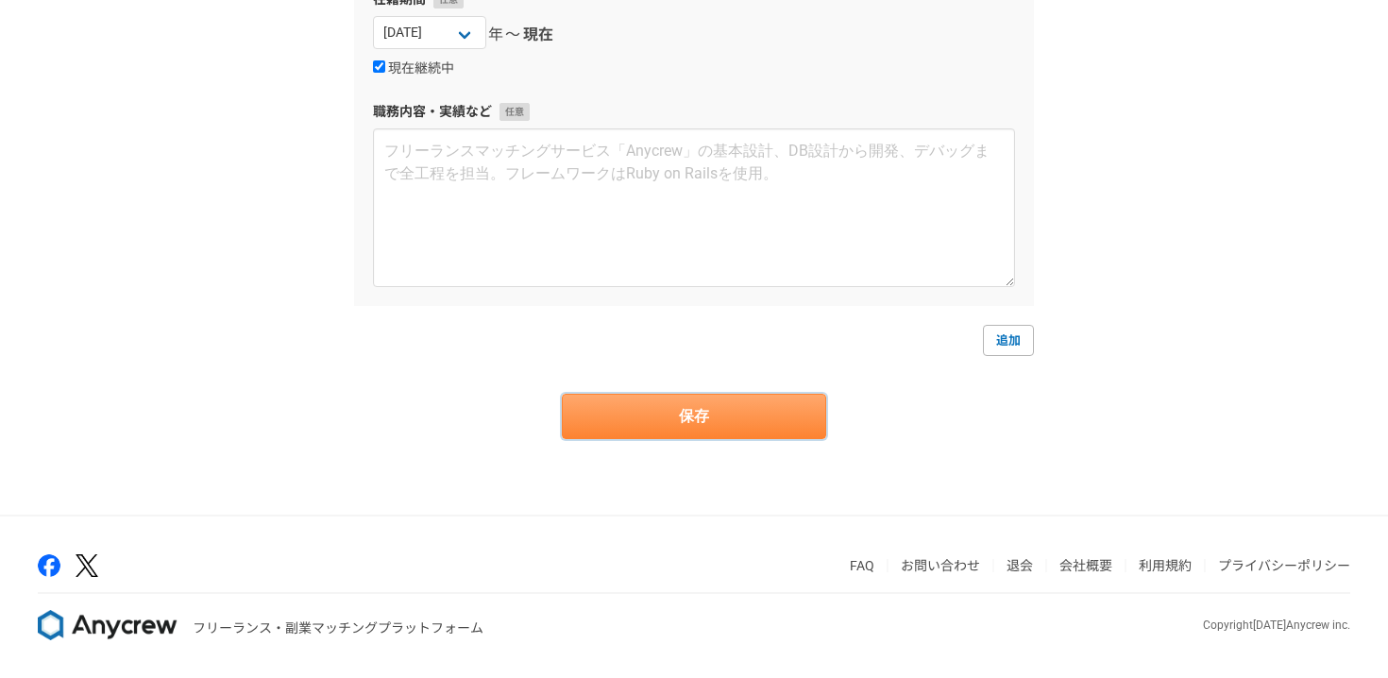
click at [730, 411] on button "保存" at bounding box center [694, 416] width 264 height 45
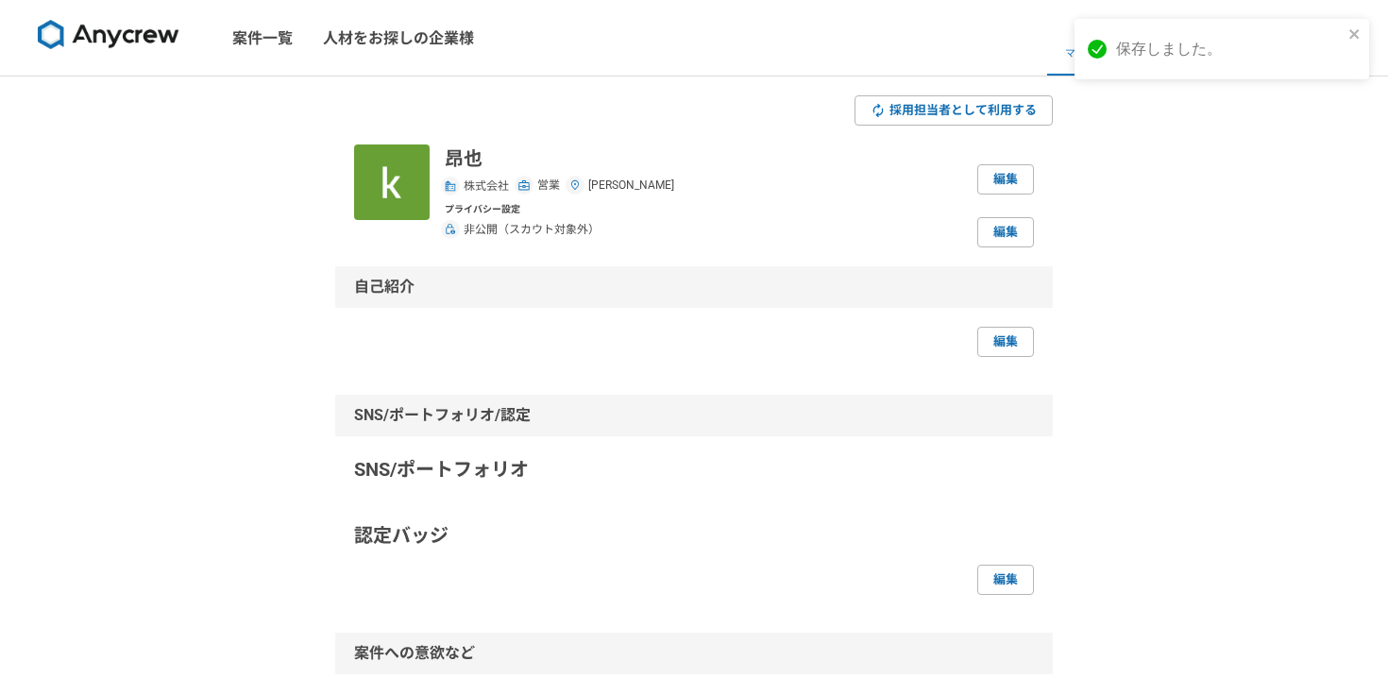
click at [158, 33] on img at bounding box center [109, 35] width 142 height 30
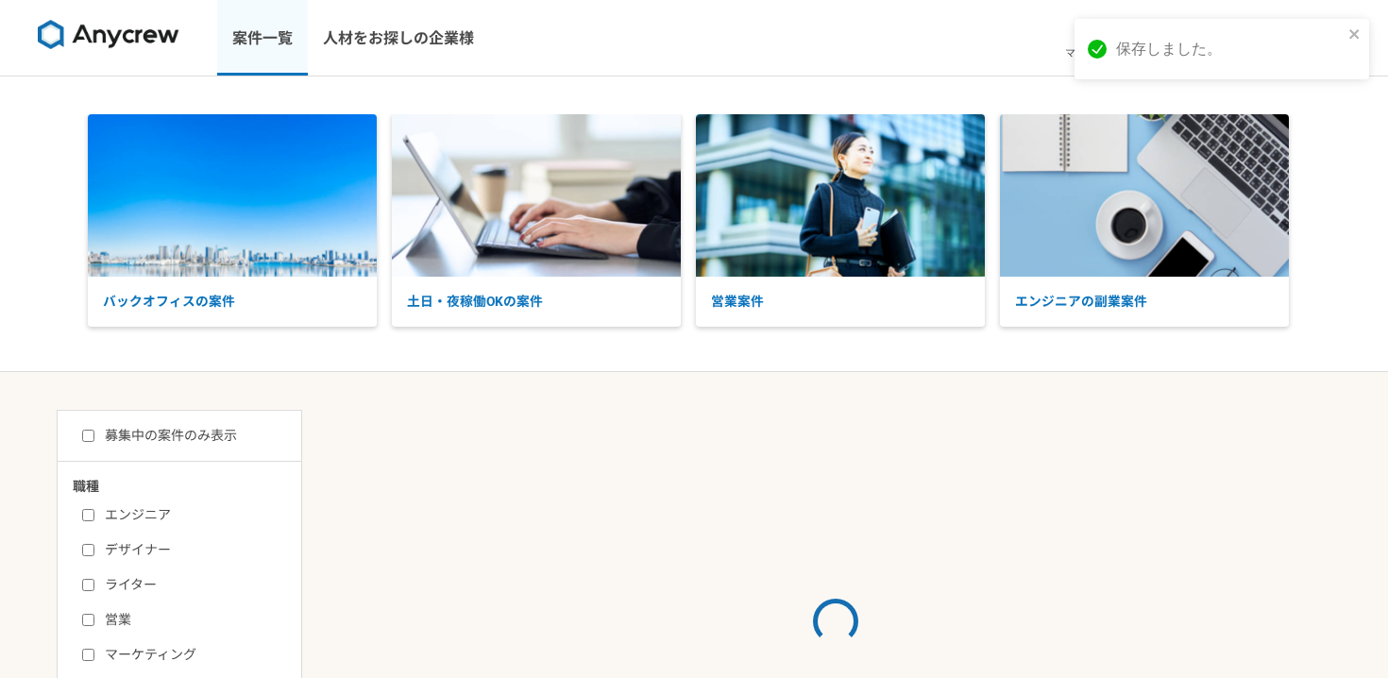
click at [232, 33] on link "案件一覧" at bounding box center [262, 38] width 91 height 76
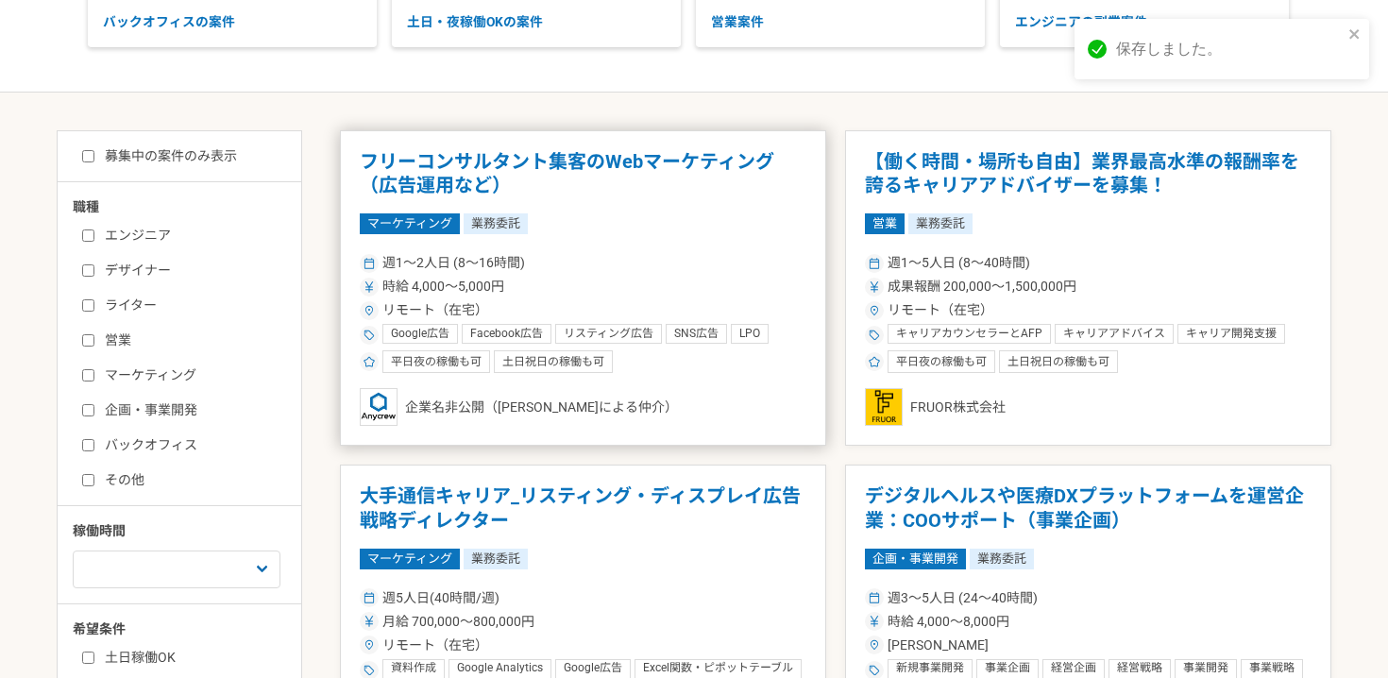
scroll to position [284, 0]
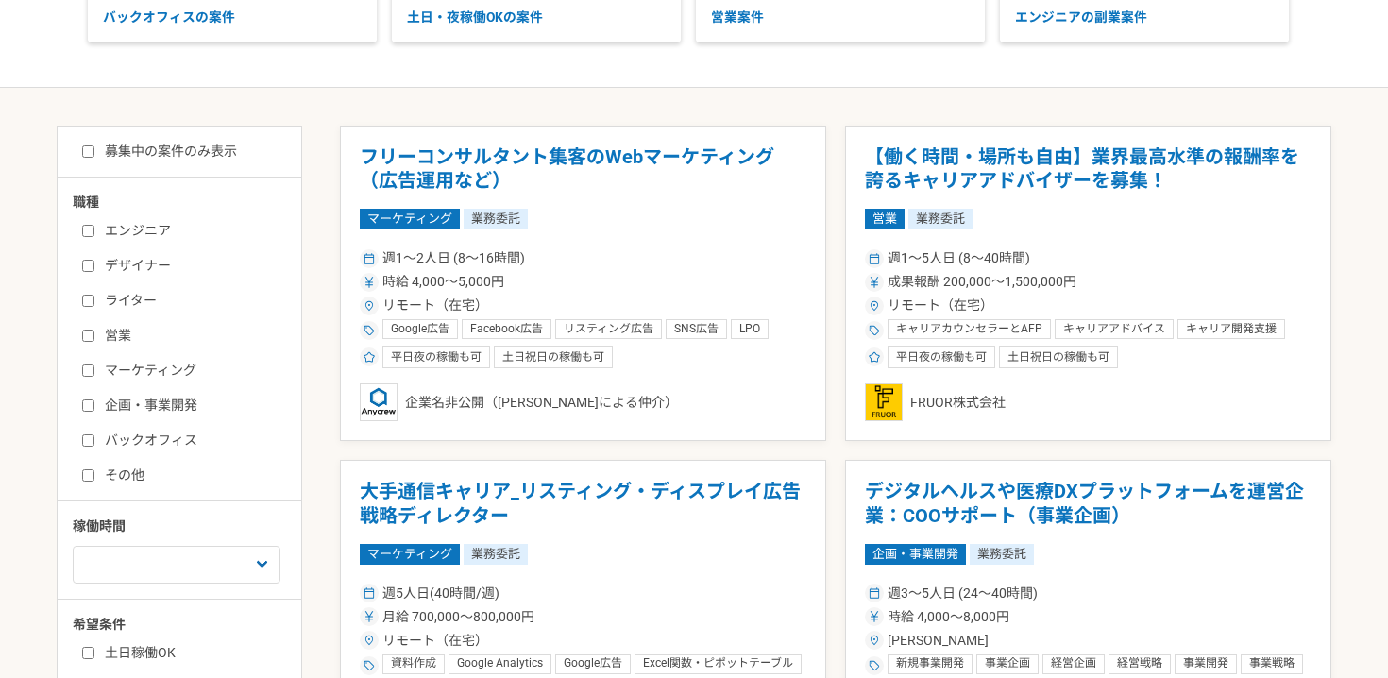
click at [134, 334] on label "営業" at bounding box center [190, 336] width 217 height 20
click at [94, 334] on input "営業" at bounding box center [88, 335] width 12 height 12
checkbox input "true"
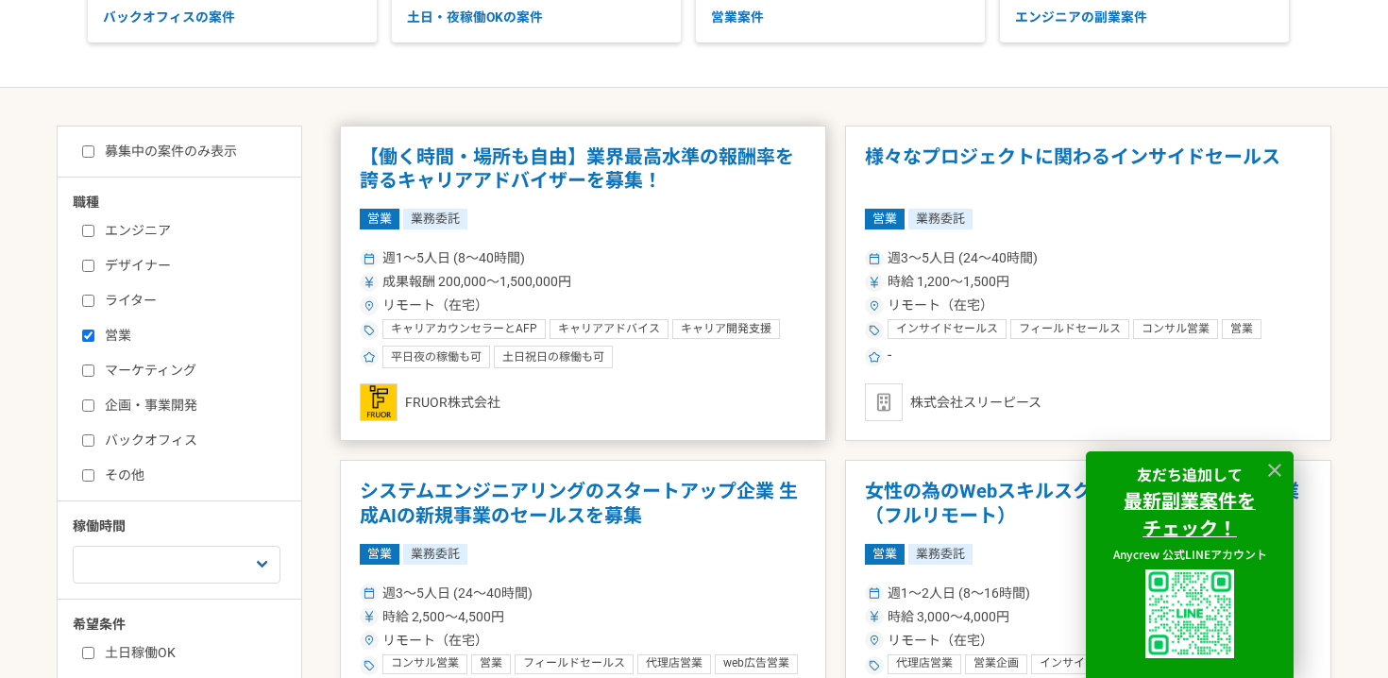
click at [521, 159] on h1 "【働く時間・場所も自由】業界最高水準の報酬率を誇るキャリアアドバイザーを募集！" at bounding box center [583, 169] width 447 height 48
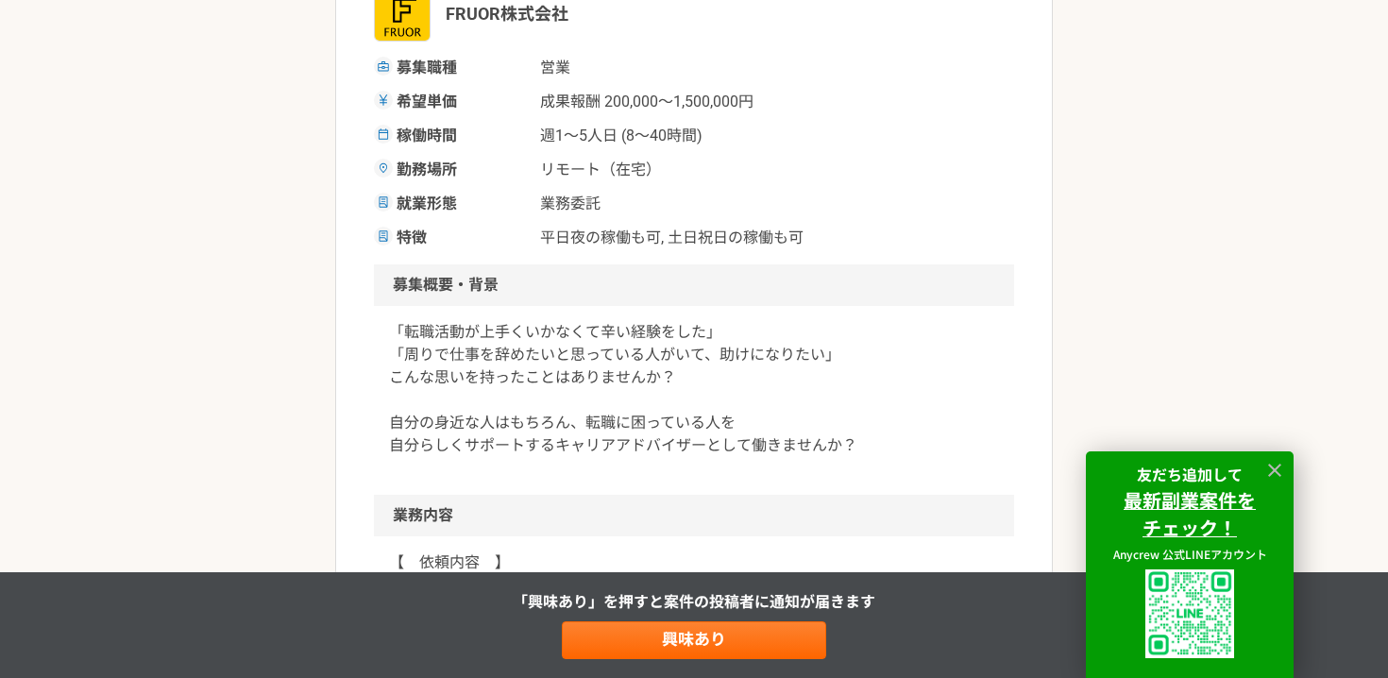
scroll to position [399, 0]
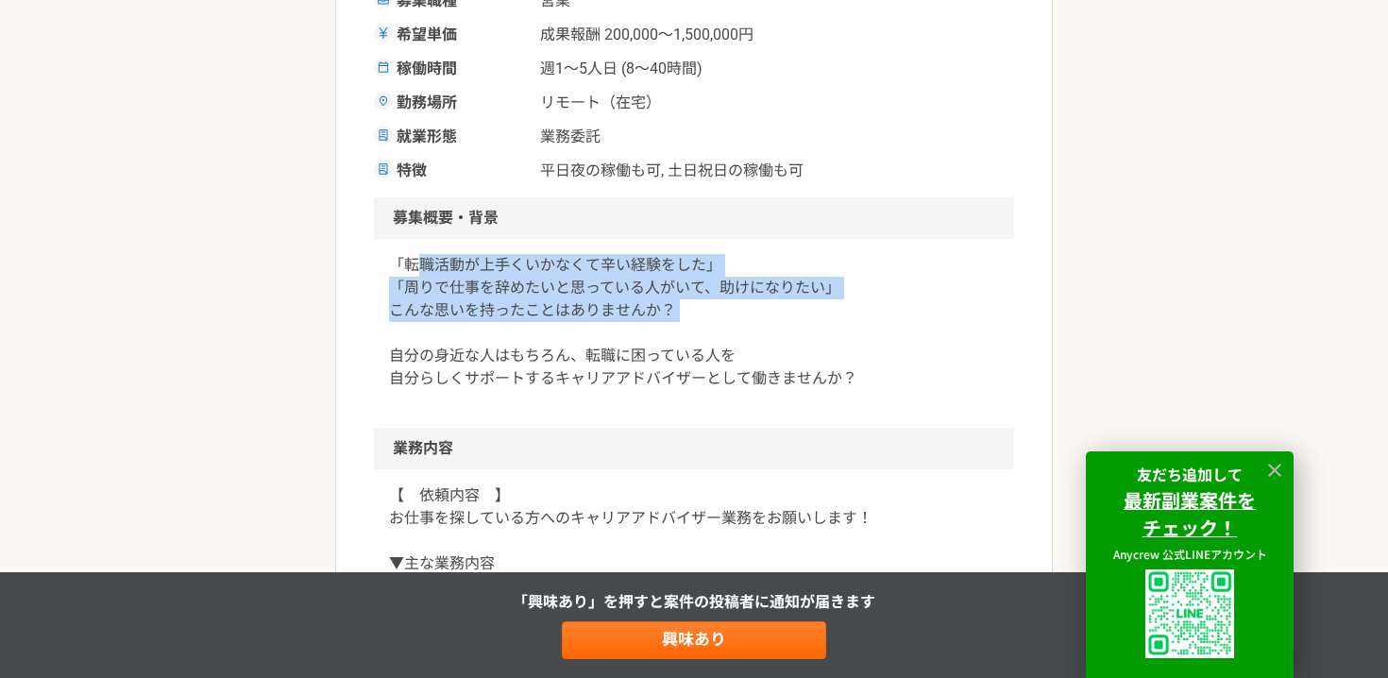
drag, startPoint x: 529, startPoint y: 344, endPoint x: 413, endPoint y: 257, distance: 144.2
click at [413, 257] on p "「転職活動が上手くいかなくて辛い経験をした」 「周りで仕事を辞めたいと思っている人がいて、助けになりたい」 こんな思いを持ったことはありませんか？ 自分の身近…" at bounding box center [694, 322] width 610 height 136
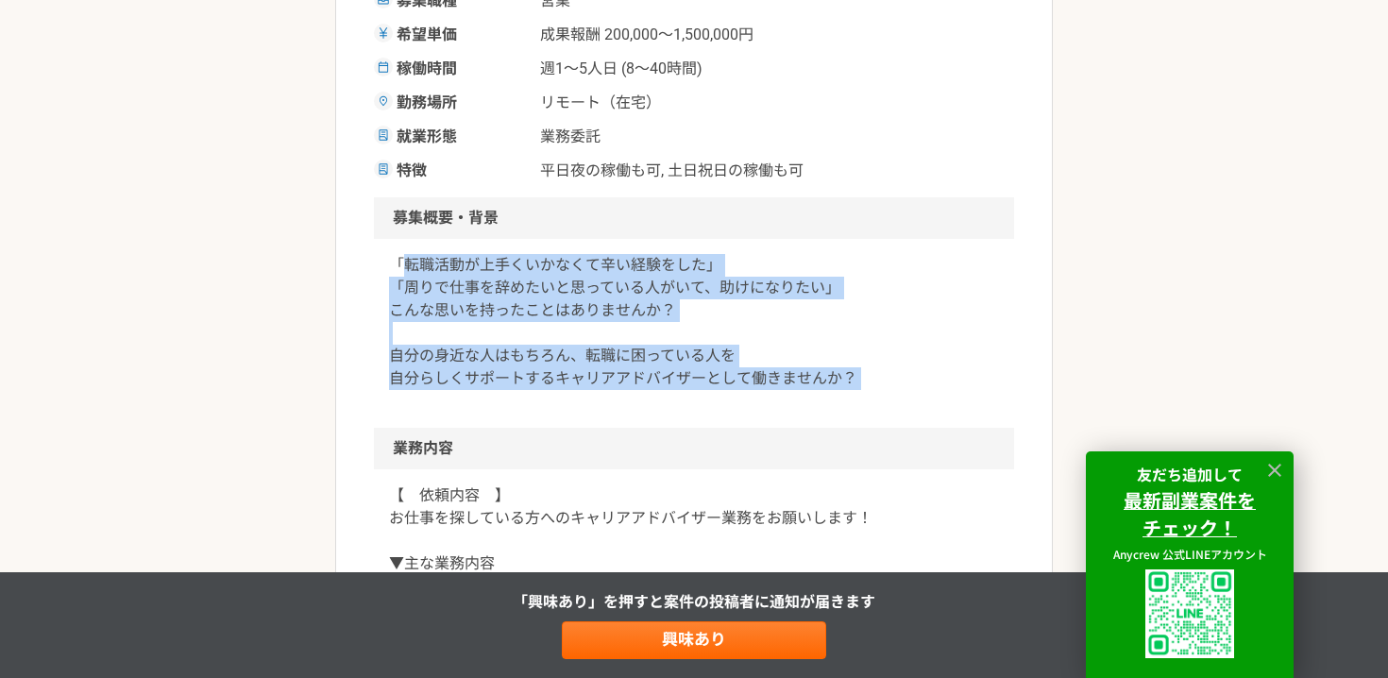
drag, startPoint x: 413, startPoint y: 257, endPoint x: 762, endPoint y: 396, distance: 375.0
click at [762, 396] on div "「転職活動が上手くいかなくて辛い経験をした」 「周りで仕事を辞めたいと思っている人がいて、助けになりたい」 こんな思いを持ったことはありませんか？ 自分の身近…" at bounding box center [694, 333] width 640 height 189
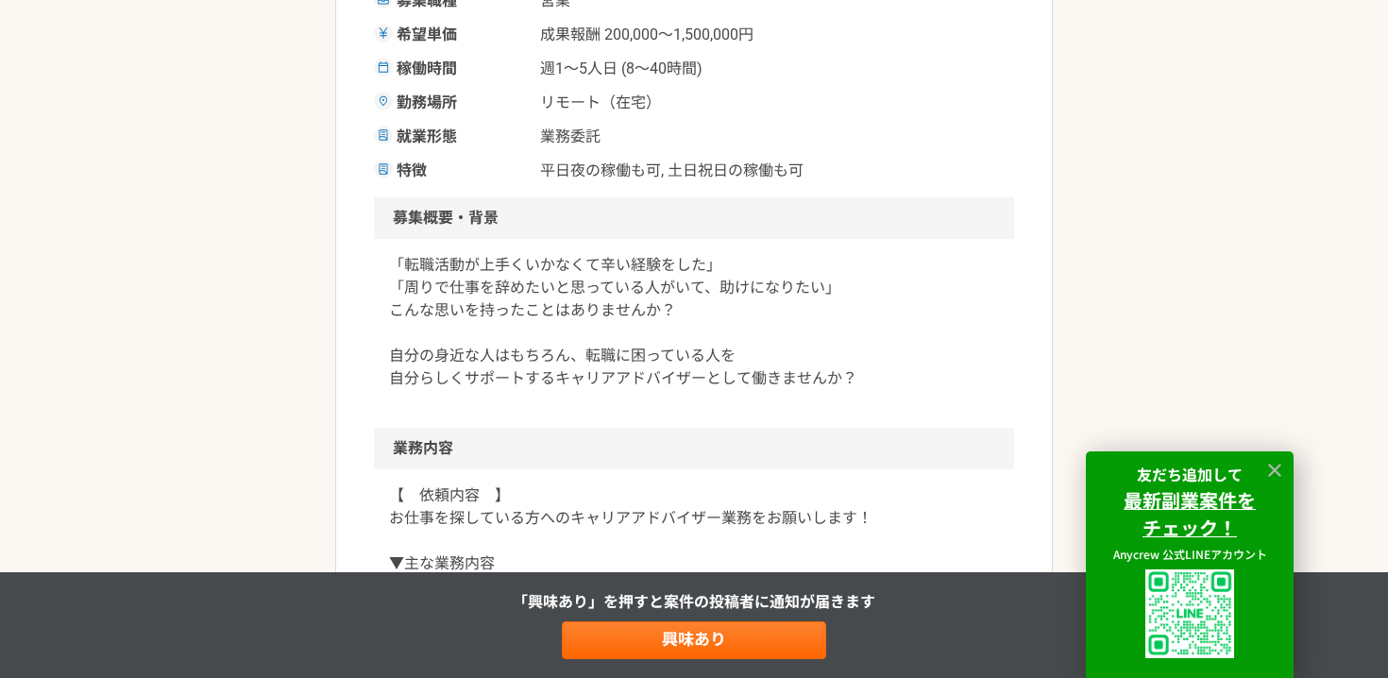
click at [762, 396] on div "「転職活動が上手くいかなくて辛い経験をした」 「周りで仕事を辞めたいと思っている人がいて、助けになりたい」 こんな思いを持ったことはありませんか？ 自分の身近…" at bounding box center [694, 333] width 640 height 189
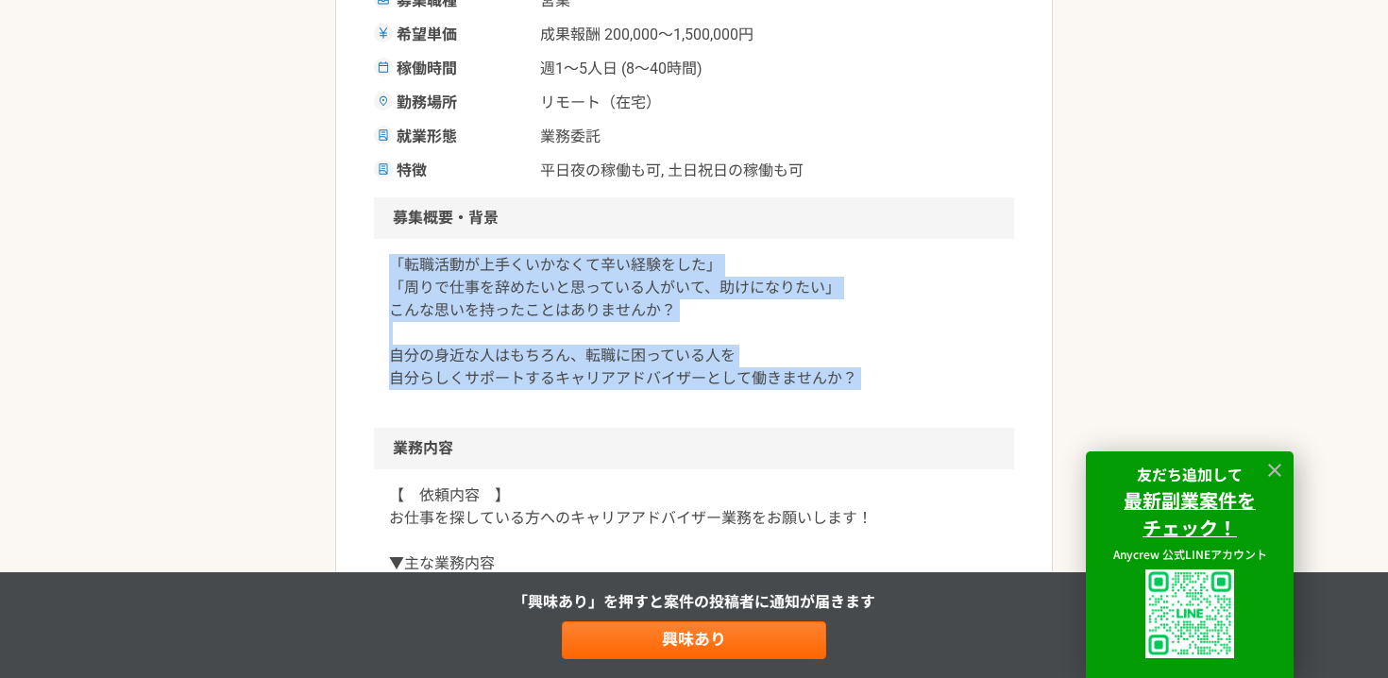
drag, startPoint x: 762, startPoint y: 396, endPoint x: 404, endPoint y: 251, distance: 385.8
click at [404, 251] on div "「転職活動が上手くいかなくて辛い経験をした」 「周りで仕事を辞めたいと思っている人がいて、助けになりたい」 こんな思いを持ったことはありませんか？ 自分の身近…" at bounding box center [694, 333] width 640 height 189
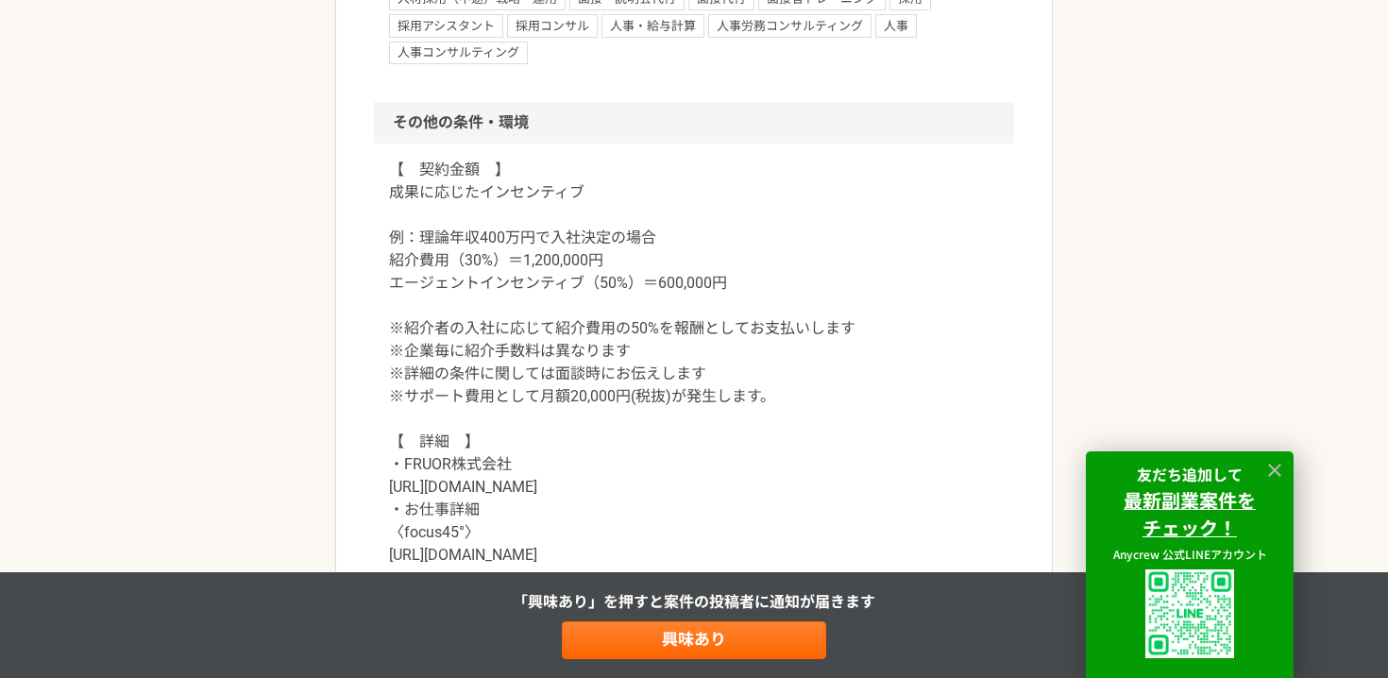
scroll to position [1756, 0]
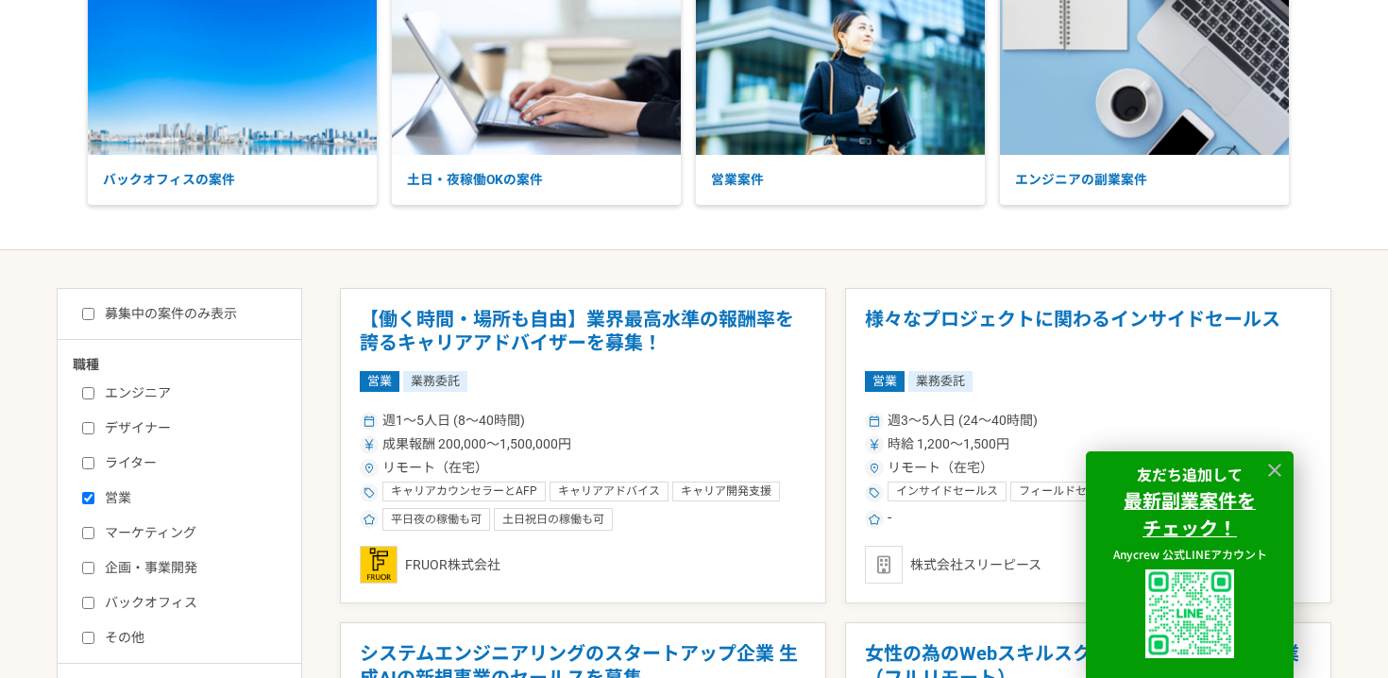
scroll to position [126, 0]
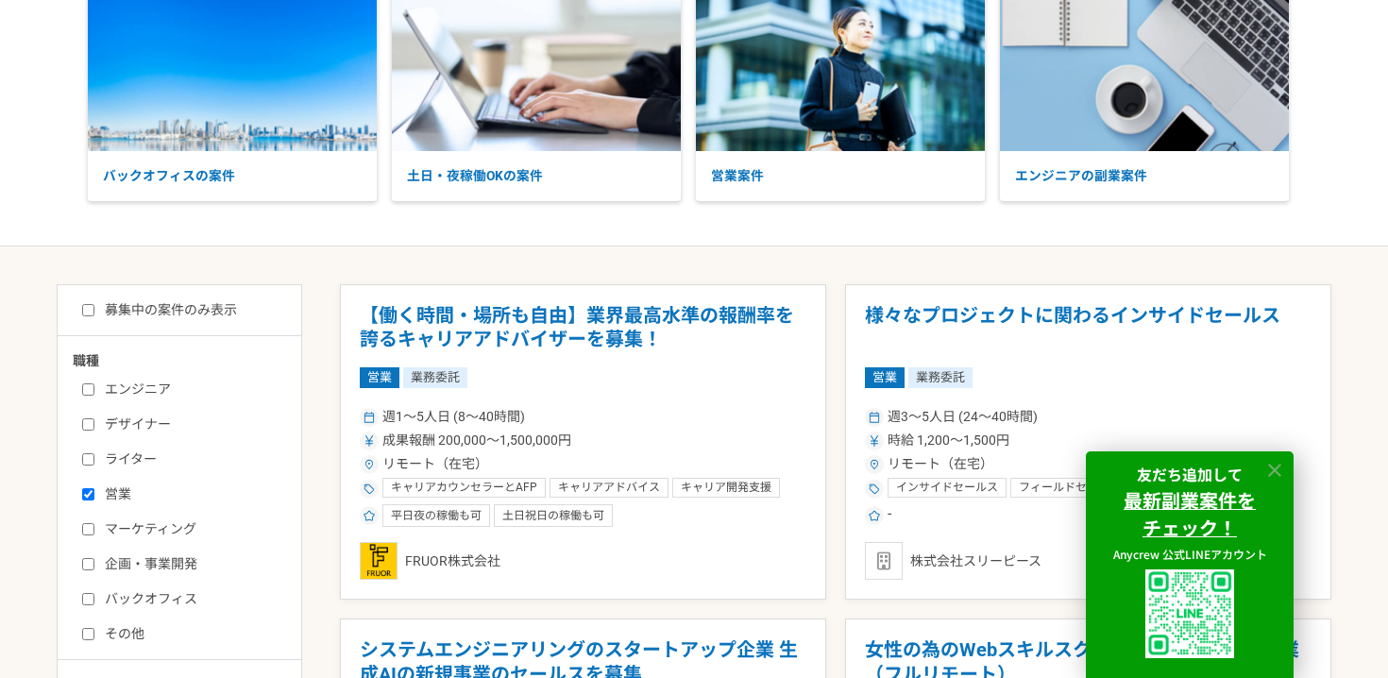
click at [1273, 466] on icon at bounding box center [1274, 469] width 13 height 13
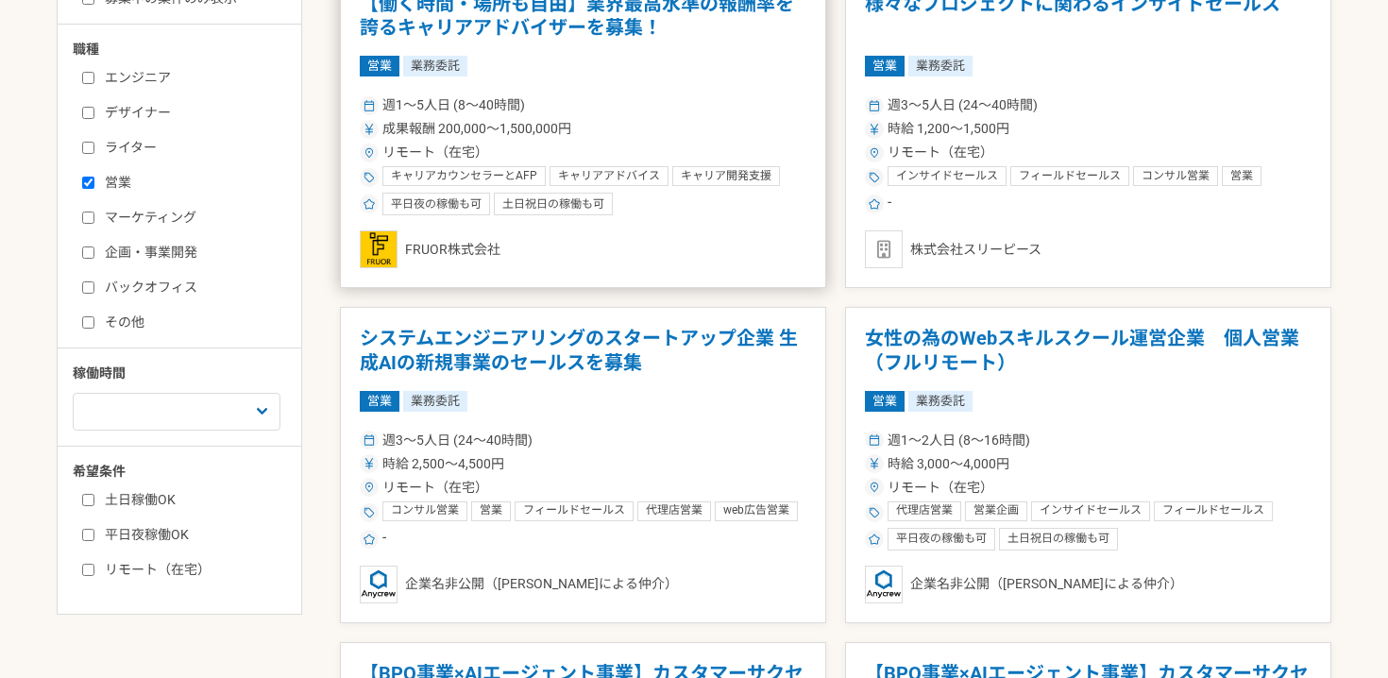
scroll to position [451, 0]
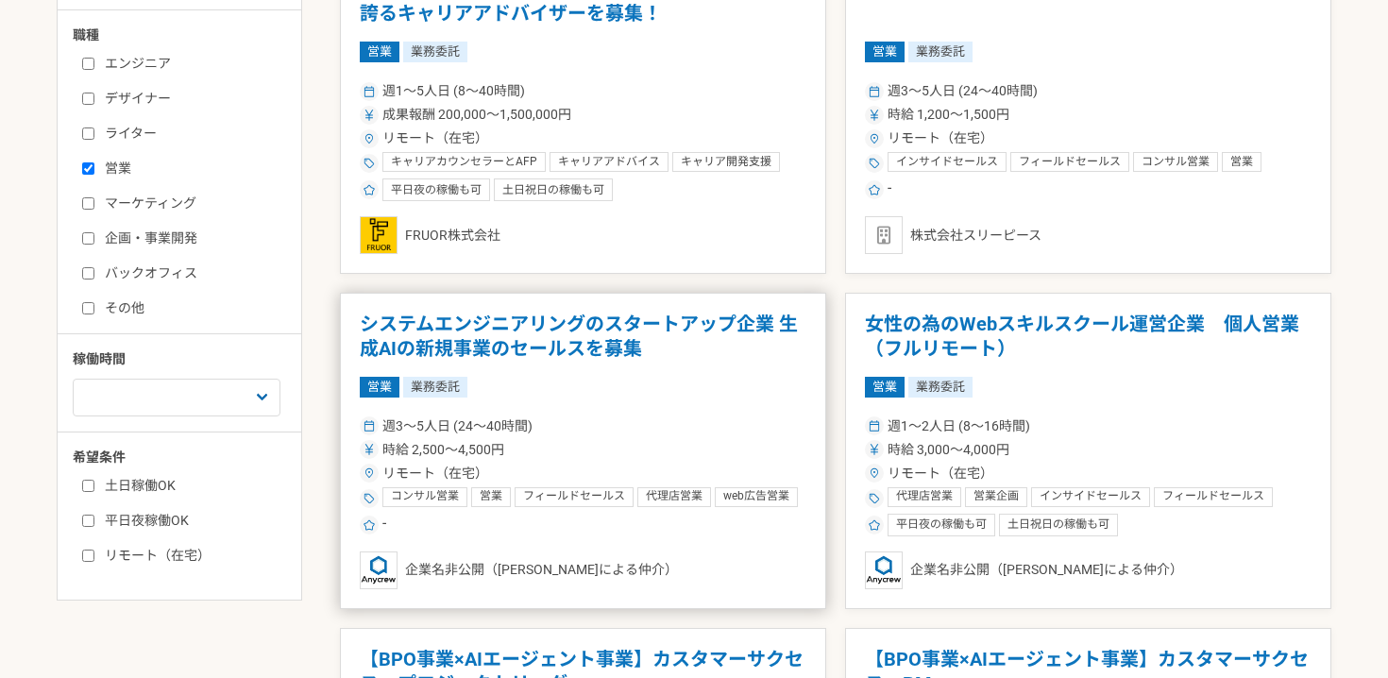
click at [601, 327] on h1 "システムエンジニアリングのスタートアップ企業 生成AIの新規事業のセールスを募集" at bounding box center [583, 336] width 447 height 48
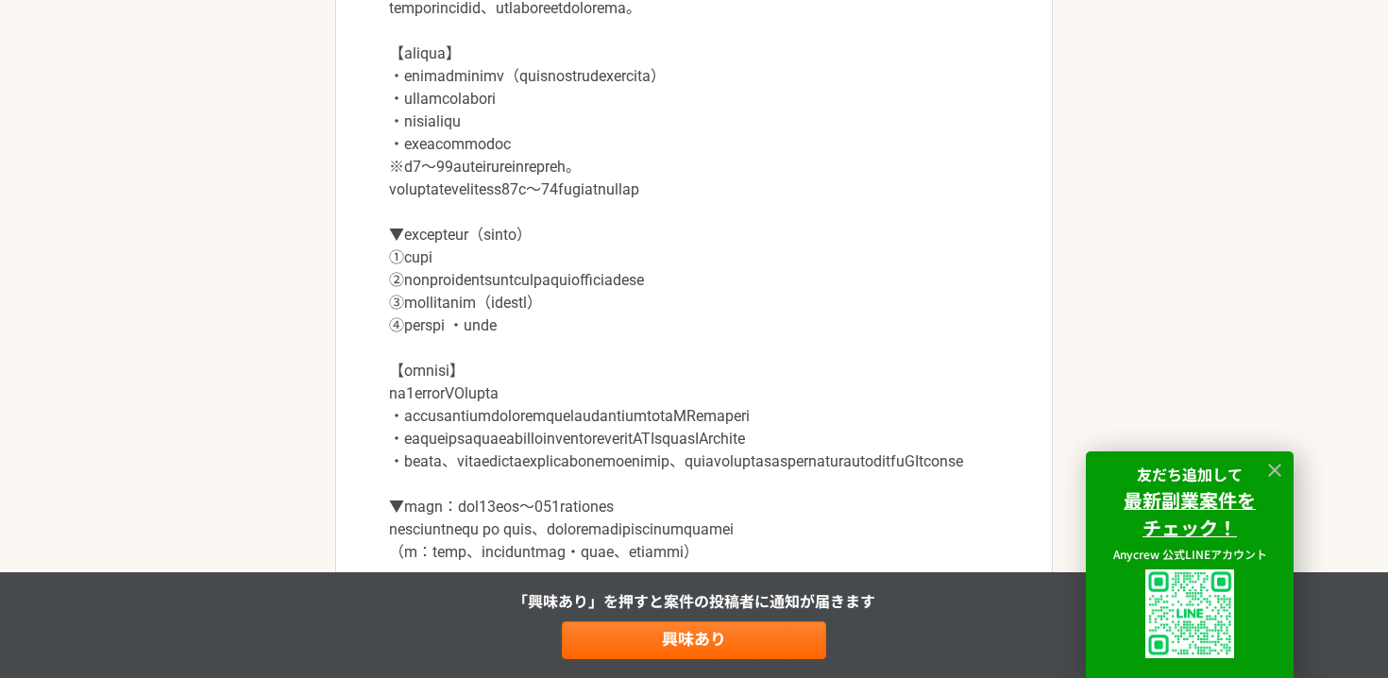
scroll to position [915, 0]
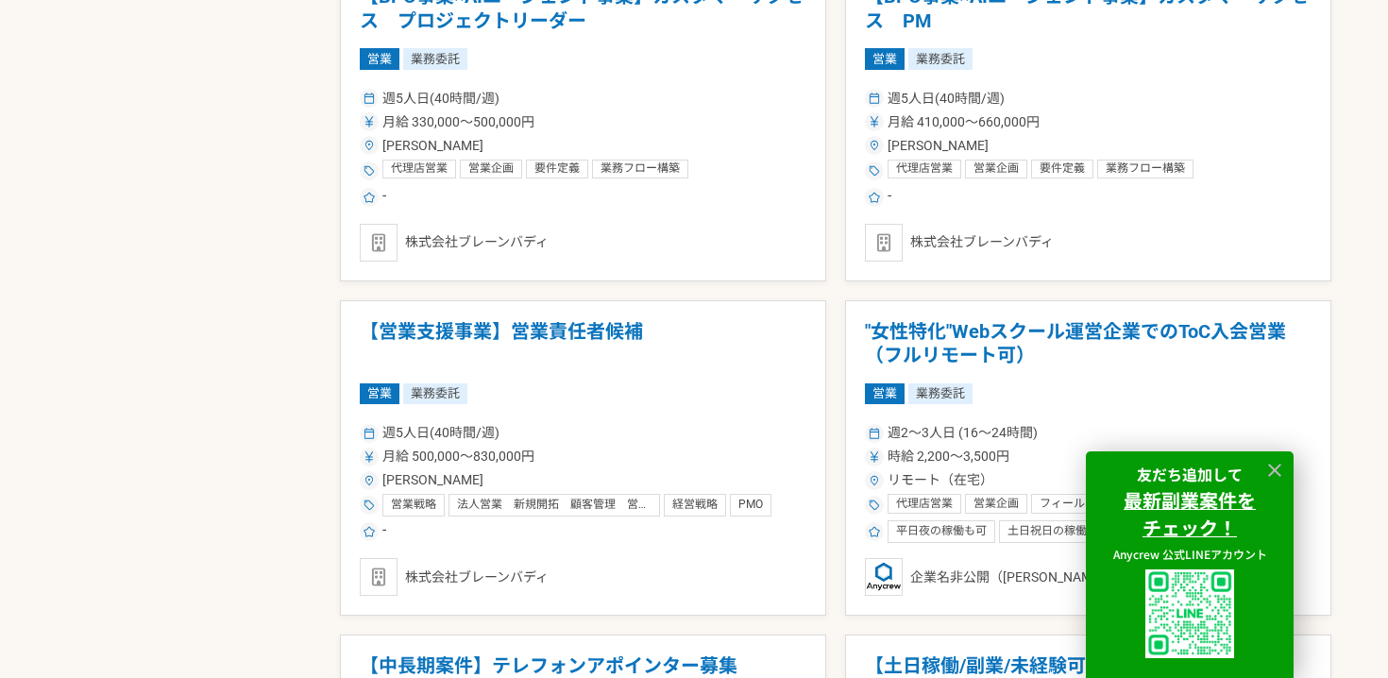
scroll to position [1117, 0]
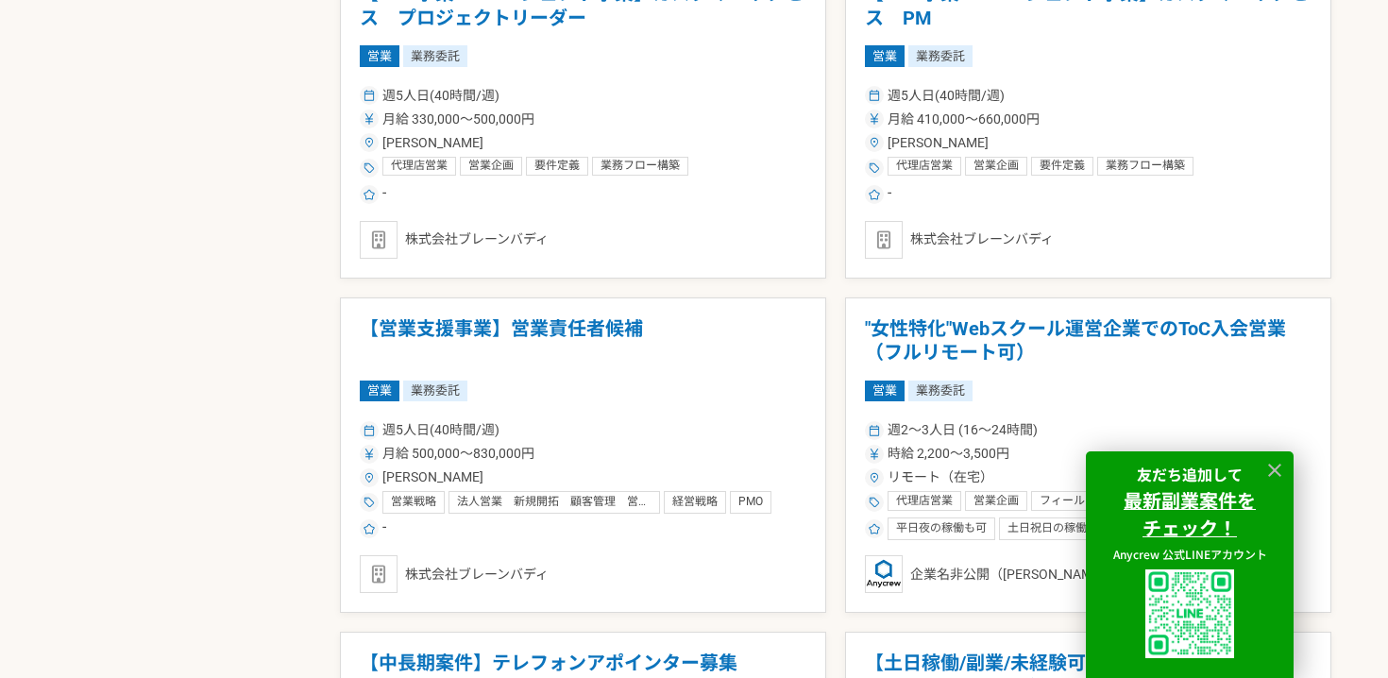
click at [602, 364] on h1 "【営業支援事業】営業責任者候補" at bounding box center [583, 341] width 447 height 48
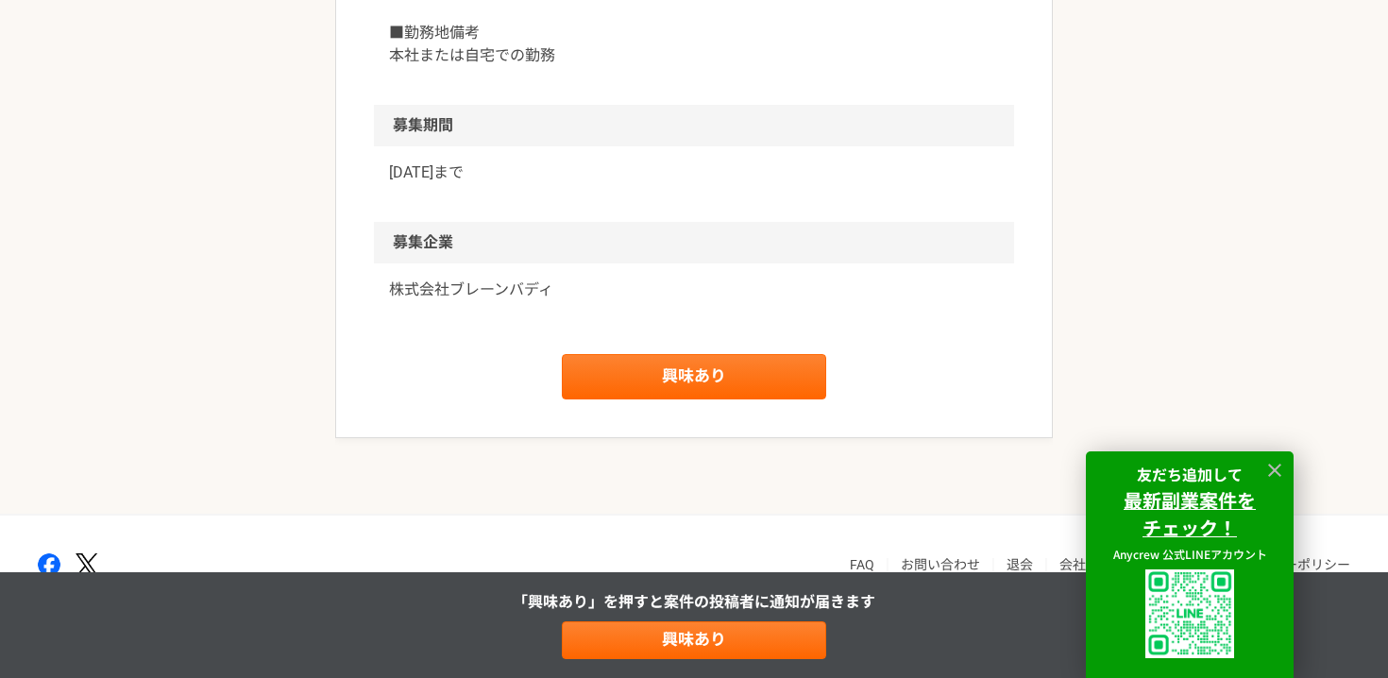
scroll to position [2375, 0]
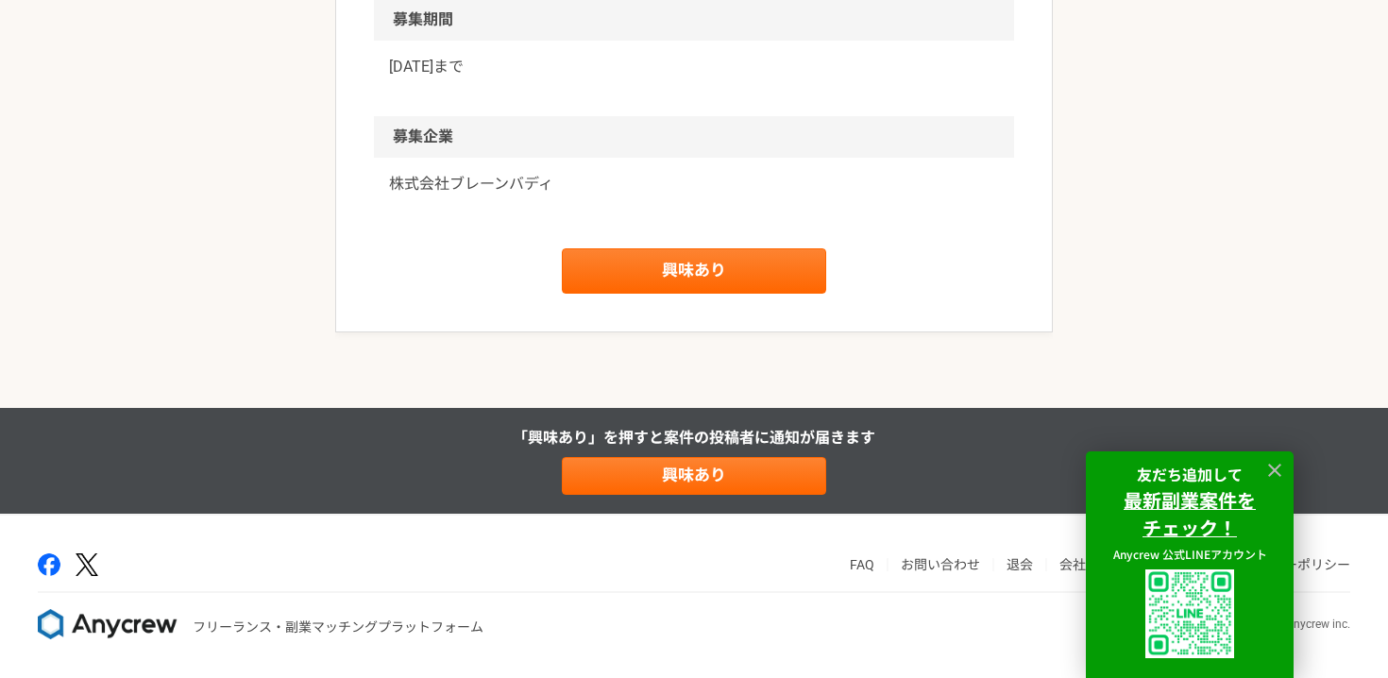
click at [516, 195] on p "株式会社ブレーンバディ" at bounding box center [694, 184] width 610 height 23
